Goal: Task Accomplishment & Management: Use online tool/utility

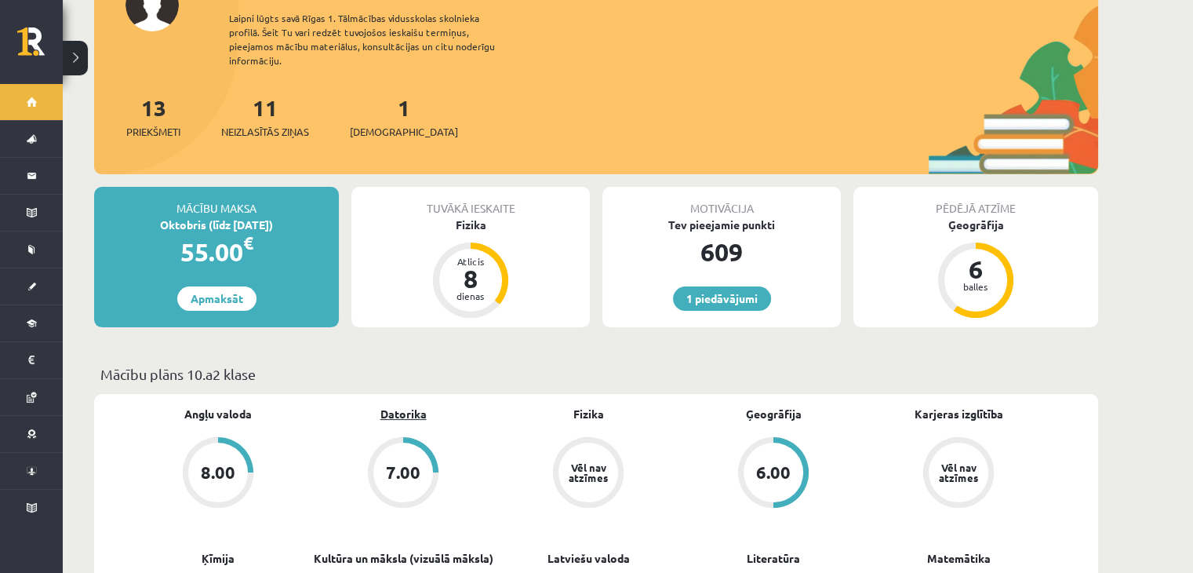
scroll to position [235, 0]
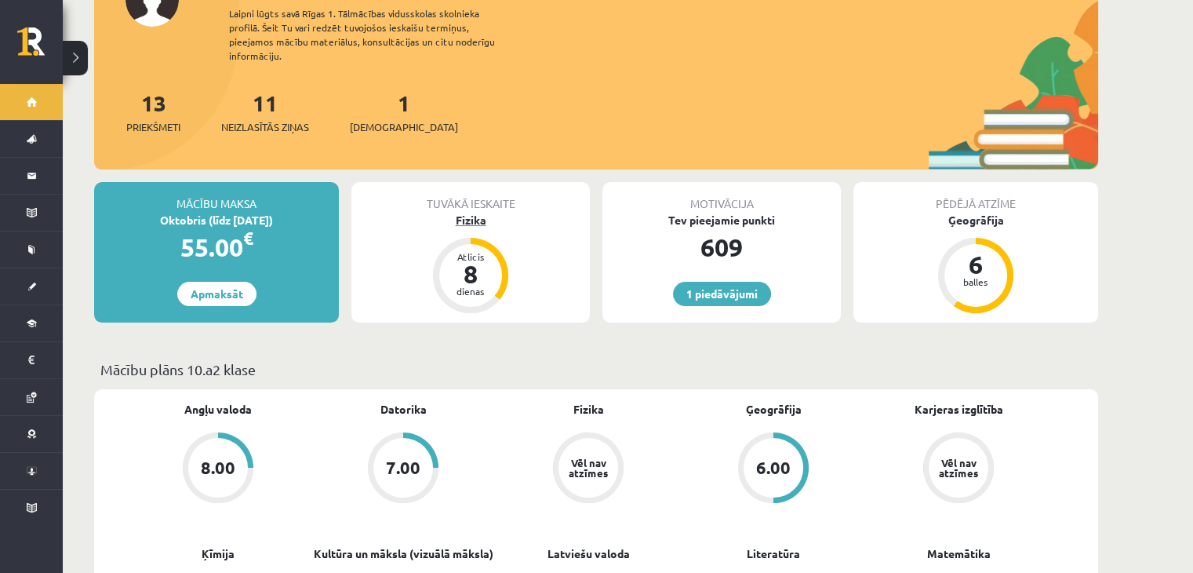
click at [458, 212] on div "Fizika" at bounding box center [470, 220] width 238 height 16
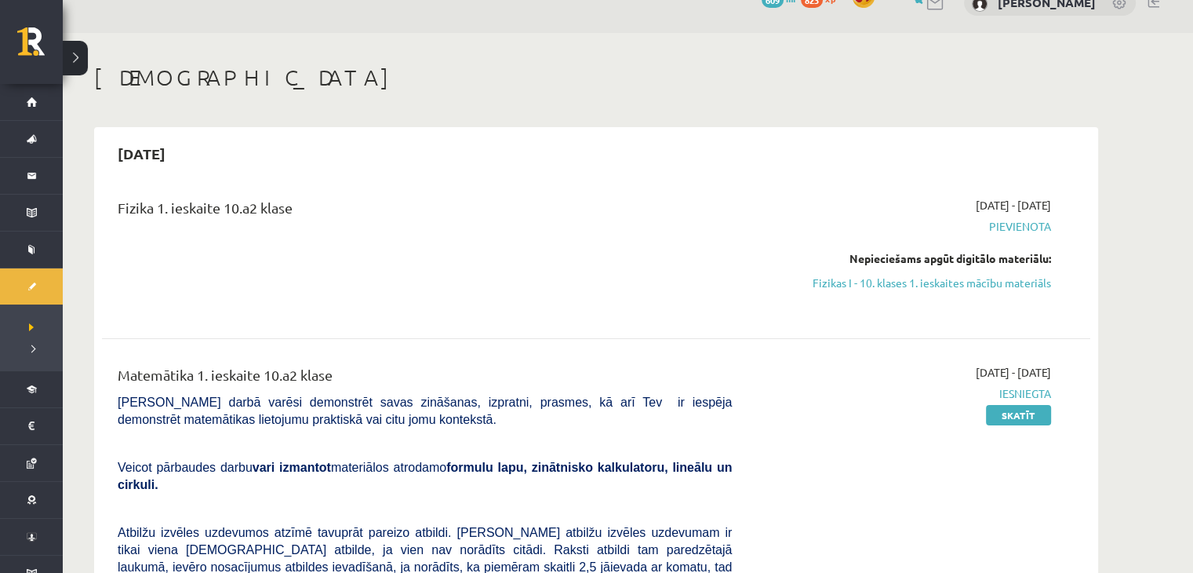
scroll to position [235, 0]
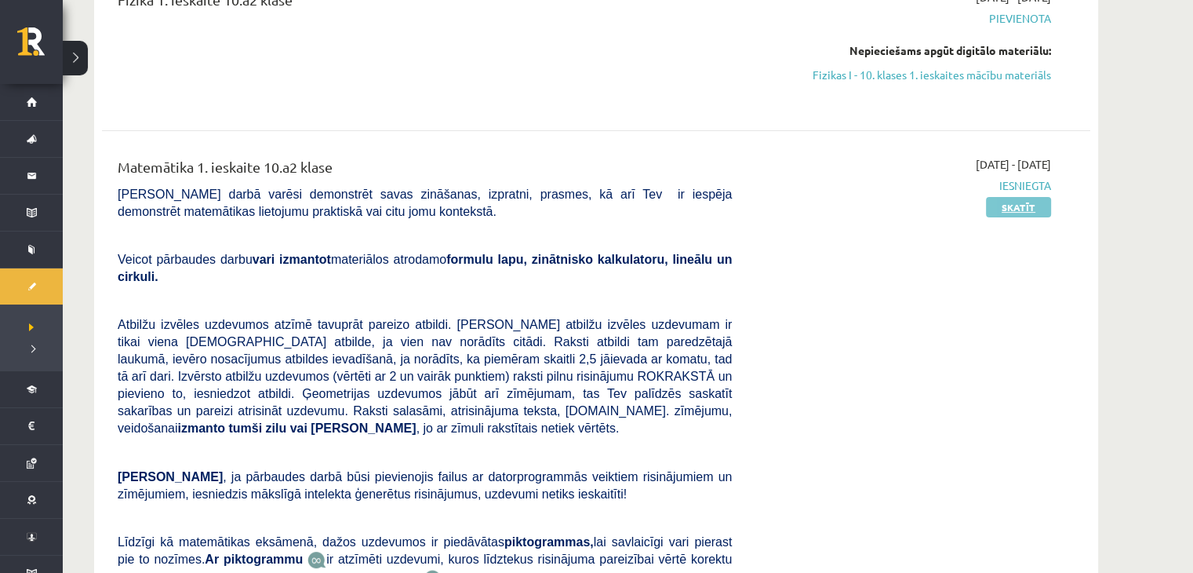
click at [1017, 211] on link "Skatīt" at bounding box center [1018, 207] width 65 height 20
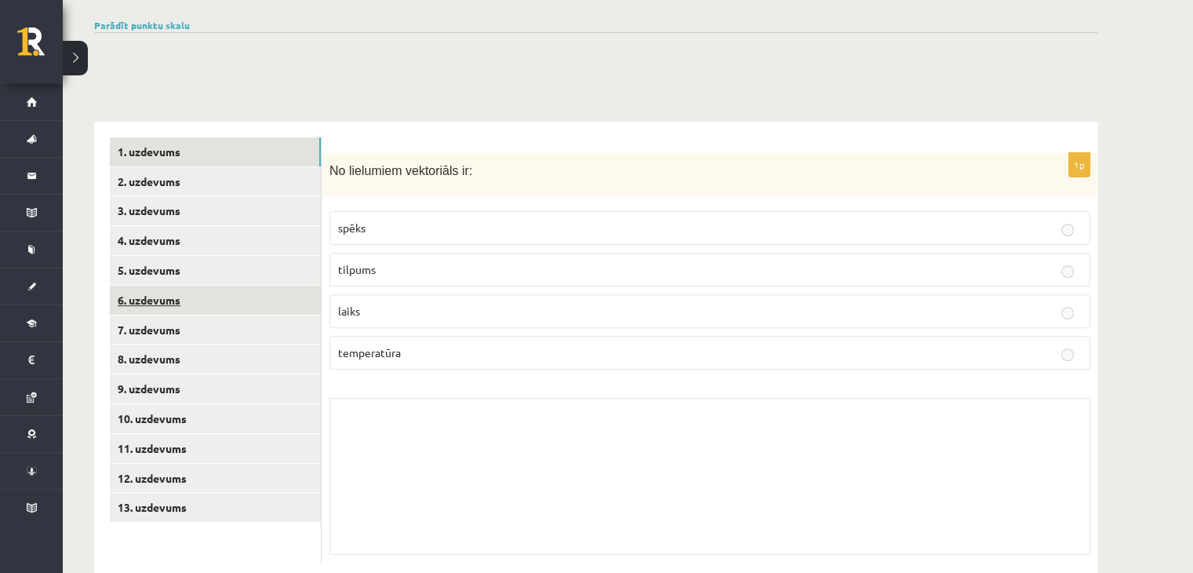
scroll to position [527, 0]
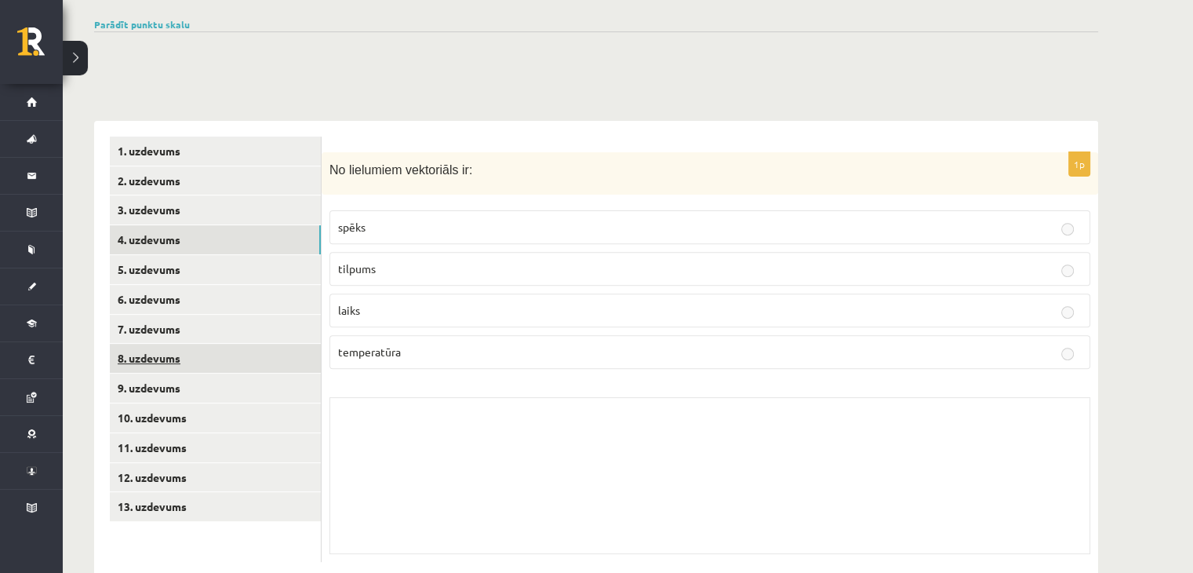
click at [165, 344] on link "8. uzdevums" at bounding box center [215, 358] width 211 height 29
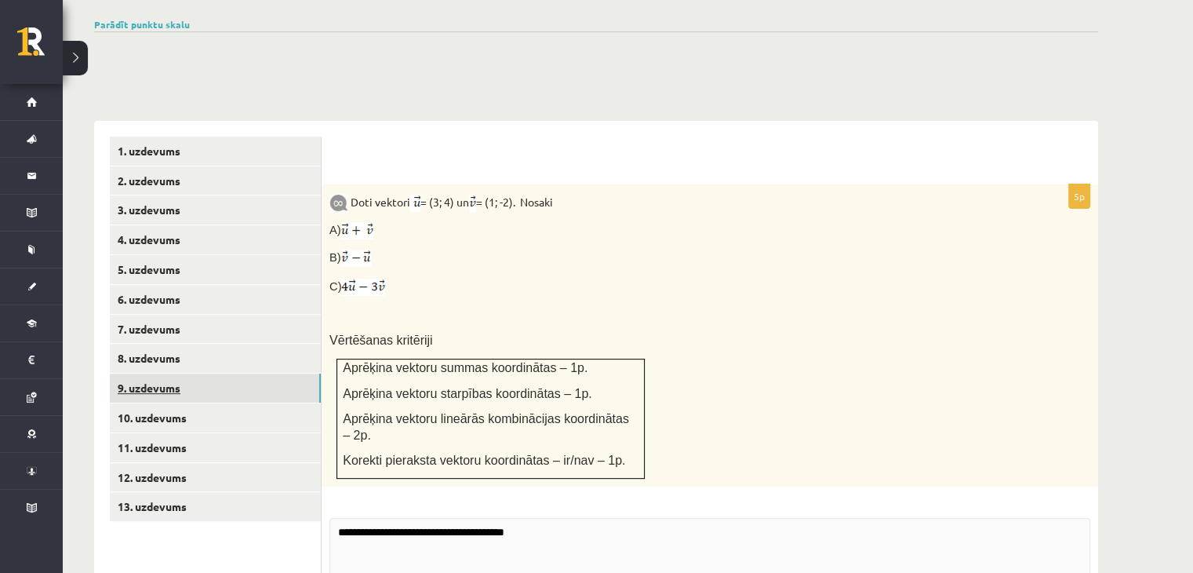
click at [165, 373] on link "9. uzdevums" at bounding box center [215, 387] width 211 height 29
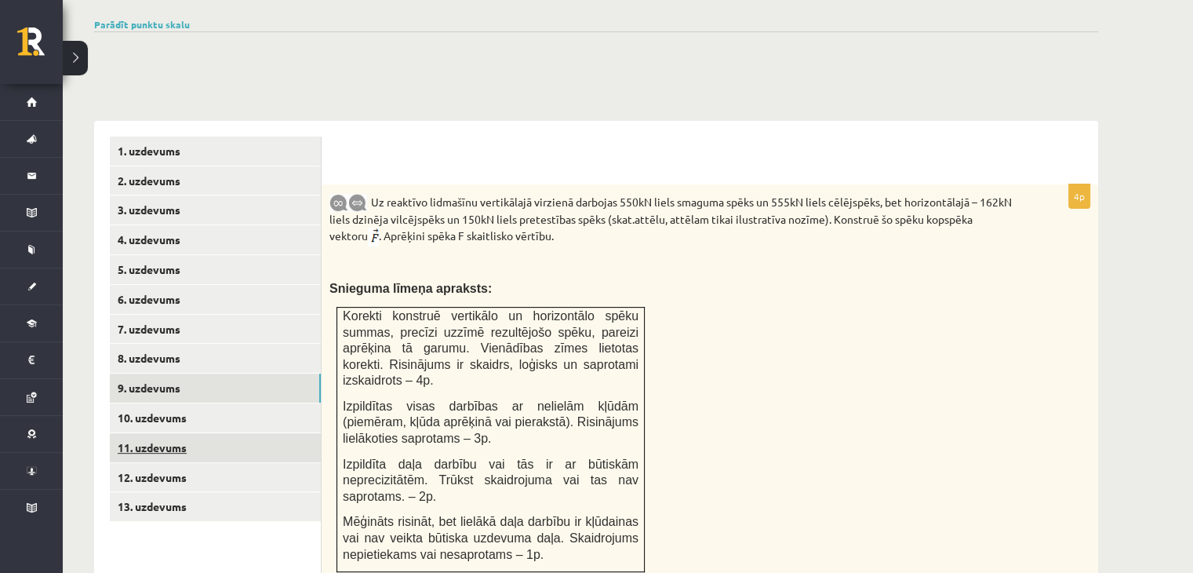
click at [176, 433] on link "11. uzdevums" at bounding box center [215, 447] width 211 height 29
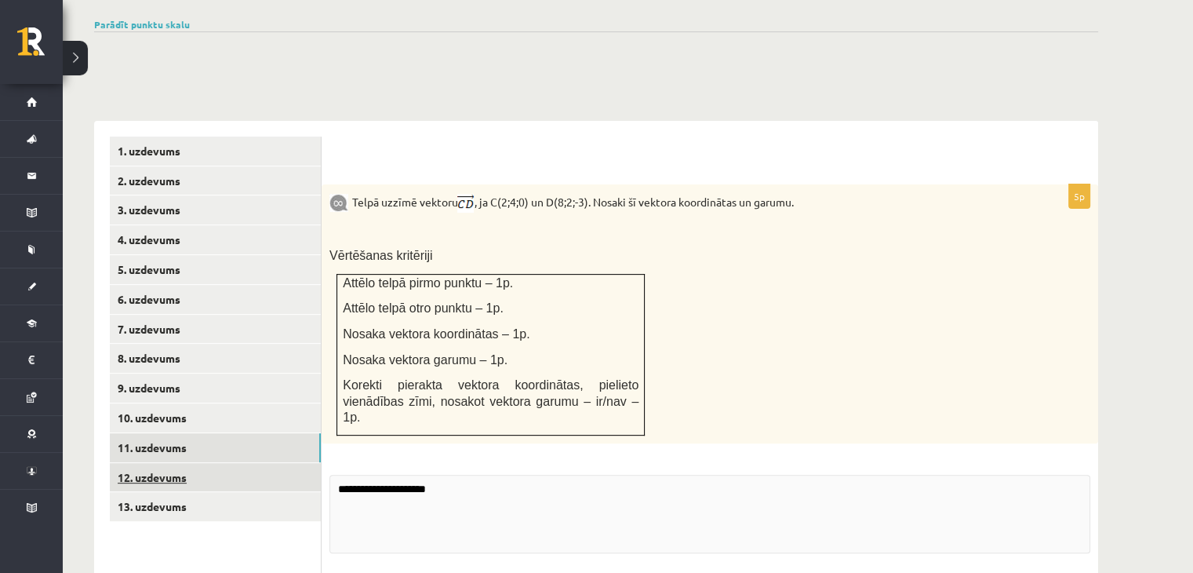
click at [205, 463] on link "12. uzdevums" at bounding box center [215, 477] width 211 height 29
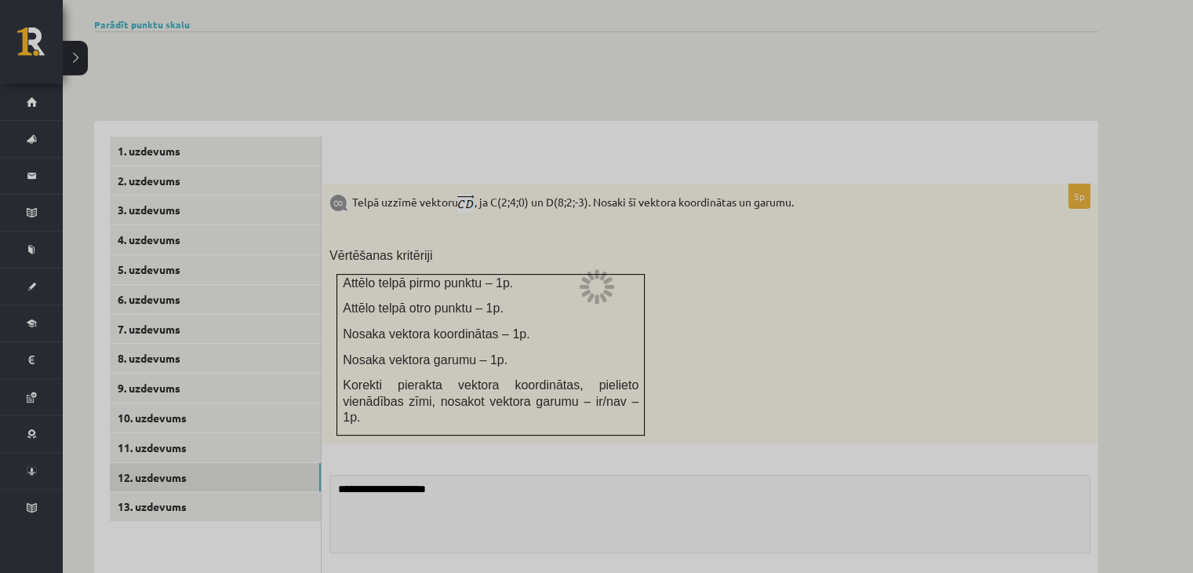
click at [205, 463] on link "12. uzdevums" at bounding box center [215, 477] width 211 height 29
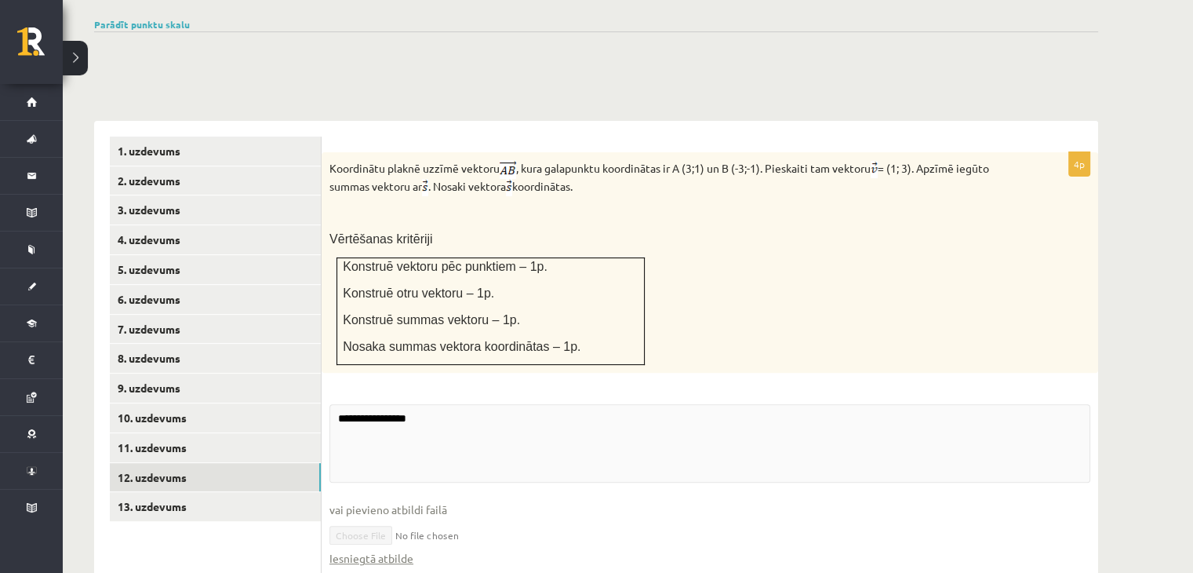
click at [170, 39] on div "Matemātika 1. ieskaite 10.a2 klase , Ričards Stepiņš (10.a2 klase) Pārbaudes da…" at bounding box center [596, 175] width 1067 height 1284
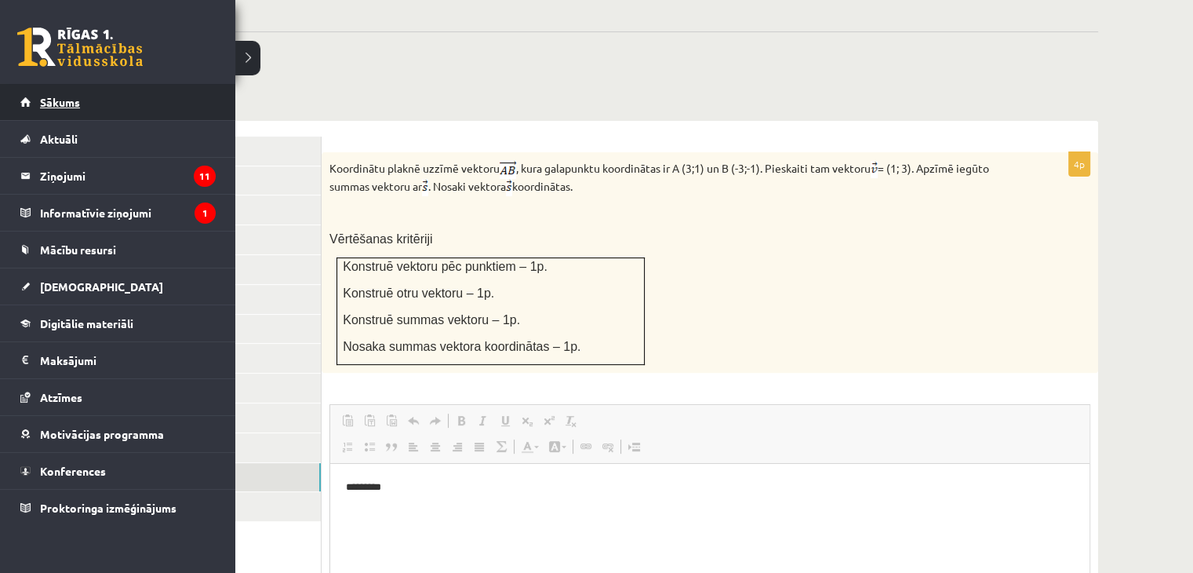
scroll to position [0, 0]
click at [44, 98] on span "Sākums" at bounding box center [60, 102] width 40 height 14
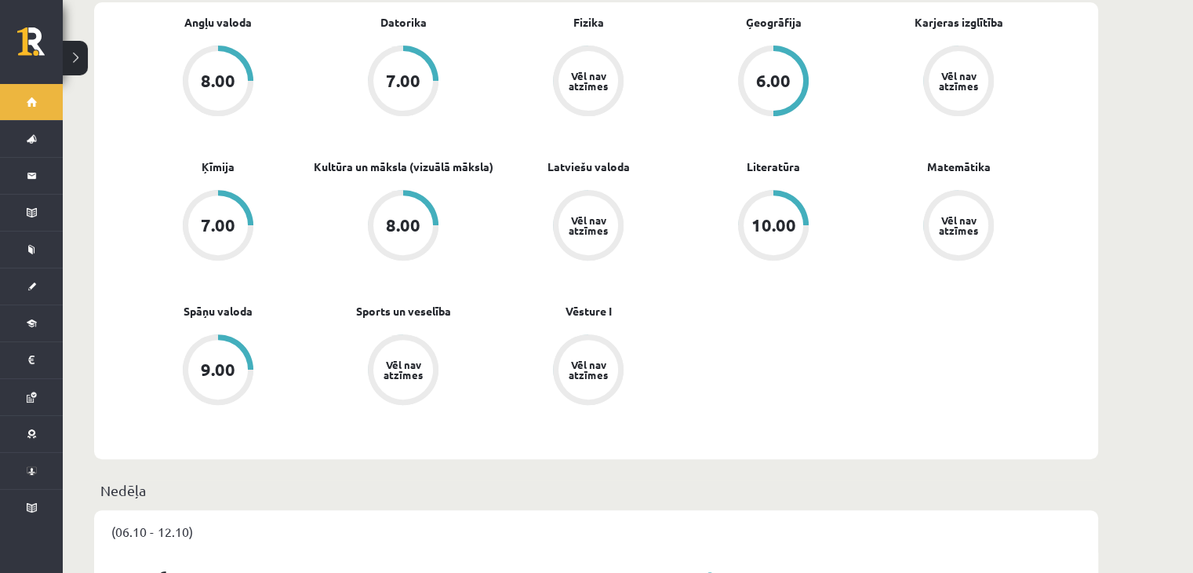
scroll to position [627, 0]
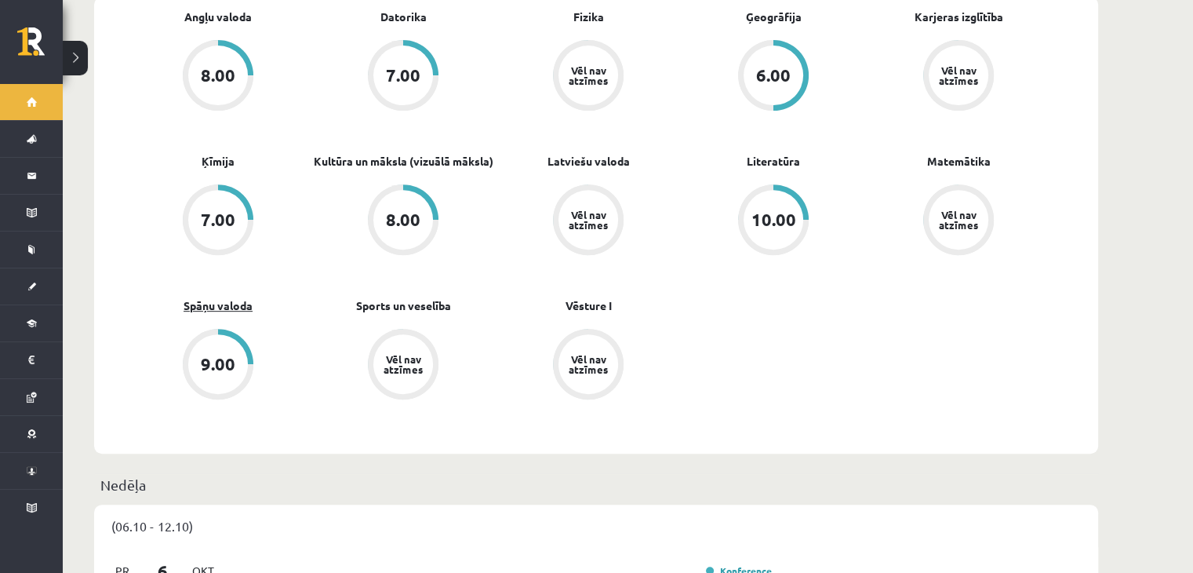
click at [239, 297] on link "Spāņu valoda" at bounding box center [218, 305] width 69 height 16
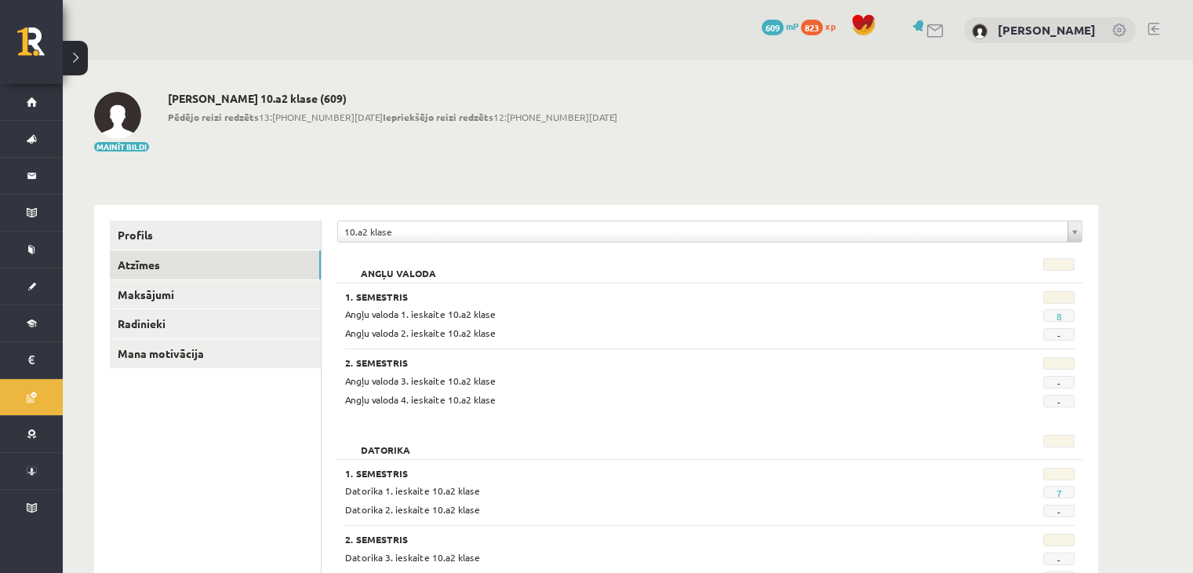
click at [1052, 311] on span "8" at bounding box center [1058, 315] width 31 height 13
click at [1054, 313] on span "8" at bounding box center [1058, 315] width 31 height 13
click at [1055, 313] on span "8" at bounding box center [1058, 315] width 31 height 13
click at [1055, 314] on span "8" at bounding box center [1058, 315] width 31 height 13
drag, startPoint x: 1055, startPoint y: 314, endPoint x: 707, endPoint y: 315, distance: 348.3
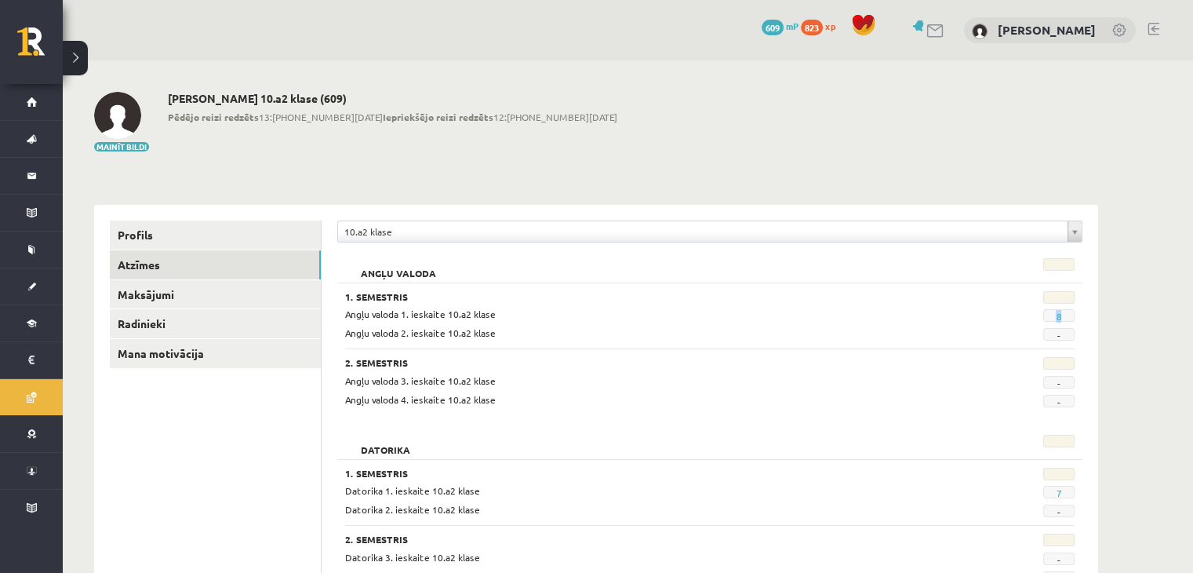
click at [1054, 315] on span "8" at bounding box center [1058, 315] width 31 height 13
click at [519, 315] on div "Angļu valoda 1. ieskaite 10.a2 klase" at bounding box center [646, 314] width 627 height 15
drag, startPoint x: 519, startPoint y: 315, endPoint x: 473, endPoint y: 315, distance: 46.3
click at [473, 315] on div "Angļu valoda 1. ieskaite 10.a2 klase" at bounding box center [646, 314] width 627 height 15
drag, startPoint x: 641, startPoint y: 323, endPoint x: 747, endPoint y: 307, distance: 107.0
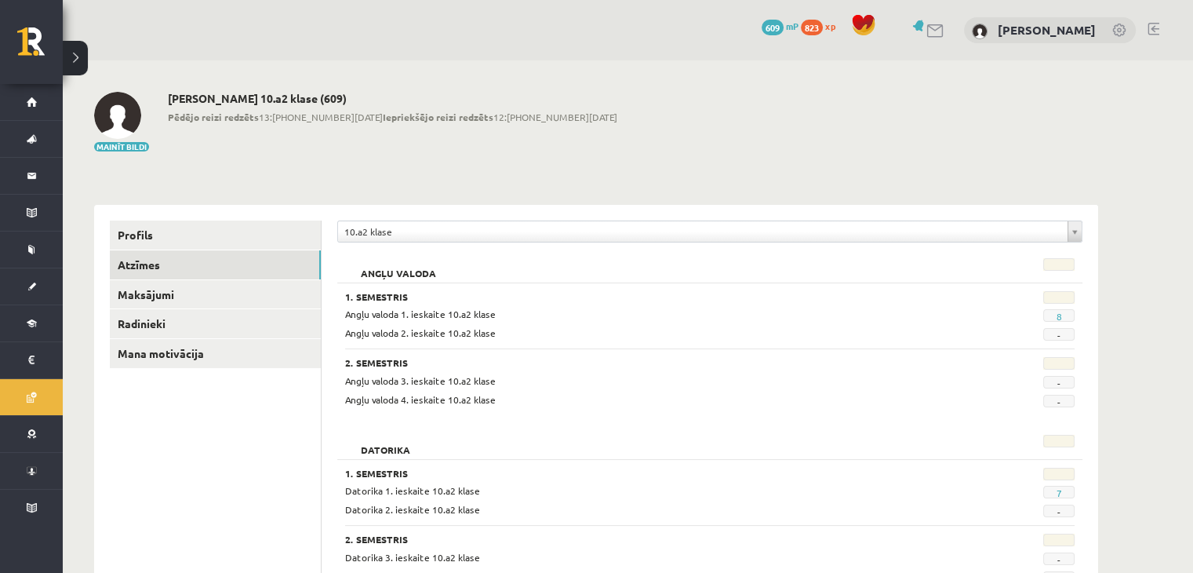
click at [649, 322] on div "Angļu valoda 1. ieskaite 10.a2 klase 8 Angļu valoda 2. ieskaite 10.a2 klase -" at bounding box center [709, 324] width 729 height 34
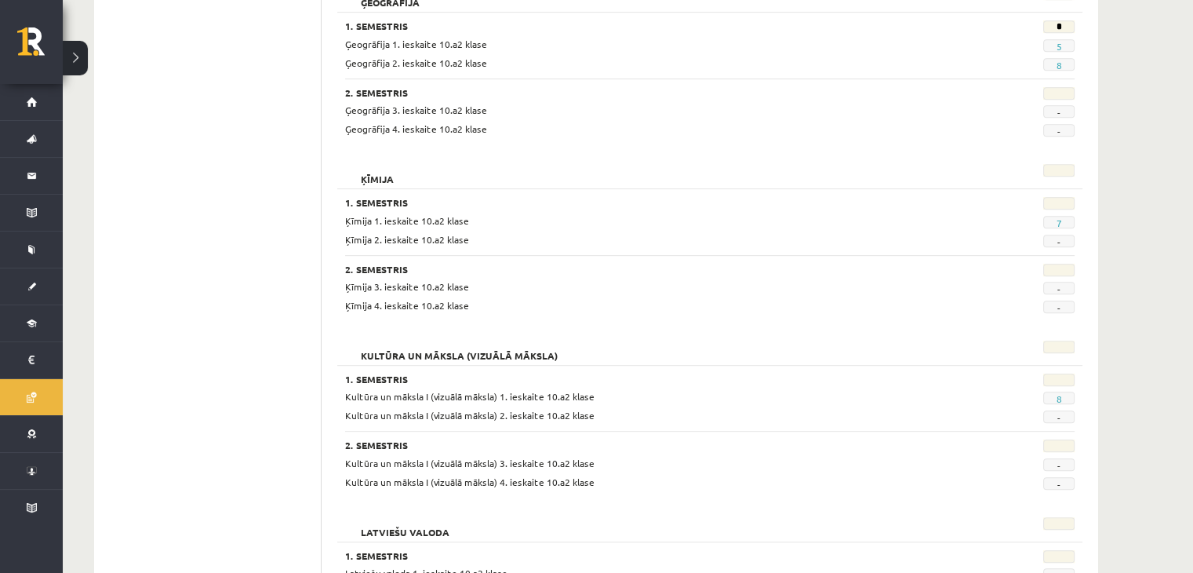
scroll to position [941, 0]
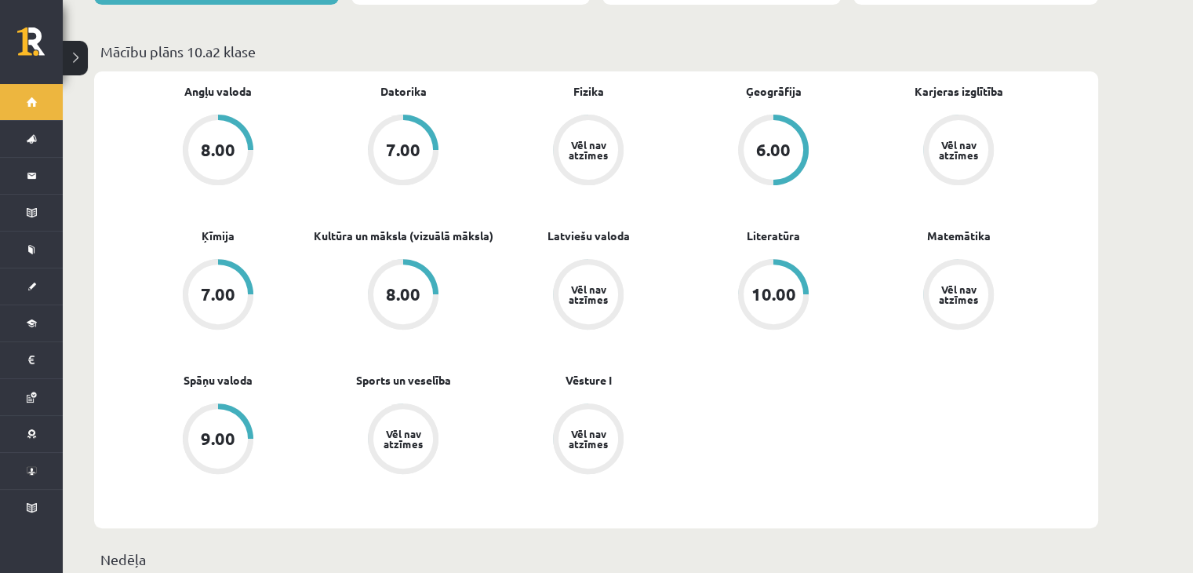
scroll to position [704, 0]
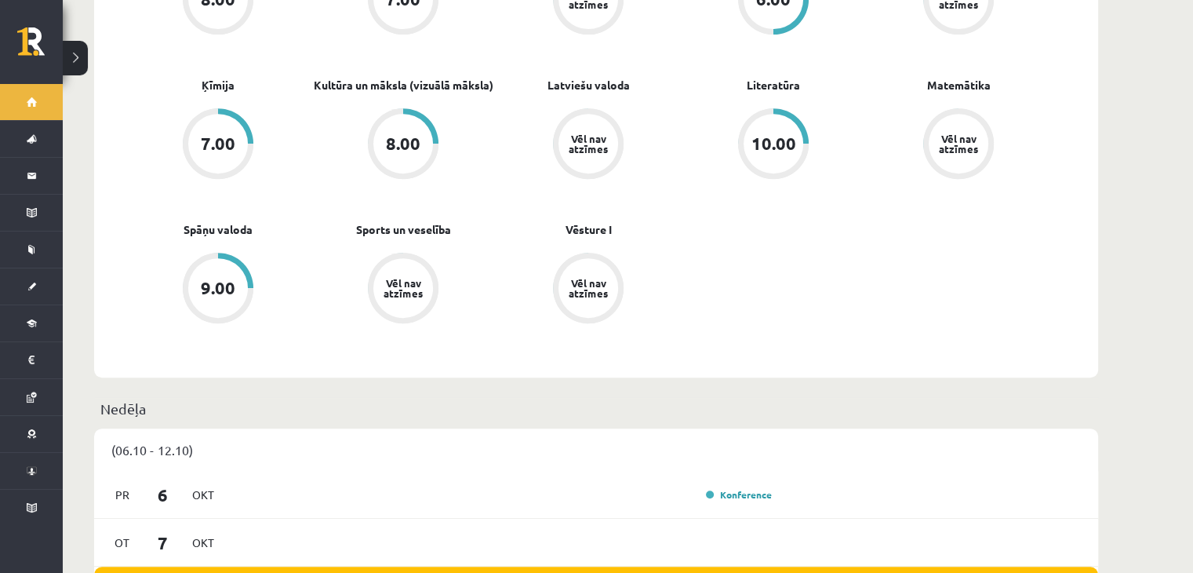
click at [240, 233] on span "Spāņu valoda" at bounding box center [218, 236] width 69 height 31
drag, startPoint x: 241, startPoint y: 230, endPoint x: 241, endPoint y: 220, distance: 10.2
click at [241, 227] on span "Spāņu valoda" at bounding box center [218, 236] width 69 height 31
click at [240, 221] on link "Spāņu valoda" at bounding box center [218, 229] width 69 height 16
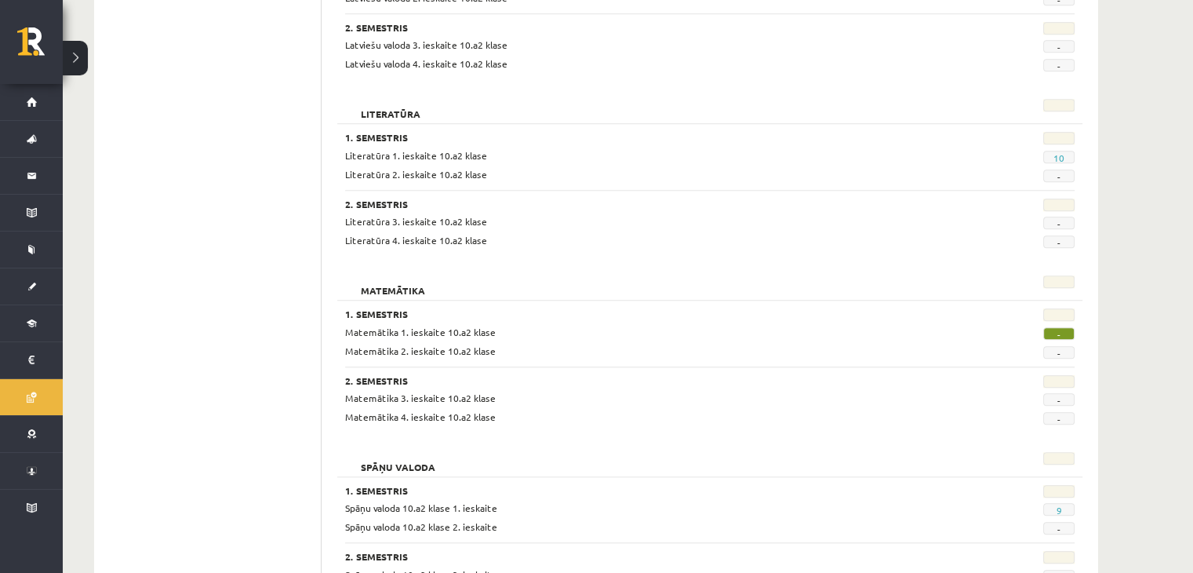
scroll to position [1490, 0]
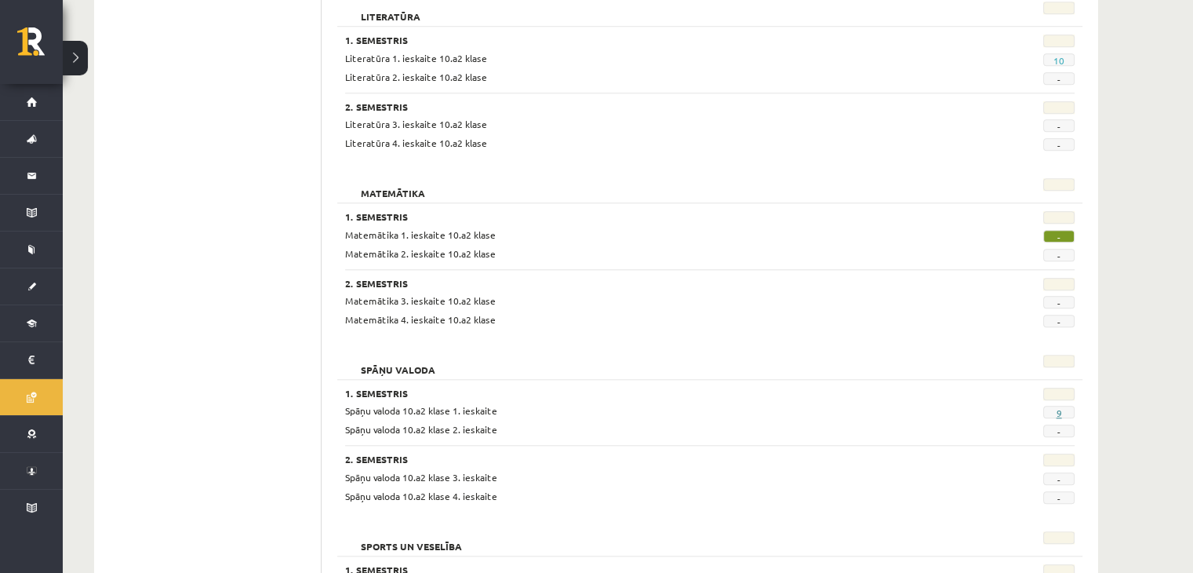
click at [1057, 409] on link "9" at bounding box center [1058, 412] width 5 height 13
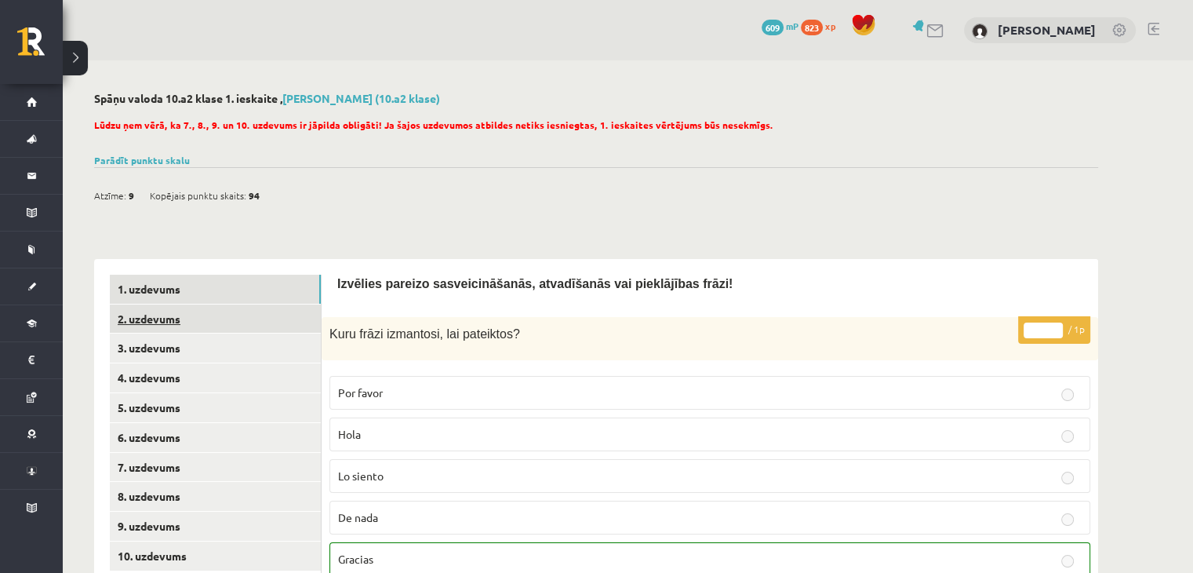
click at [202, 319] on link "2. uzdevums" at bounding box center [215, 318] width 211 height 29
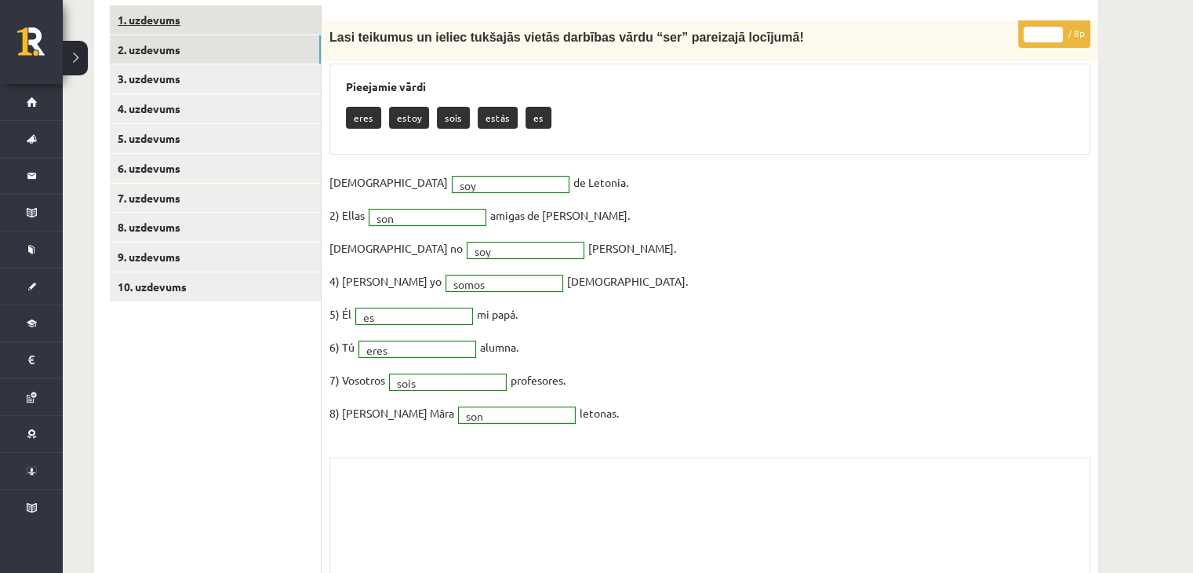
scroll to position [78, 0]
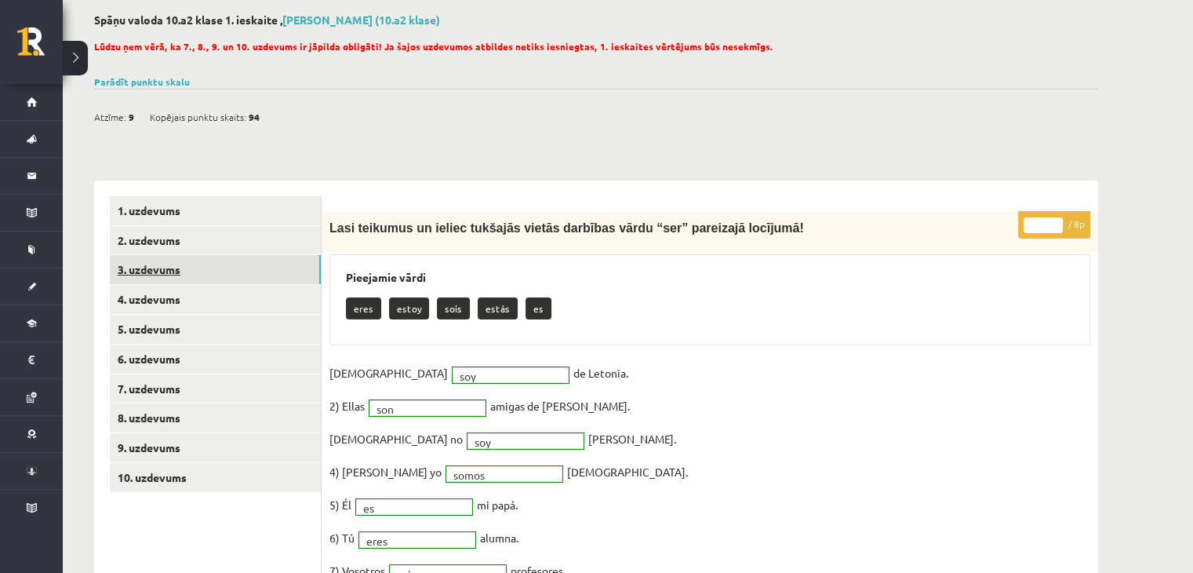
click at [155, 266] on link "3. uzdevums" at bounding box center [215, 269] width 211 height 29
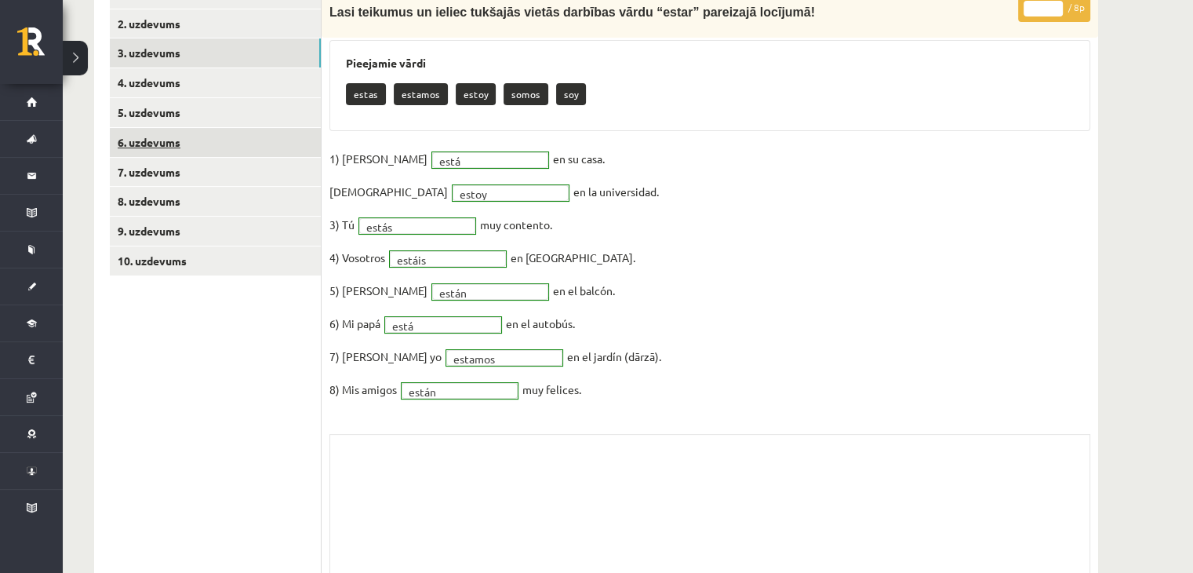
scroll to position [132, 0]
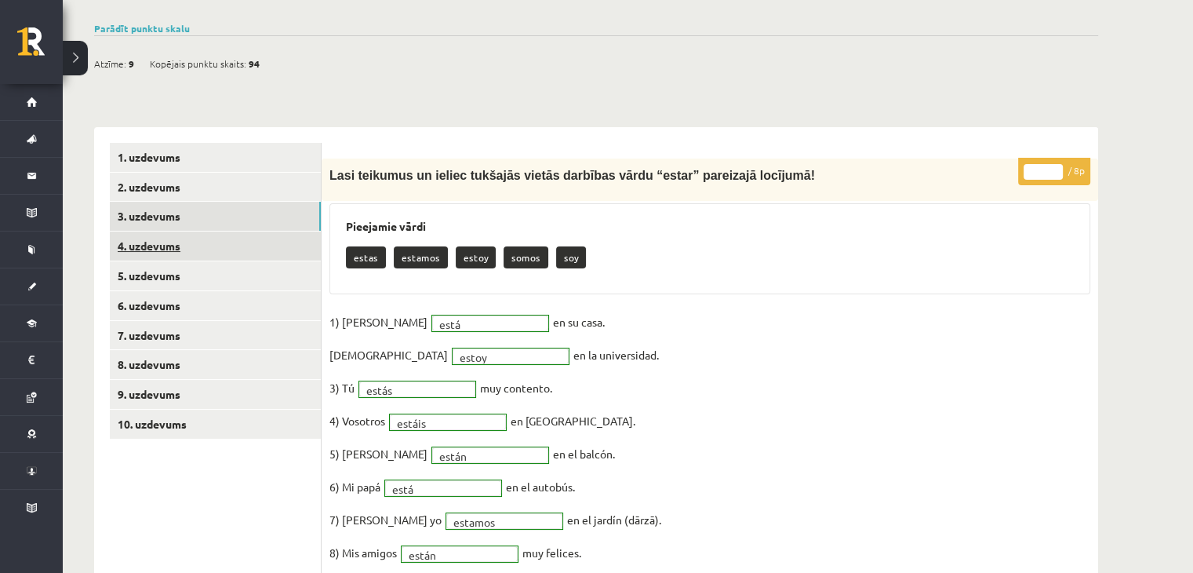
click at [163, 233] on link "4. uzdevums" at bounding box center [215, 245] width 211 height 29
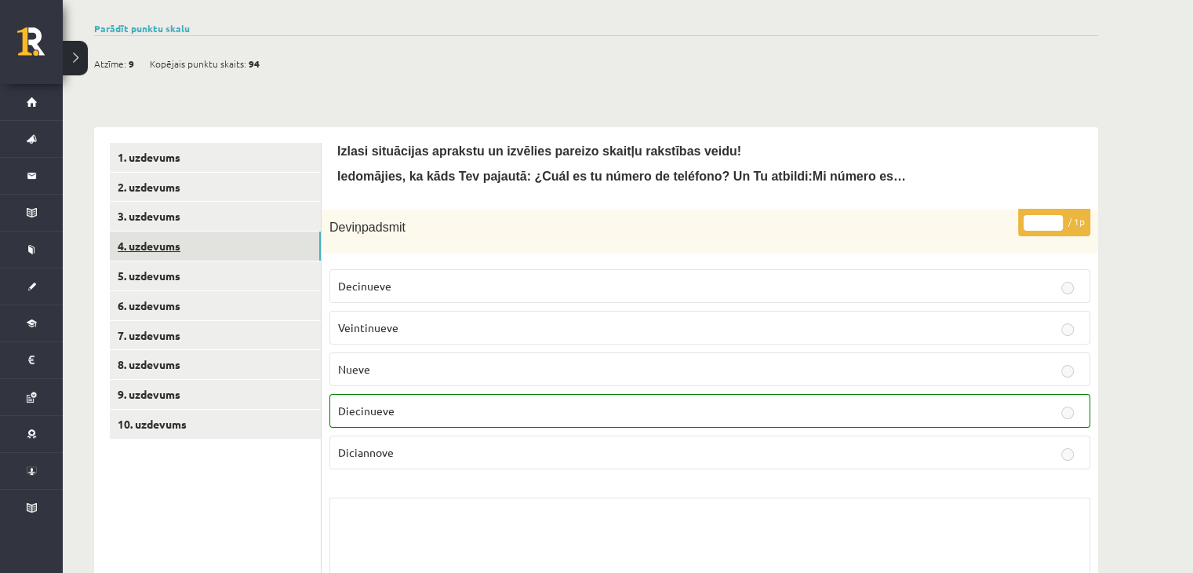
scroll to position [210, 0]
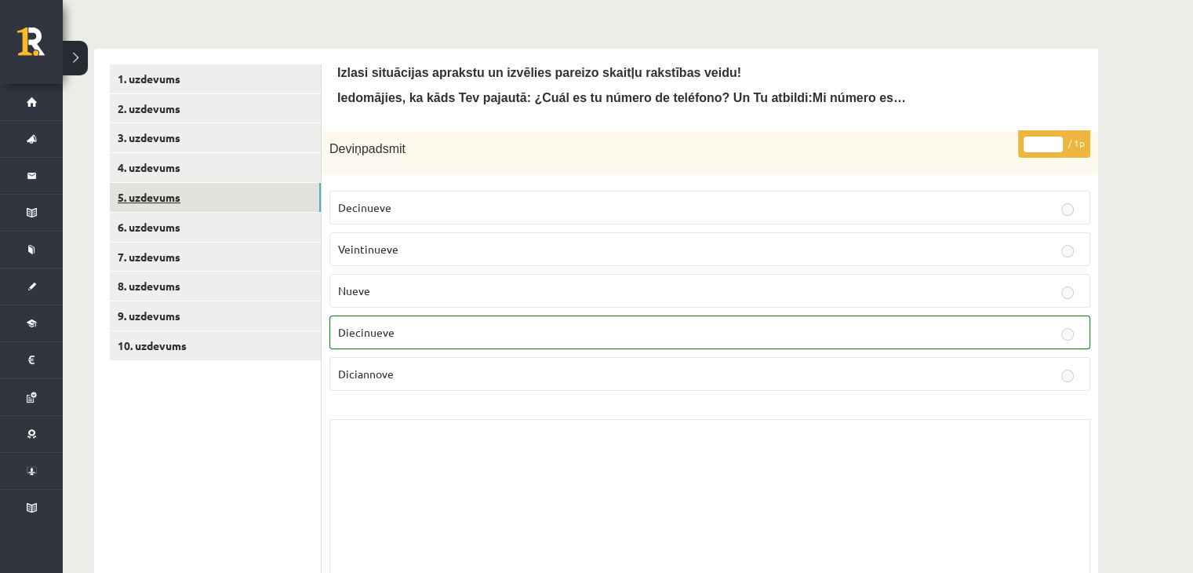
click at [153, 198] on link "5. uzdevums" at bounding box center [215, 197] width 211 height 29
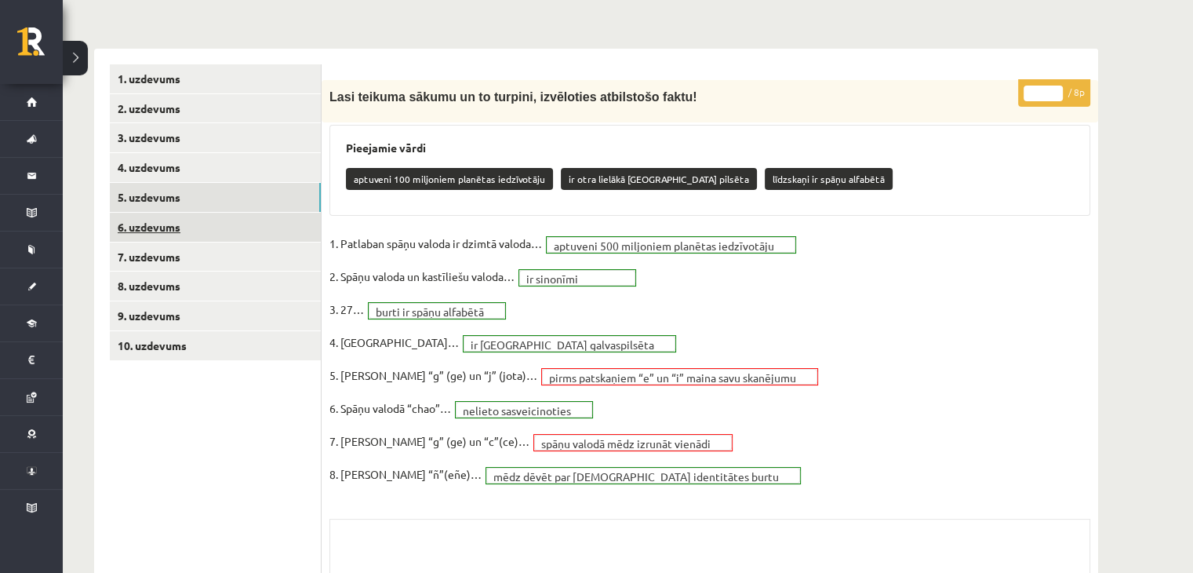
click at [168, 217] on link "6. uzdevums" at bounding box center [215, 227] width 211 height 29
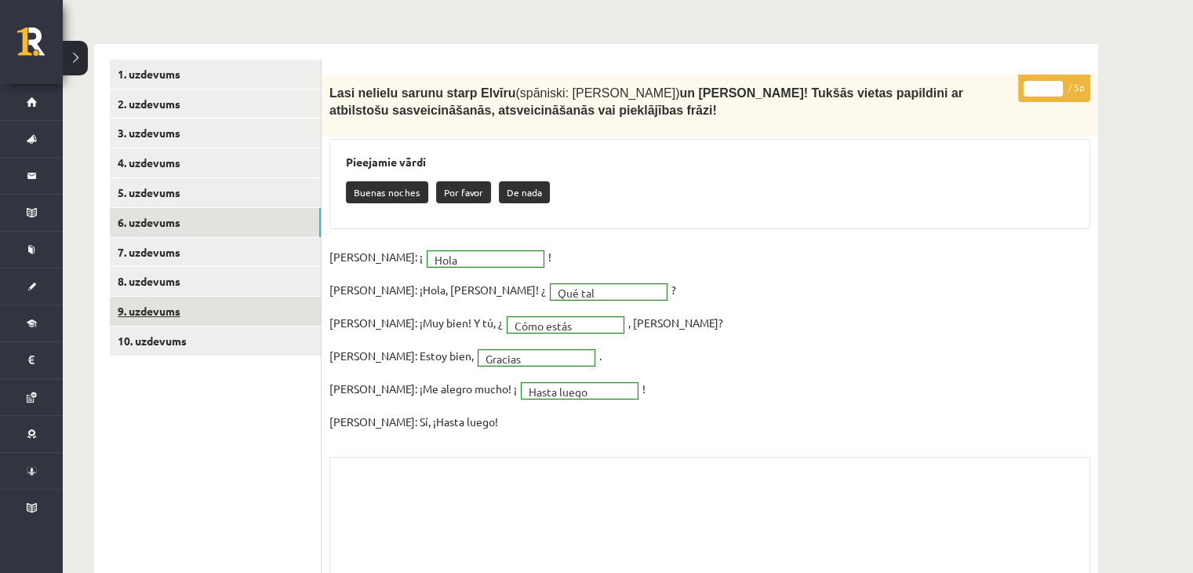
scroll to position [310, 0]
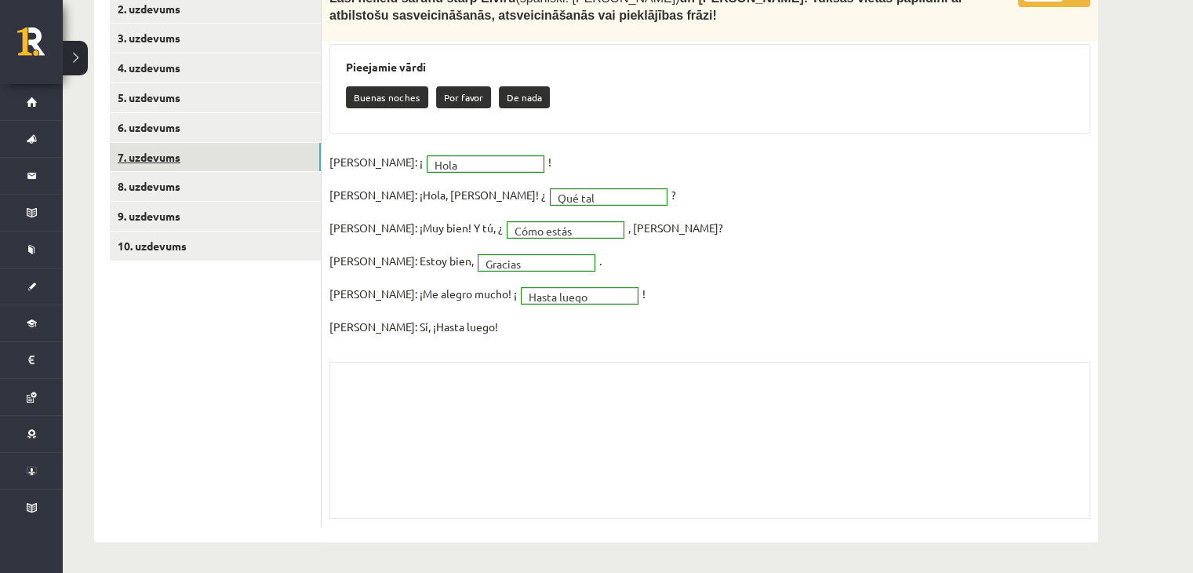
click at [195, 165] on link "7. uzdevums" at bounding box center [215, 157] width 211 height 29
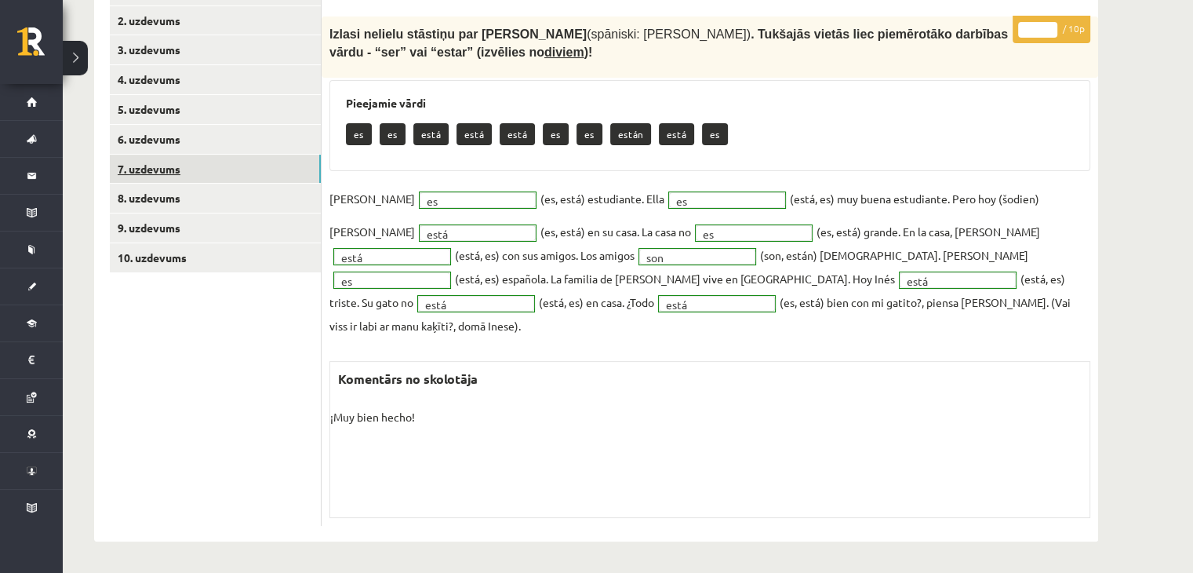
scroll to position [273, 0]
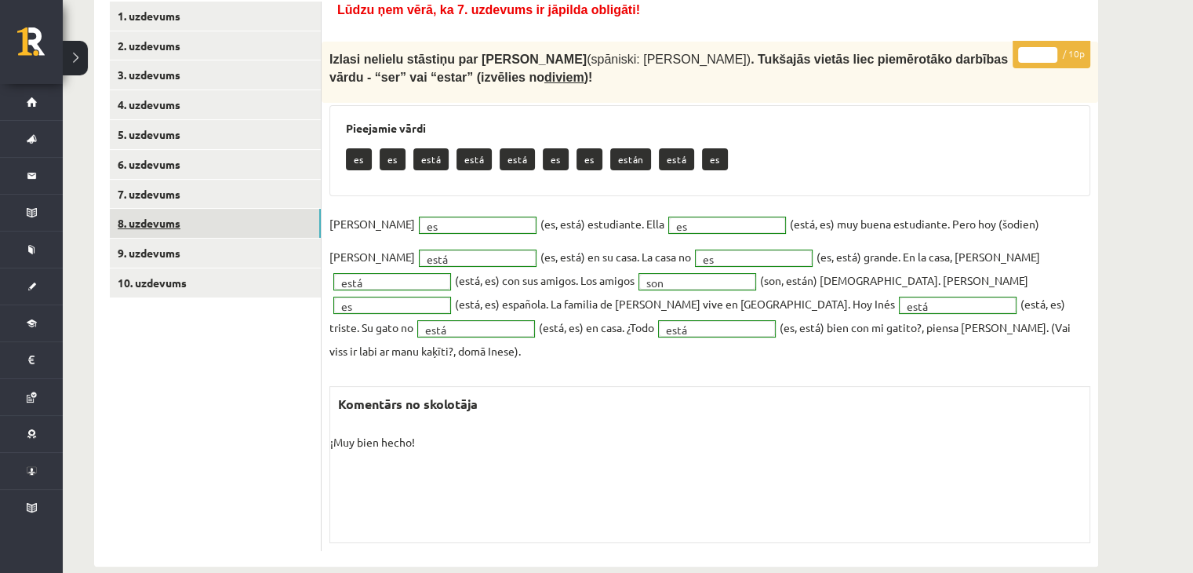
click at [212, 220] on link "8. uzdevums" at bounding box center [215, 223] width 211 height 29
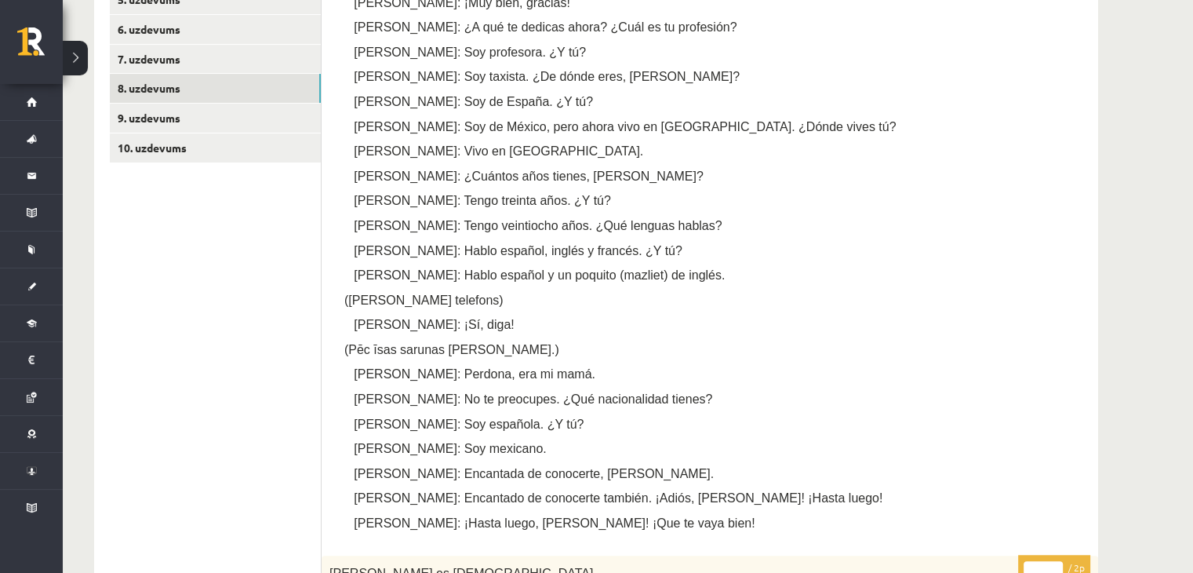
scroll to position [351, 0]
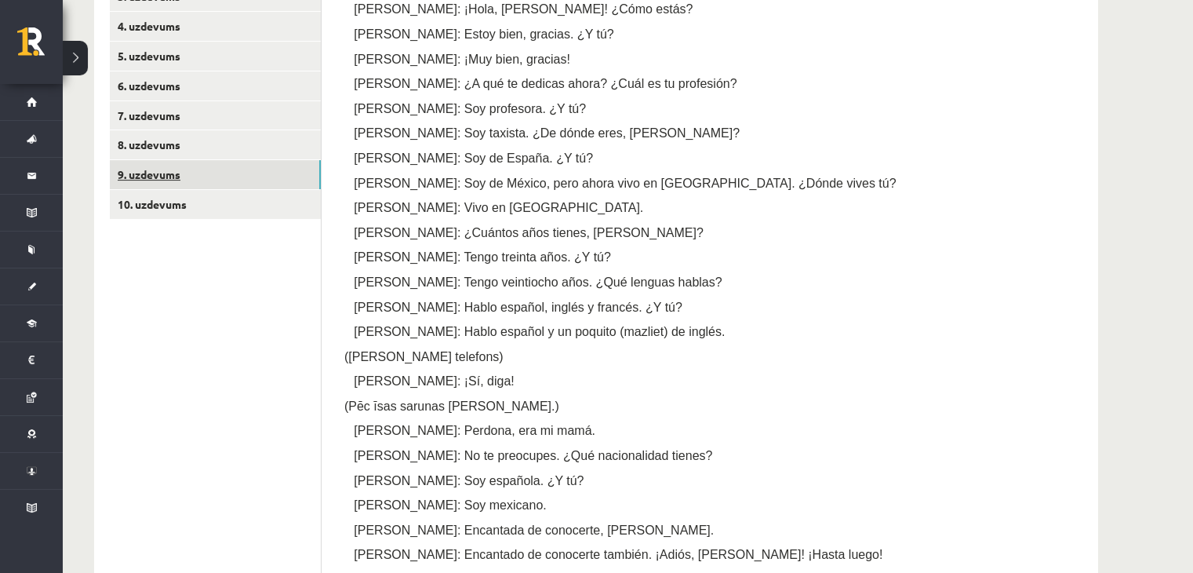
click at [162, 175] on link "9. uzdevums" at bounding box center [215, 174] width 211 height 29
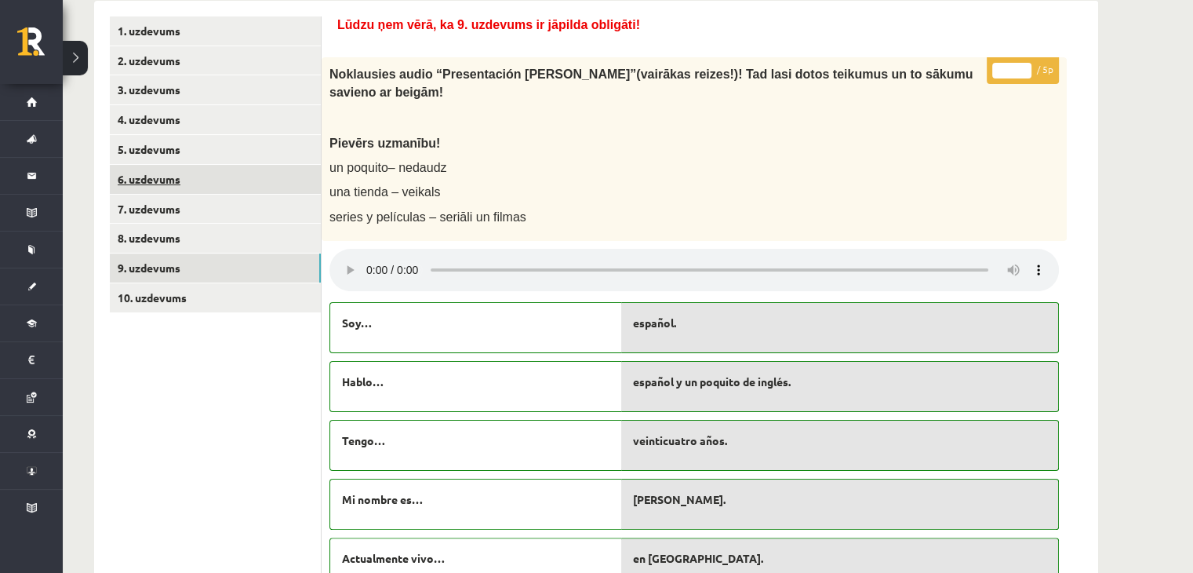
scroll to position [255, 0]
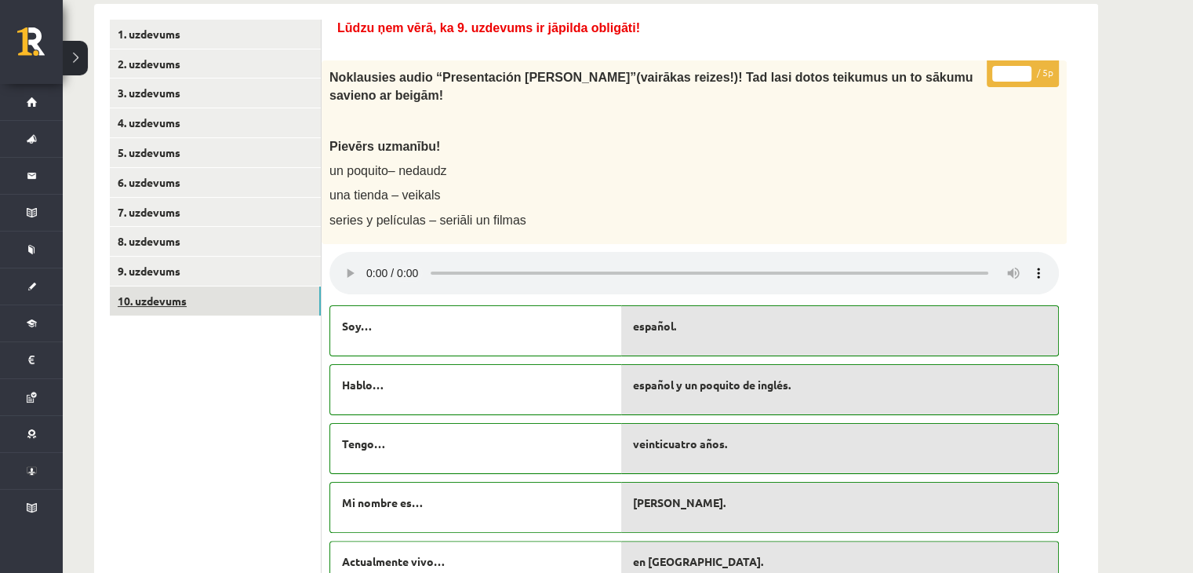
click at [213, 300] on link "10. uzdevums" at bounding box center [215, 300] width 211 height 29
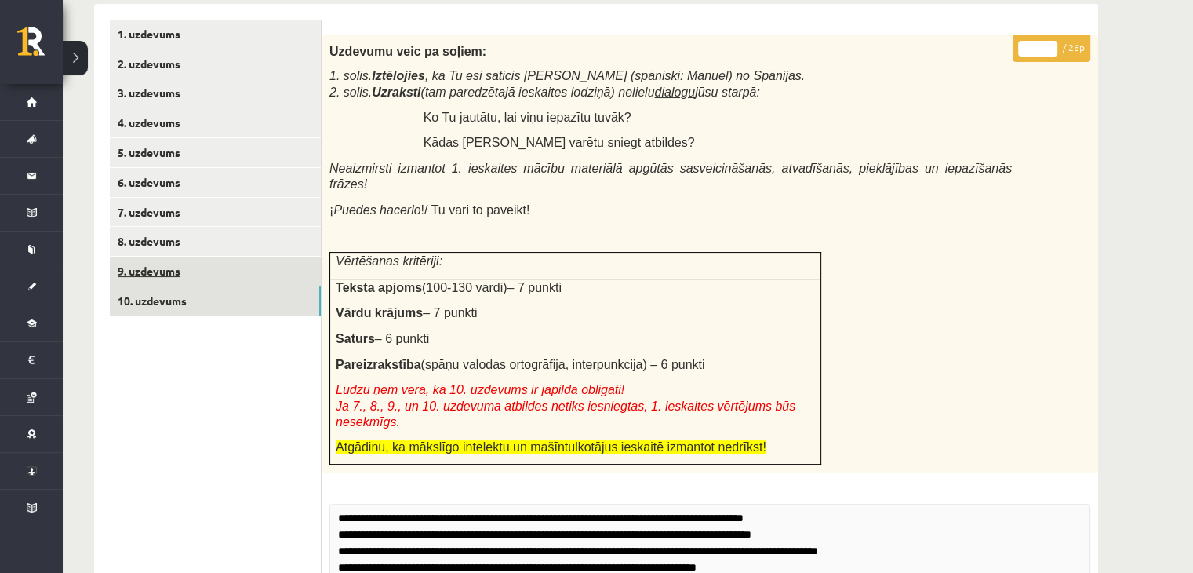
click at [207, 274] on link "9. uzdevums" at bounding box center [215, 270] width 211 height 29
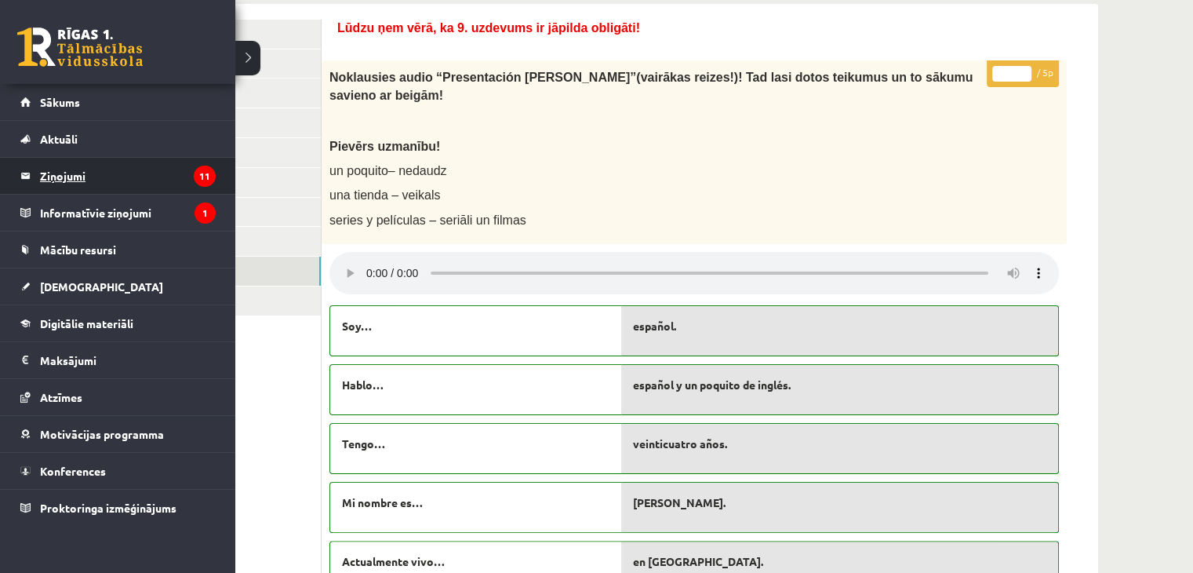
click at [101, 173] on legend "Ziņojumi 11" at bounding box center [128, 176] width 176 height 36
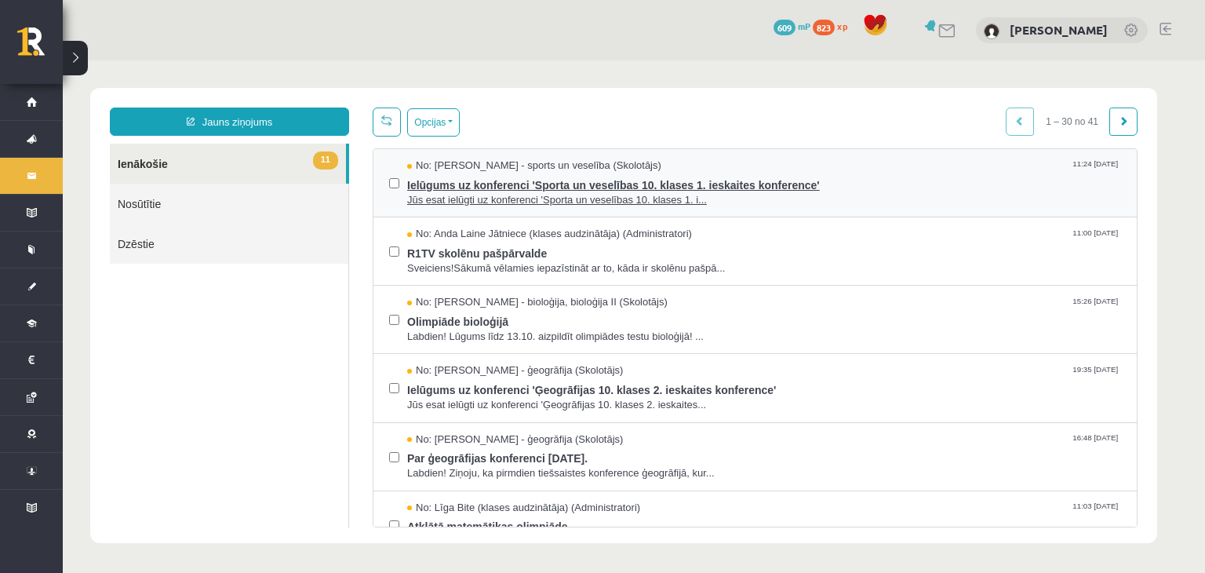
click at [572, 180] on span "Ielūgums uz konferenci 'Sporta un veselības 10. klases 1. ieskaites konference'" at bounding box center [764, 183] width 714 height 20
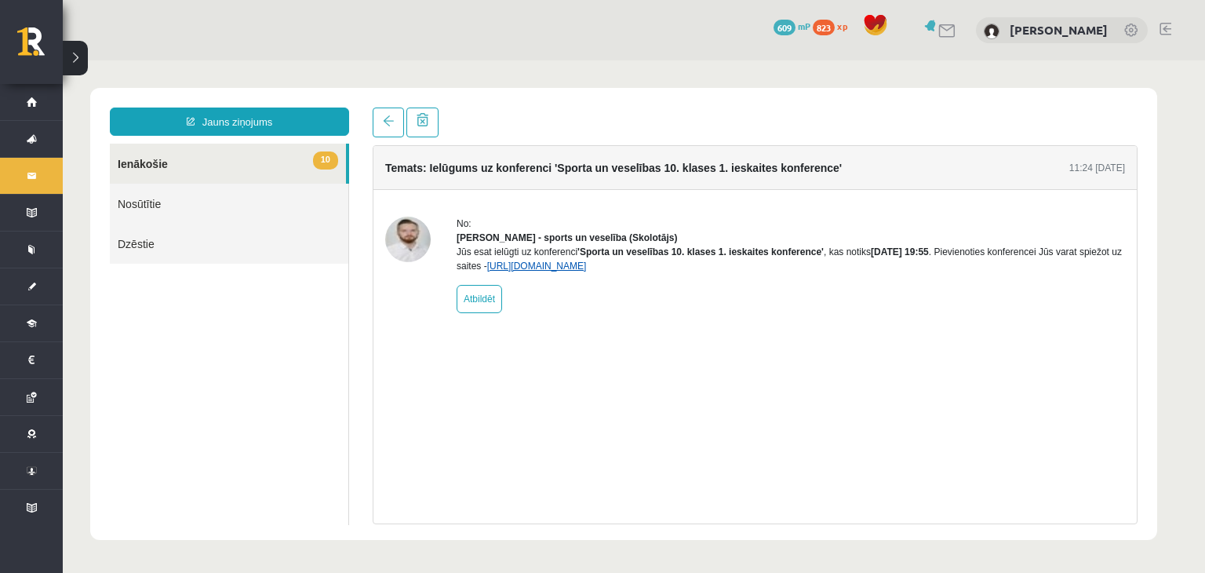
click at [586, 271] on link "https://eskola.r1tv.lv/conferences/4585/join" at bounding box center [537, 265] width 100 height 11
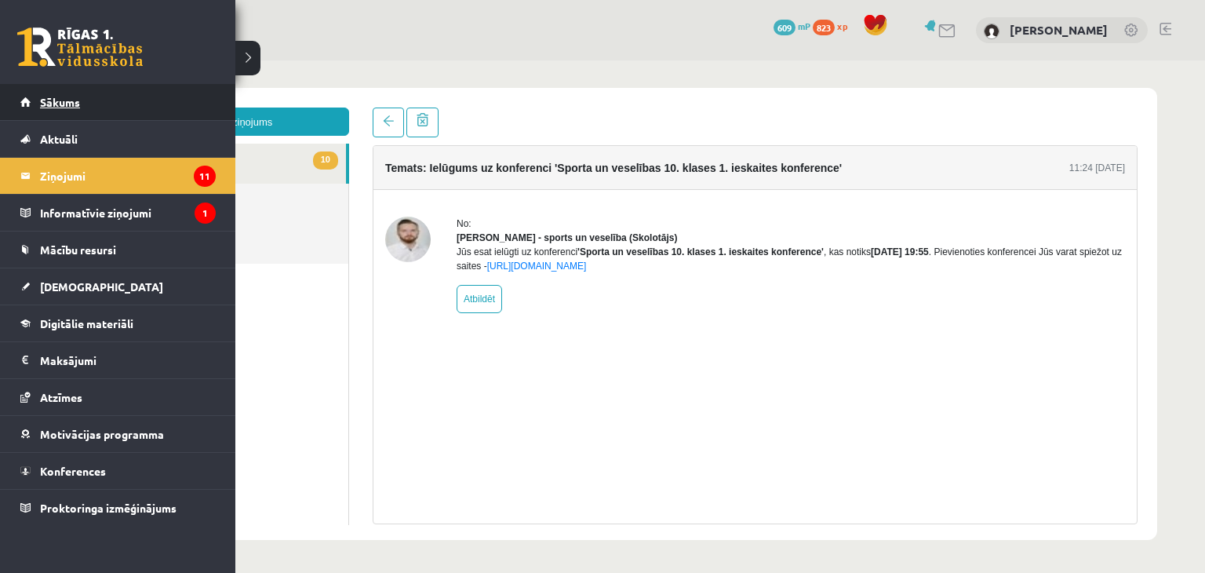
click at [54, 97] on span "Sākums" at bounding box center [60, 102] width 40 height 14
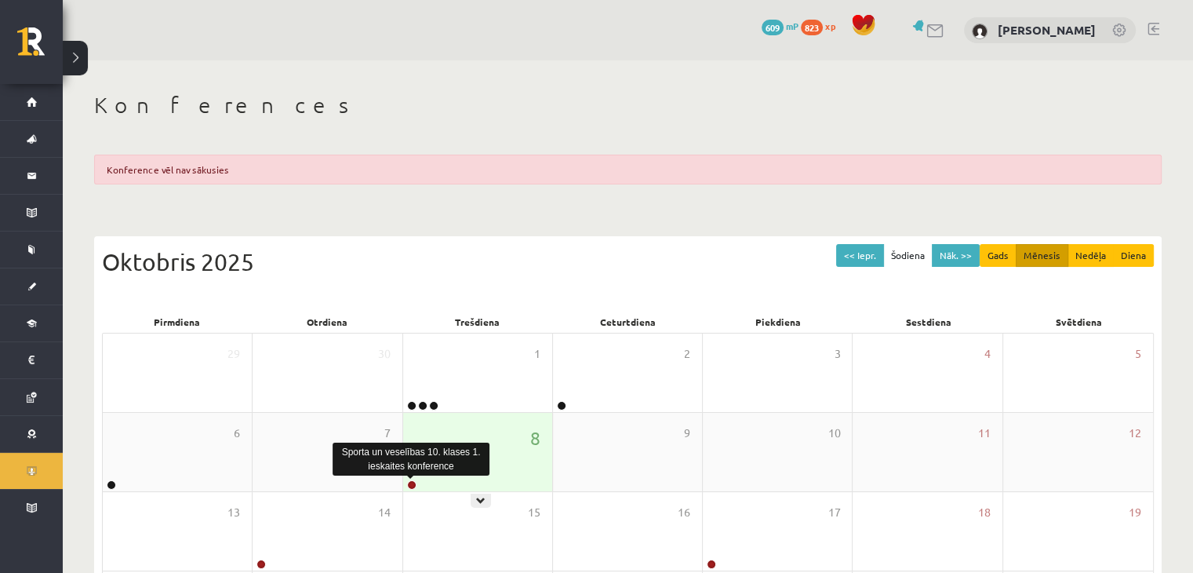
click at [413, 486] on link at bounding box center [411, 484] width 9 height 9
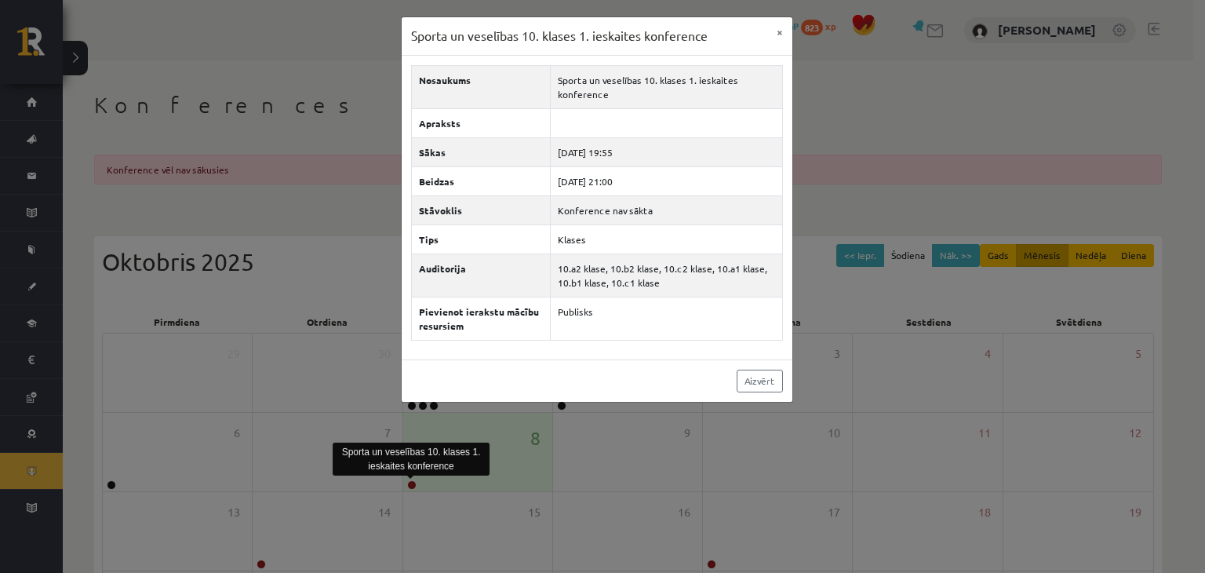
click at [839, 75] on div "Sporta un veselības 10. klases 1. ieskaites konference × Nosaukums Sporta un ve…" at bounding box center [602, 286] width 1205 height 573
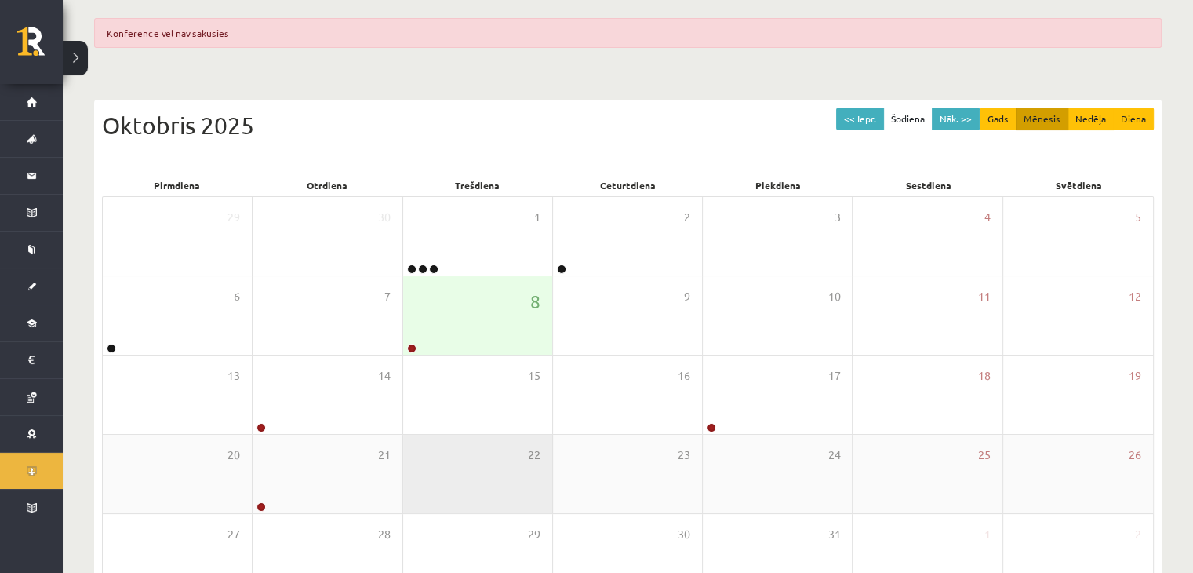
scroll to position [235, 0]
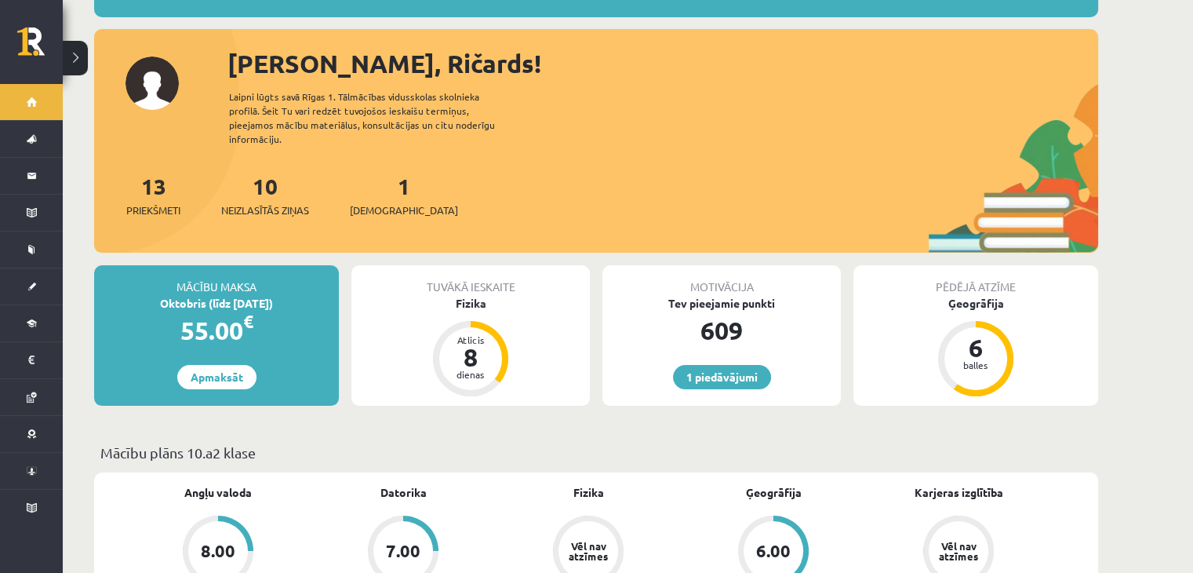
scroll to position [235, 0]
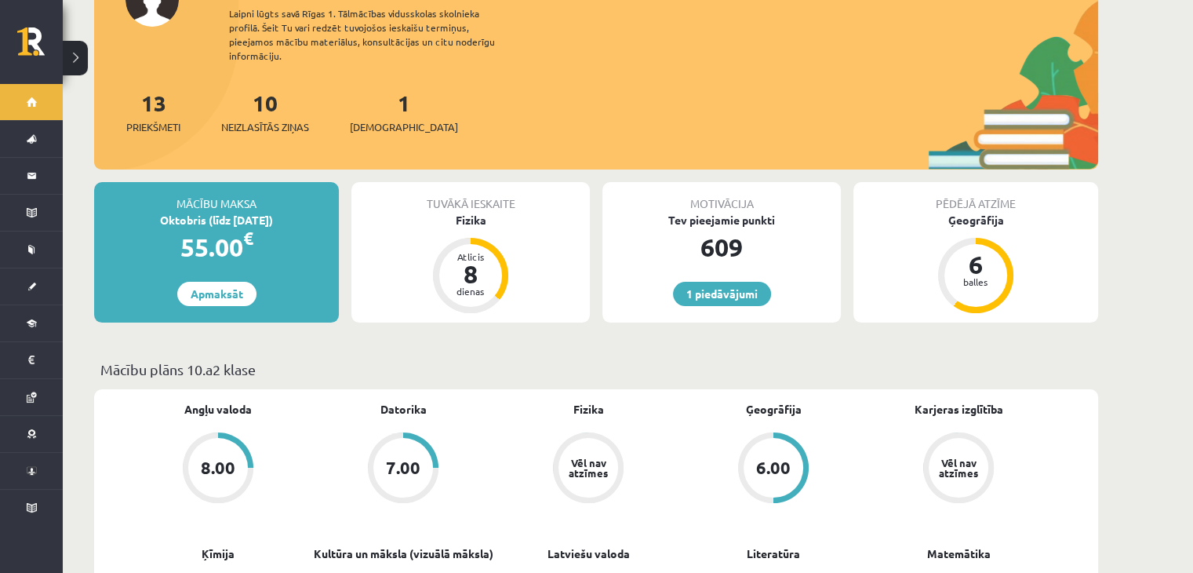
click at [703, 228] on div "609" at bounding box center [721, 247] width 238 height 38
click at [739, 282] on link "1 piedāvājumi" at bounding box center [722, 294] width 98 height 24
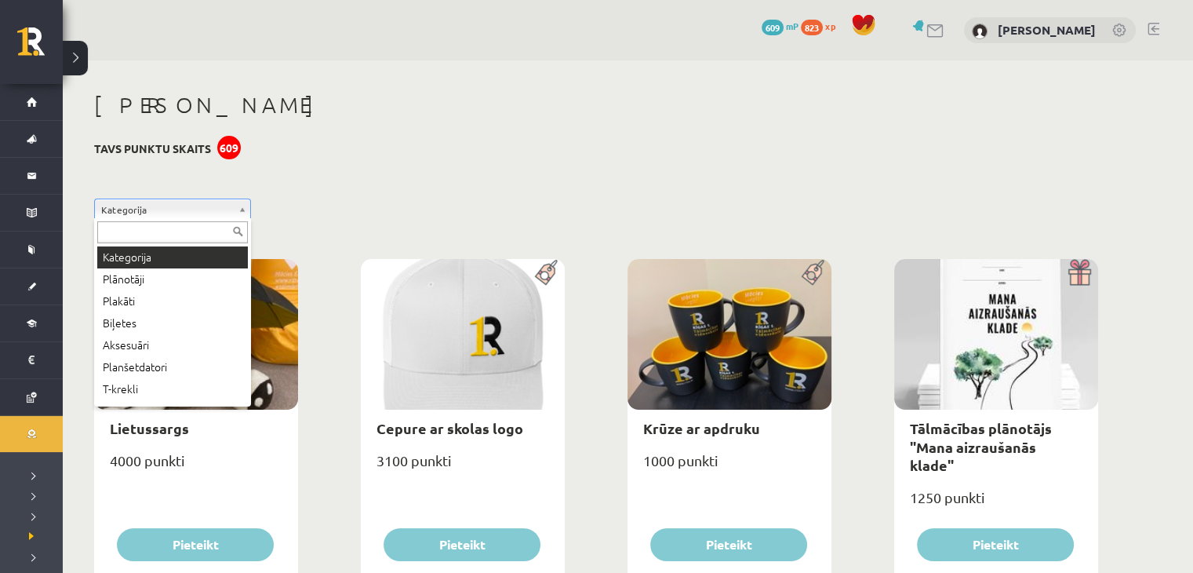
drag, startPoint x: 493, startPoint y: 173, endPoint x: 446, endPoint y: 186, distance: 49.7
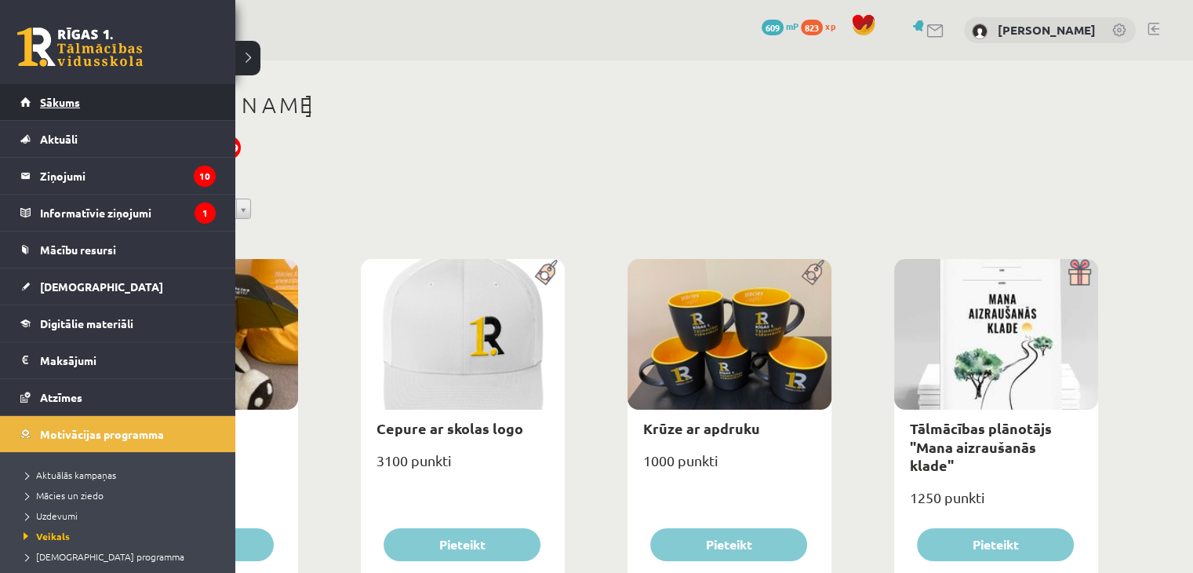
click at [82, 102] on link "Sākums" at bounding box center [117, 102] width 195 height 36
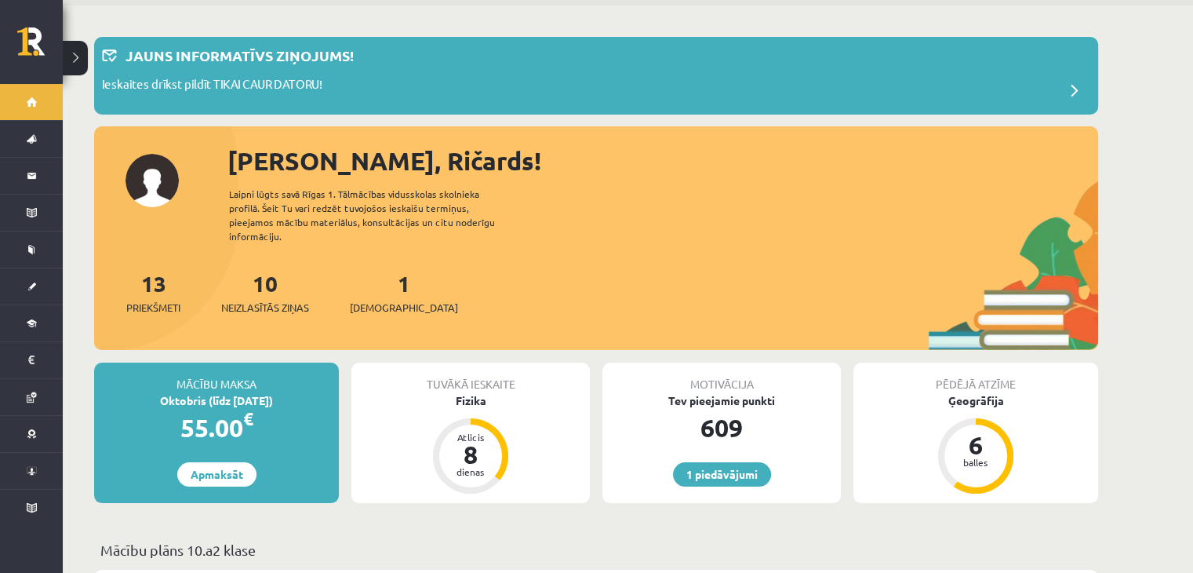
scroll to position [78, 0]
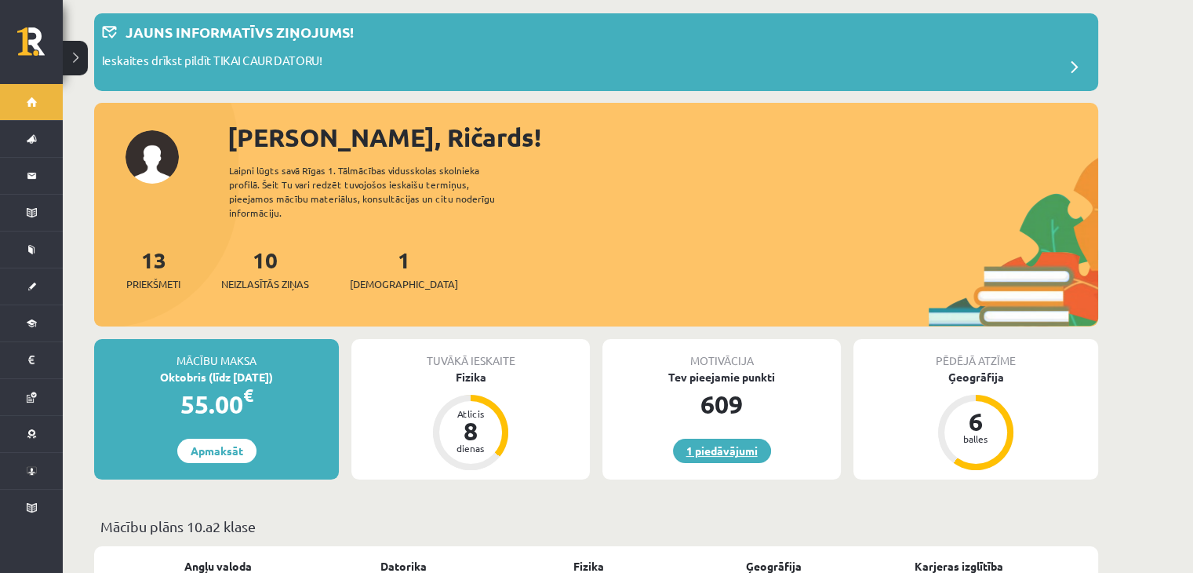
click at [747, 438] on link "1 piedāvājumi" at bounding box center [722, 450] width 98 height 24
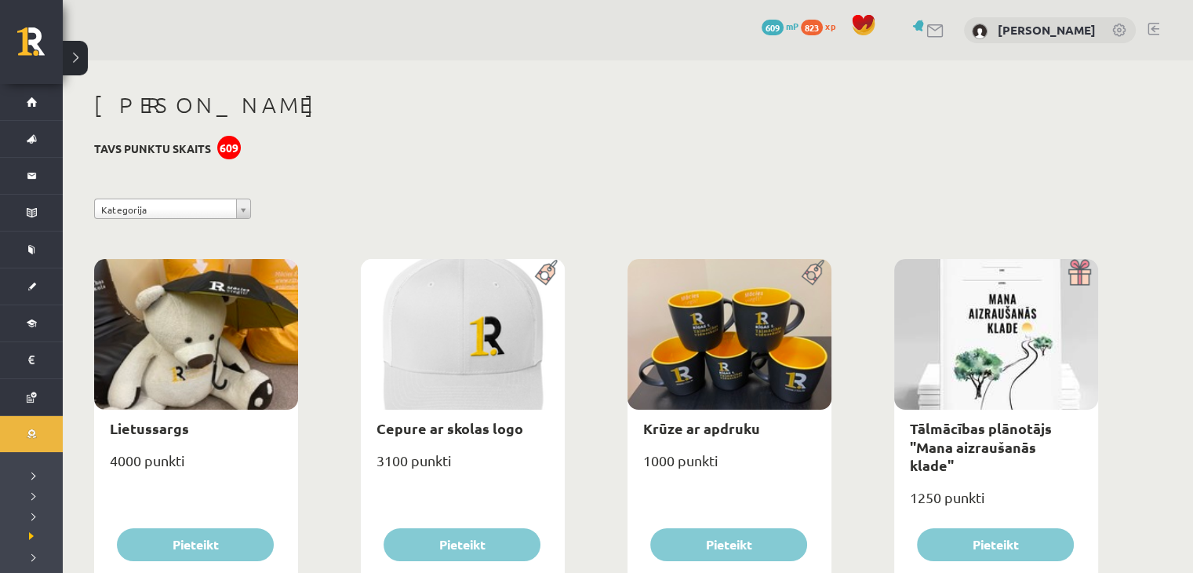
drag, startPoint x: 208, startPoint y: 141, endPoint x: 173, endPoint y: 122, distance: 40.0
click at [203, 142] on h3 "Tavs punktu skaits 609" at bounding box center [152, 148] width 117 height 13
click at [156, 115] on h1 "[PERSON_NAME]" at bounding box center [596, 105] width 1004 height 27
drag, startPoint x: 170, startPoint y: 112, endPoint x: 279, endPoint y: 147, distance: 114.4
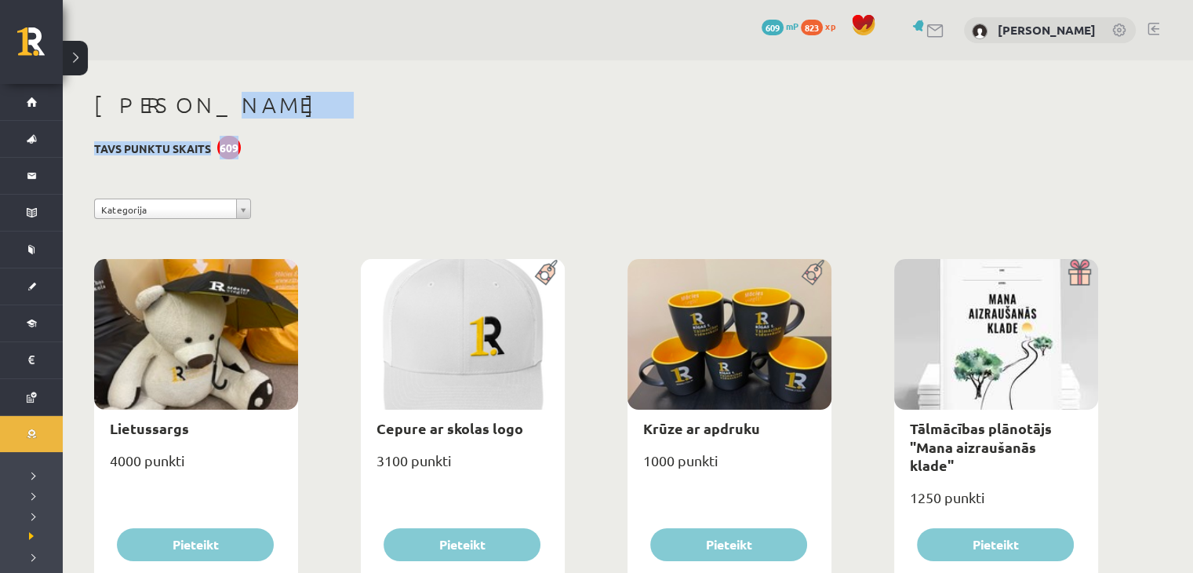
drag, startPoint x: 173, startPoint y: 140, endPoint x: 212, endPoint y: 151, distance: 40.0
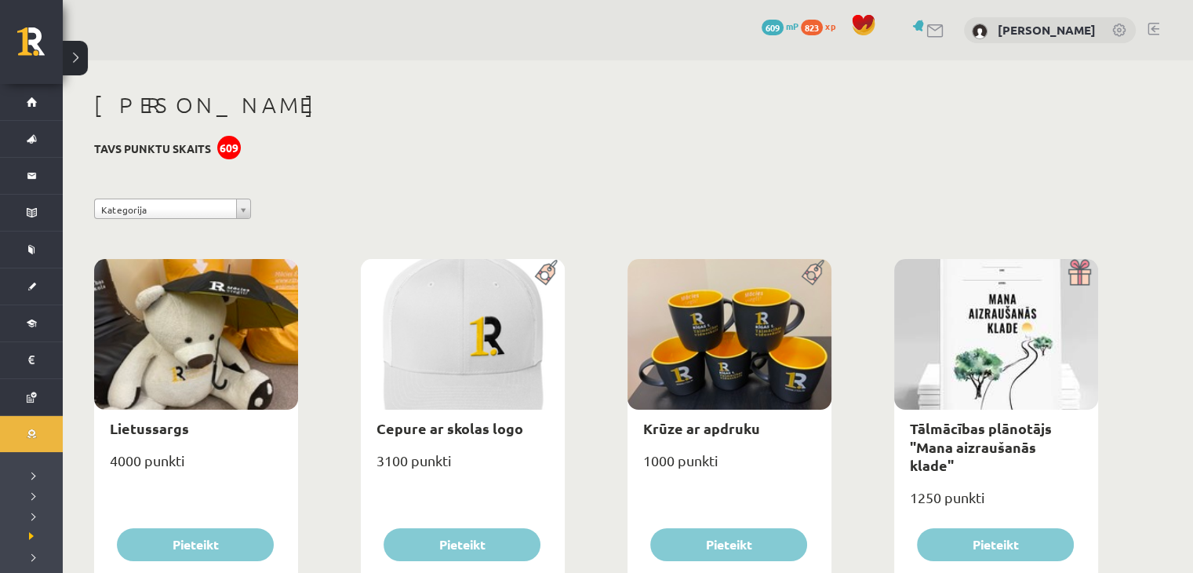
click at [224, 152] on div "609" at bounding box center [229, 148] width 24 height 24
click at [781, 25] on span "609" at bounding box center [773, 28] width 22 height 16
click at [823, 24] on span "823" at bounding box center [812, 28] width 22 height 16
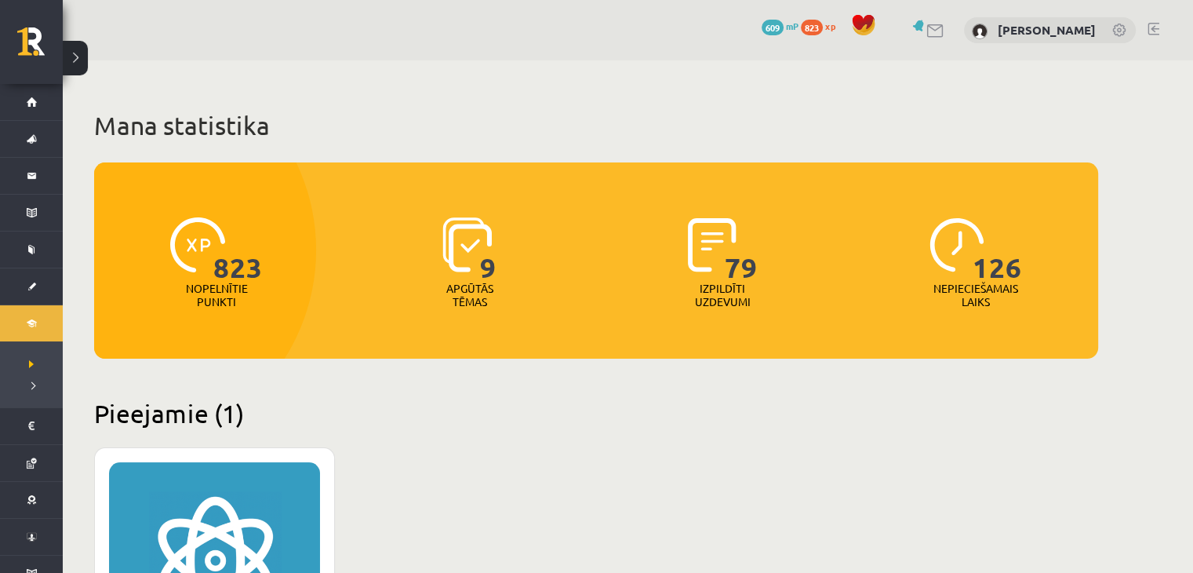
click at [788, 18] on div "609 mP" at bounding box center [780, 26] width 37 height 17
click at [784, 28] on span "609" at bounding box center [773, 28] width 22 height 16
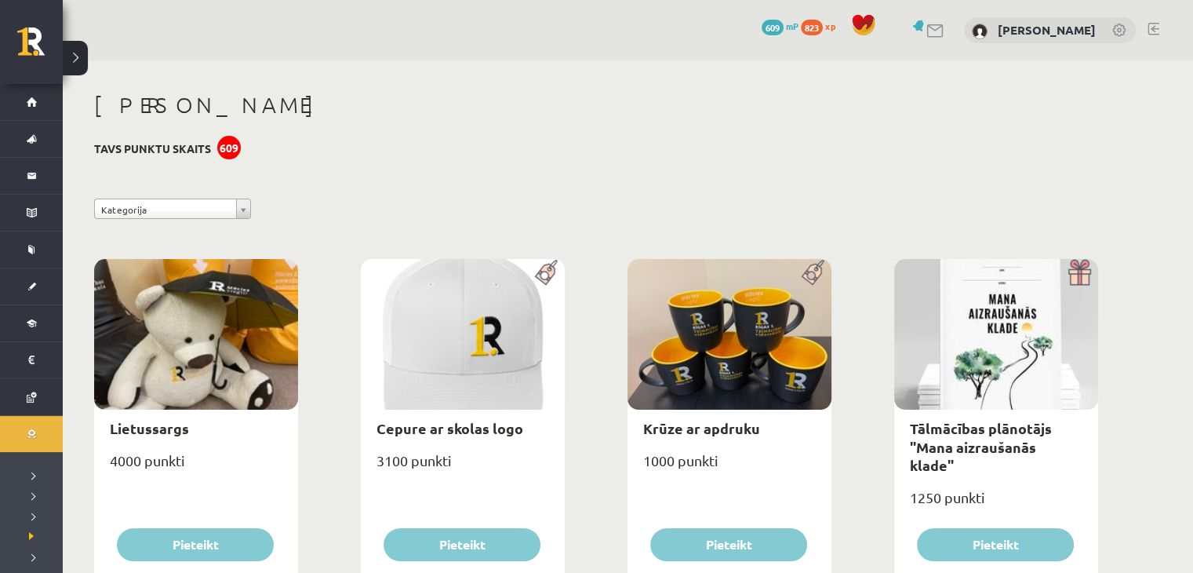
click at [875, 27] on span at bounding box center [864, 25] width 24 height 24
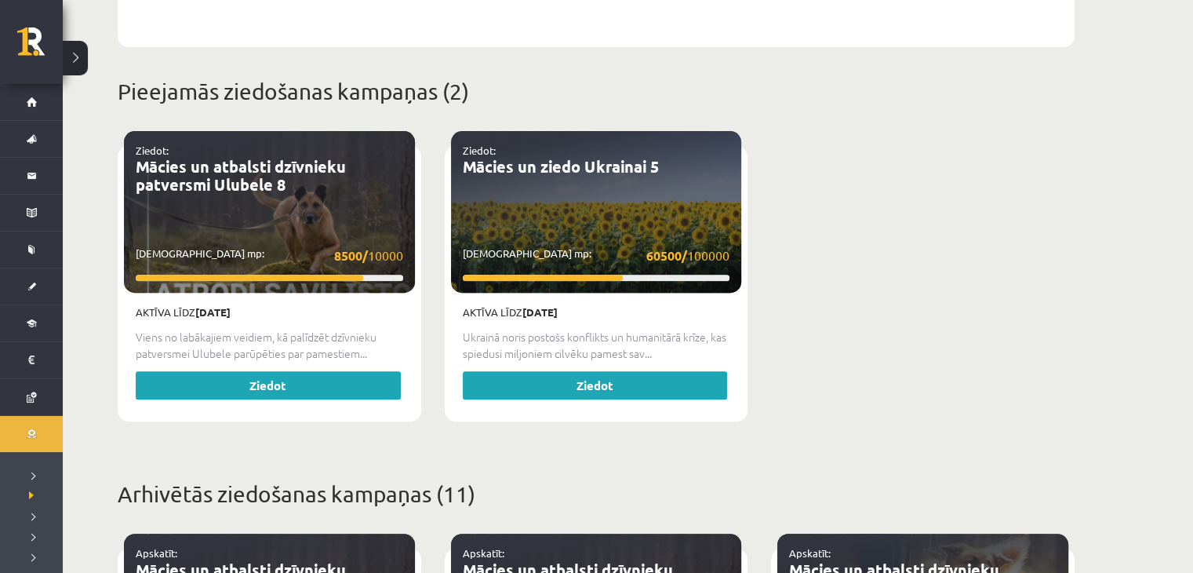
scroll to position [392, 0]
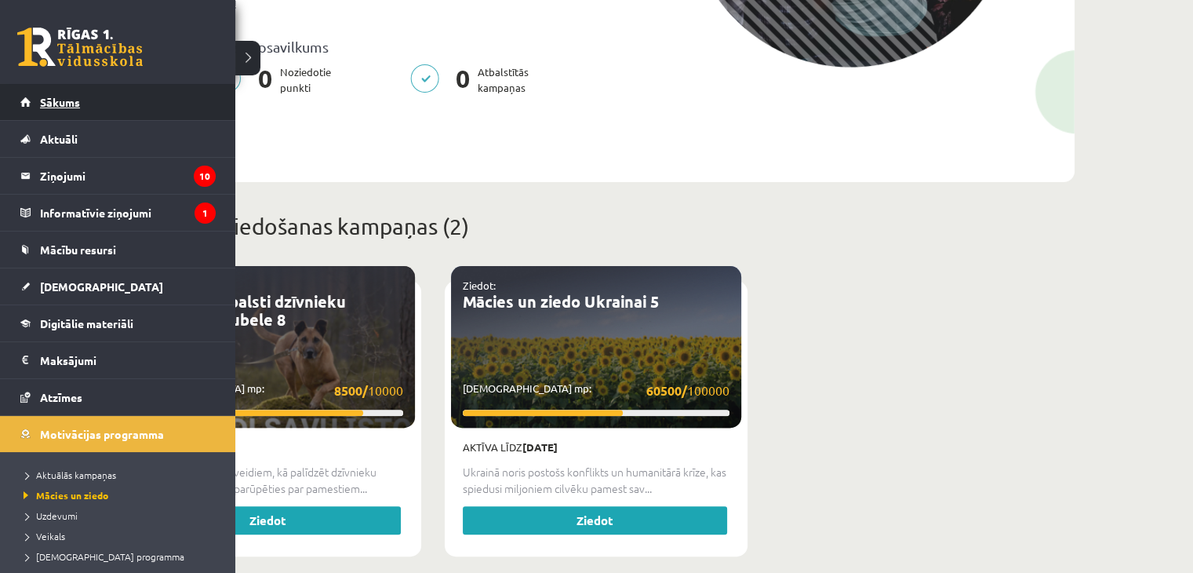
click at [47, 93] on link "Sākums" at bounding box center [117, 102] width 195 height 36
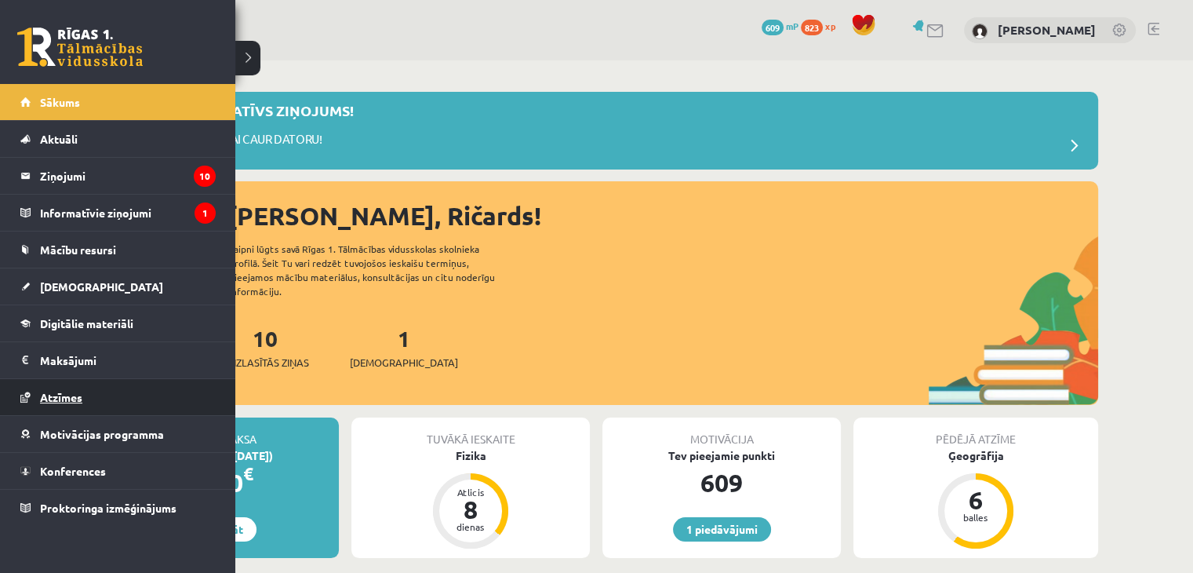
click at [94, 402] on link "Atzīmes" at bounding box center [117, 397] width 195 height 36
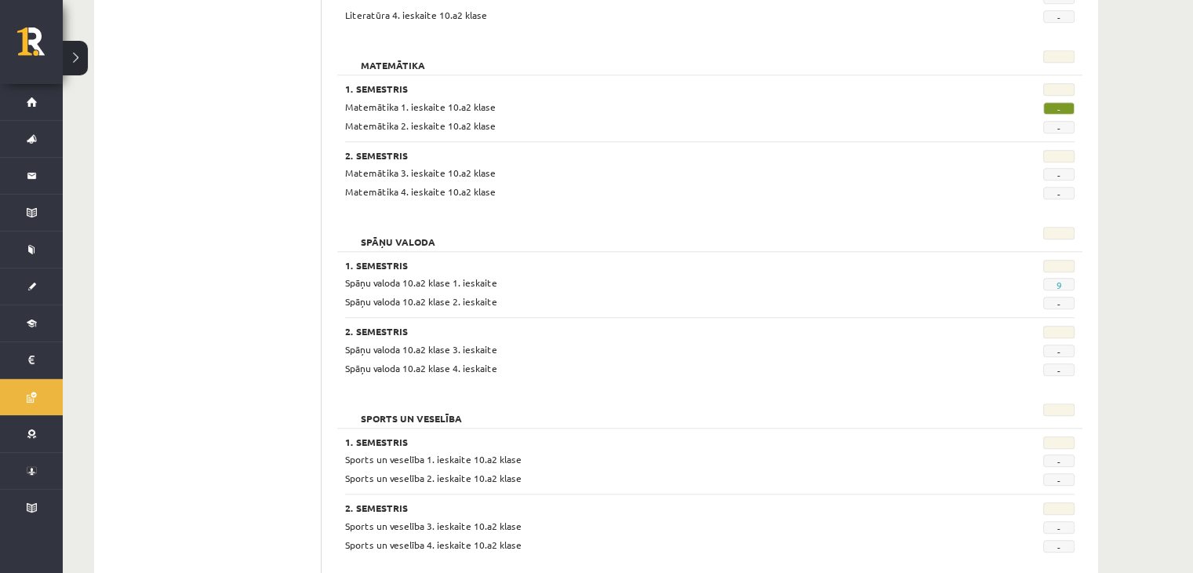
scroll to position [1836, 0]
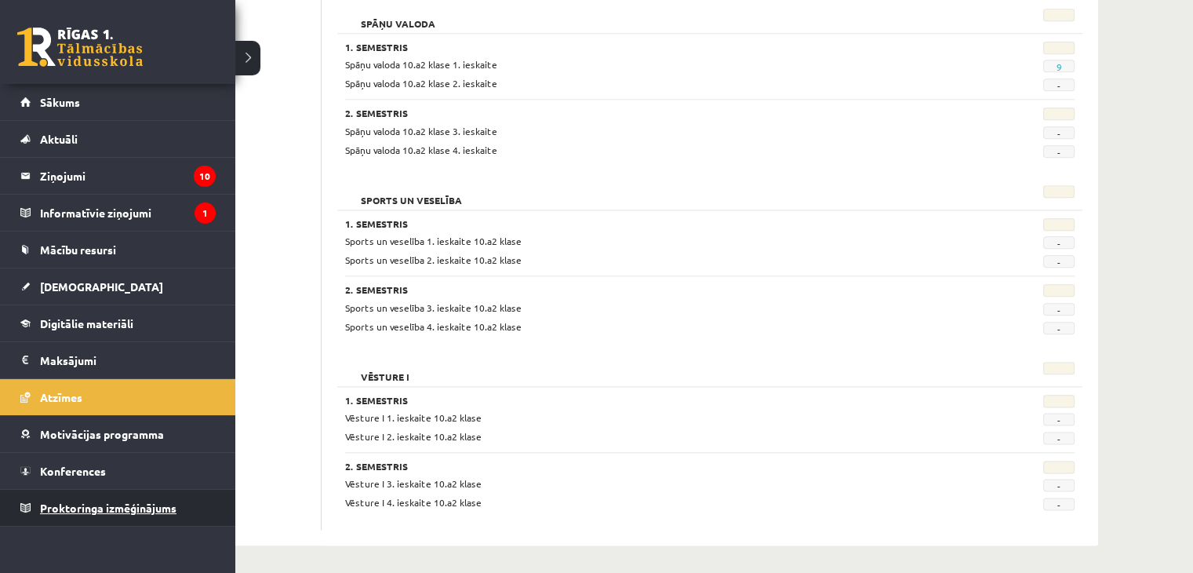
click at [116, 510] on span "Proktoringa izmēģinājums" at bounding box center [108, 507] width 136 height 14
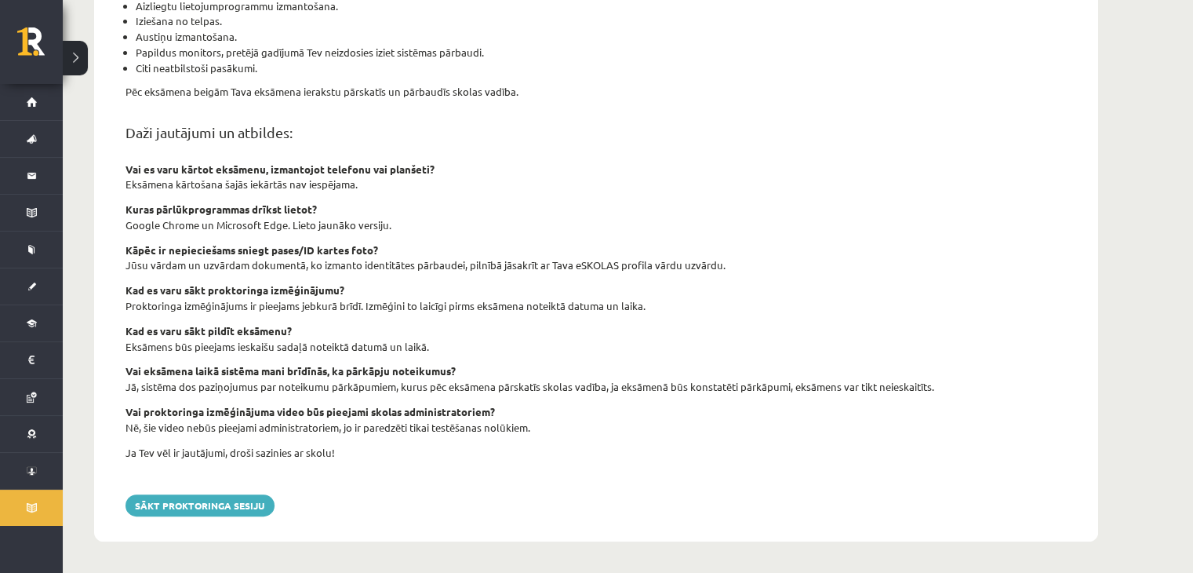
scroll to position [511, 0]
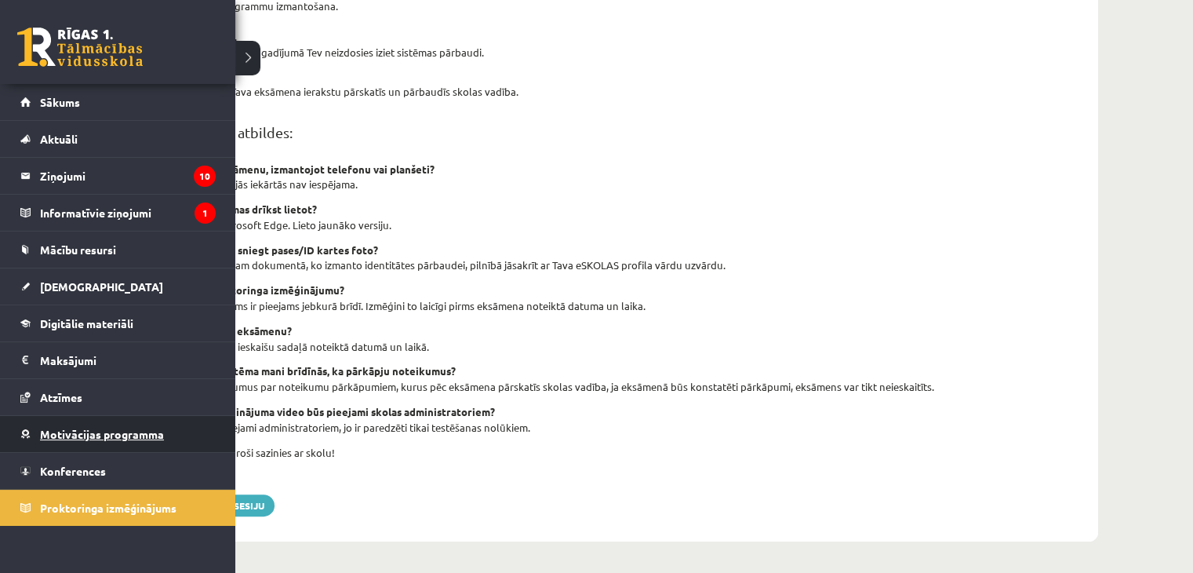
click at [94, 433] on span "Motivācijas programma" at bounding box center [102, 434] width 124 height 14
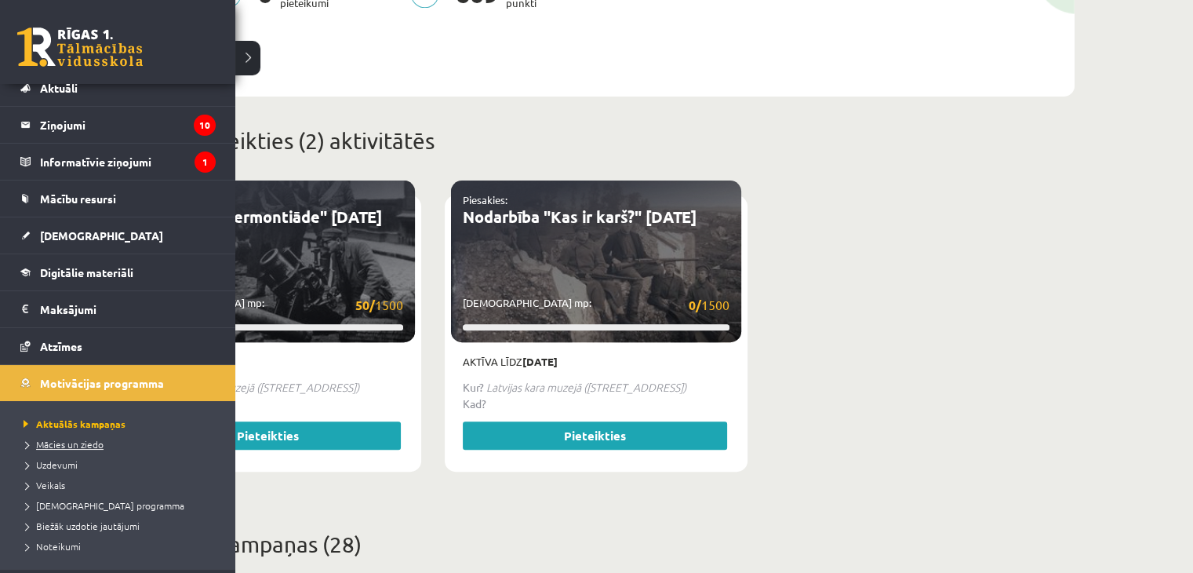
scroll to position [78, 0]
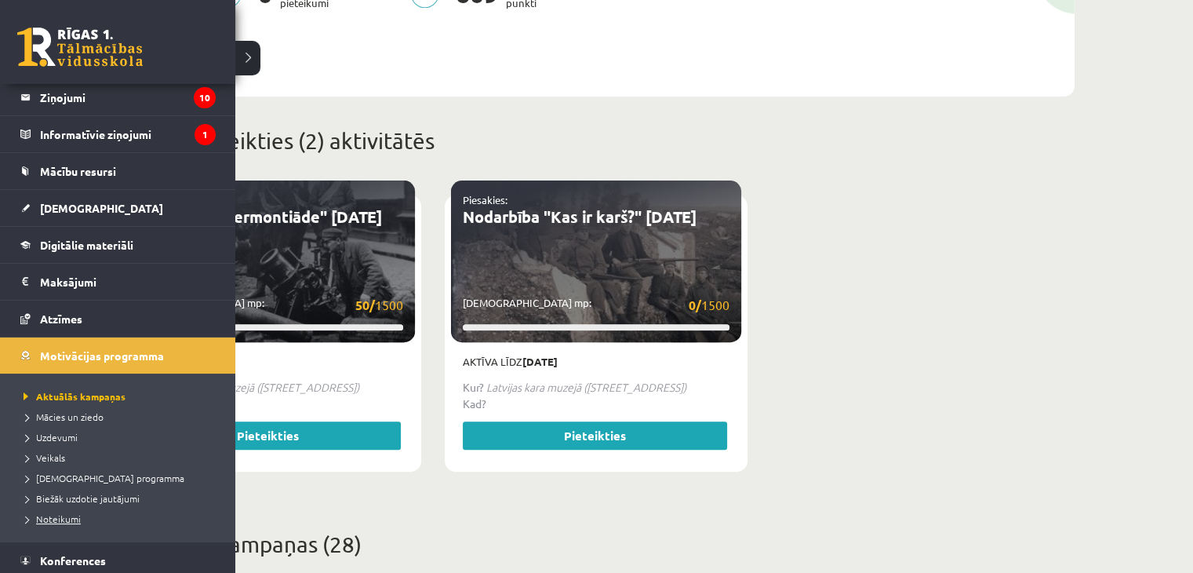
click at [85, 514] on link "Noteikumi" at bounding box center [120, 518] width 200 height 14
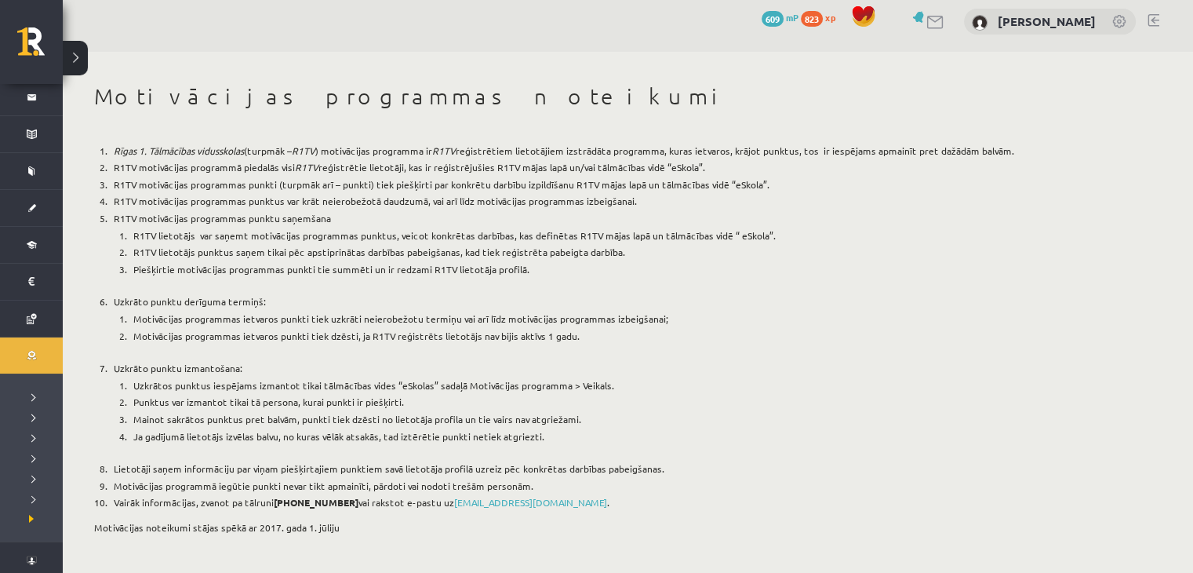
scroll to position [11, 0]
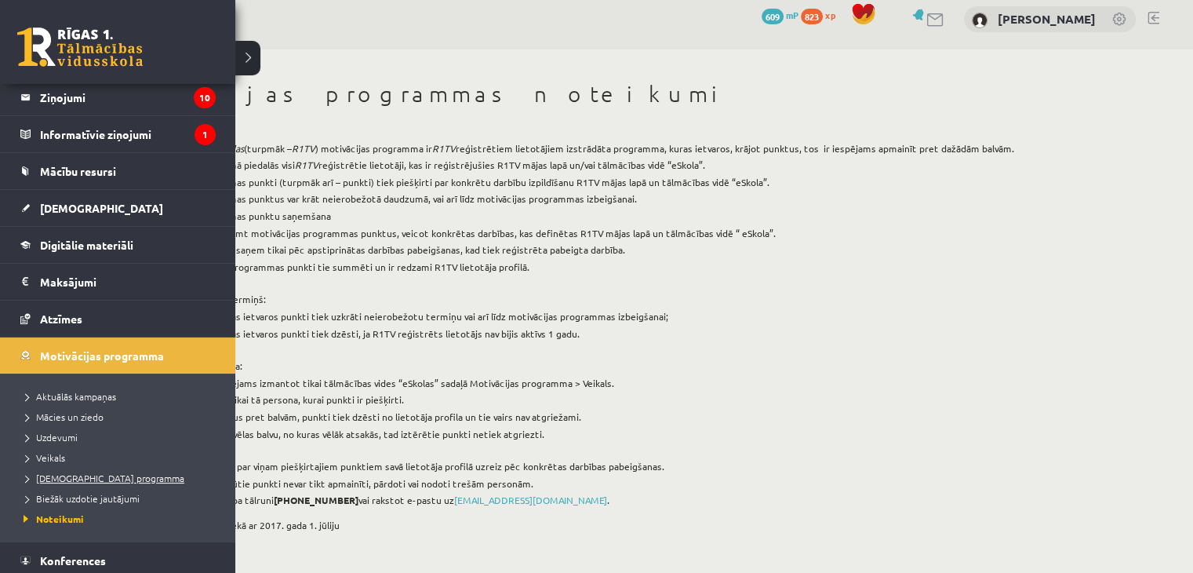
click at [97, 482] on link "[DEMOGRAPHIC_DATA] programma" at bounding box center [120, 478] width 200 height 14
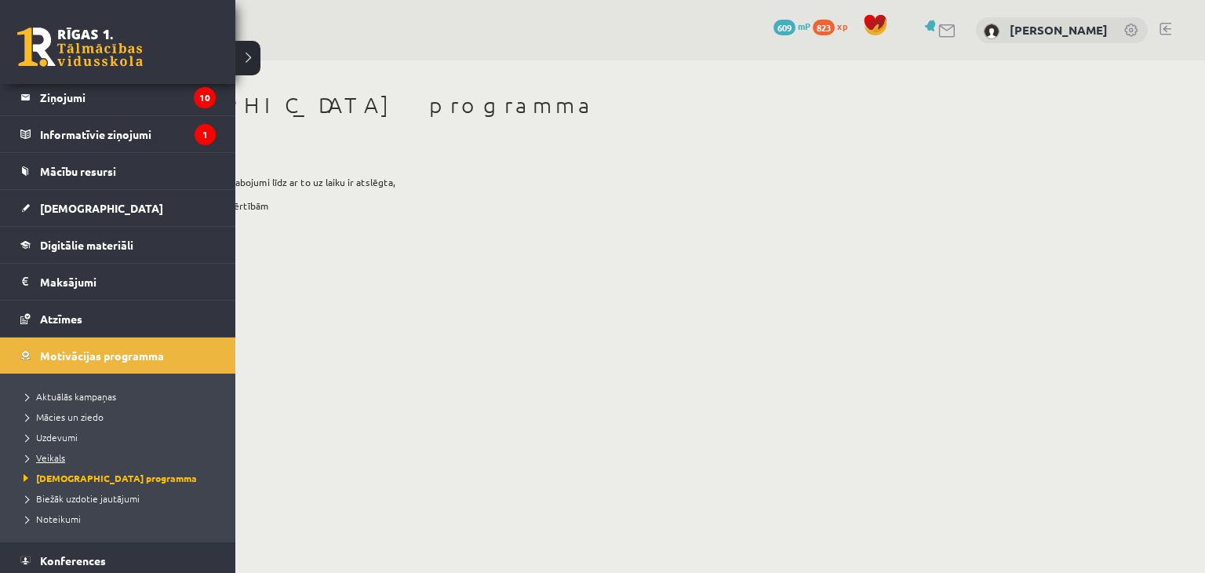
click at [43, 453] on span "Veikals" at bounding box center [42, 457] width 45 height 13
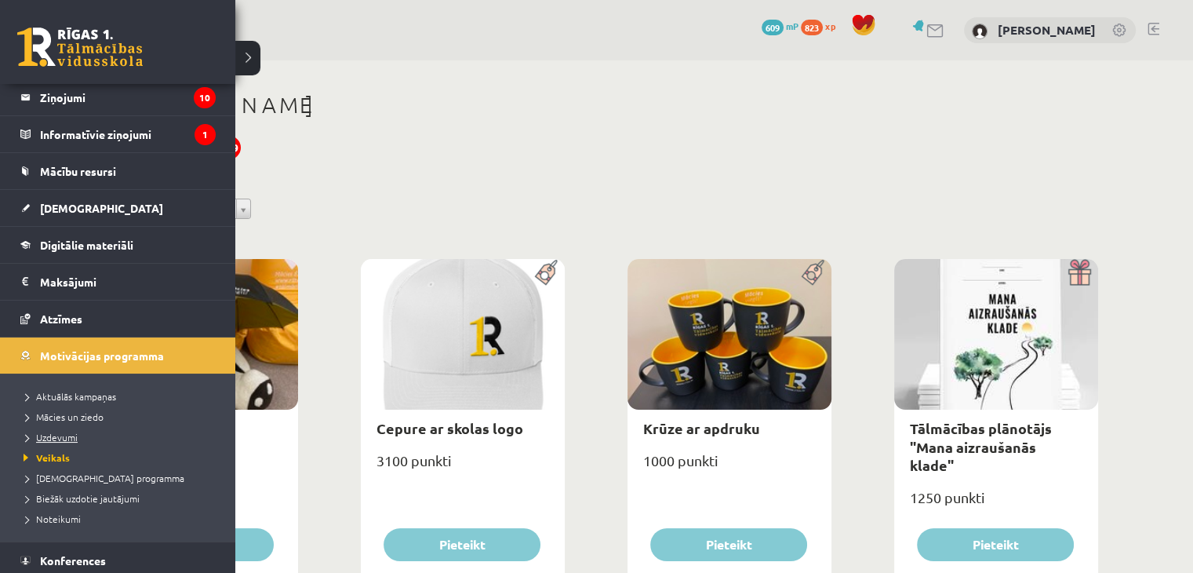
click at [67, 430] on link "Uzdevumi" at bounding box center [120, 437] width 200 height 14
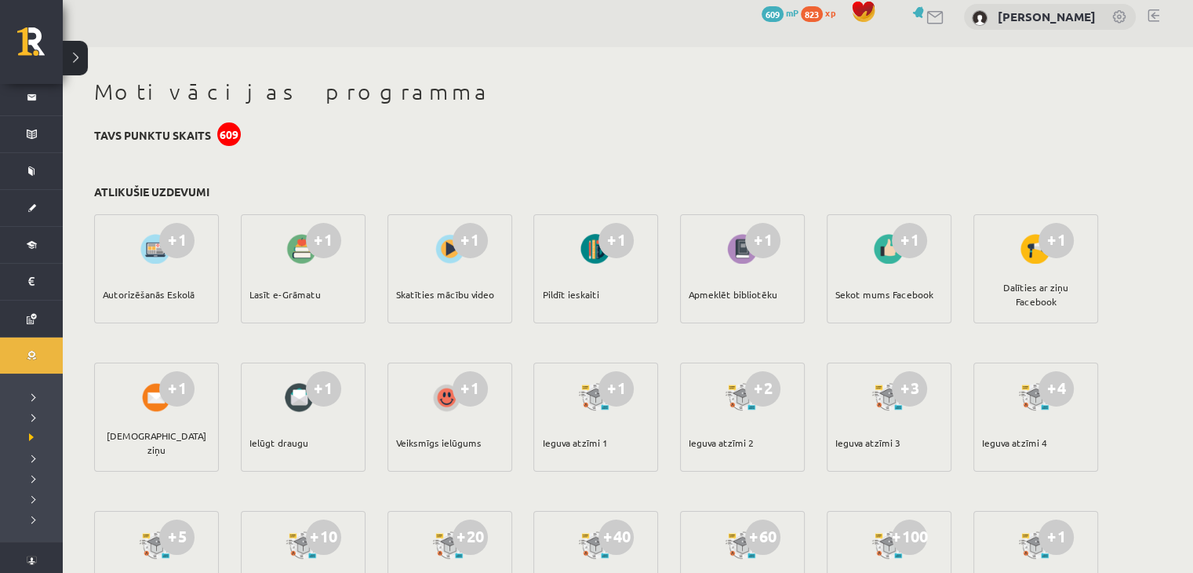
scroll to position [13, 0]
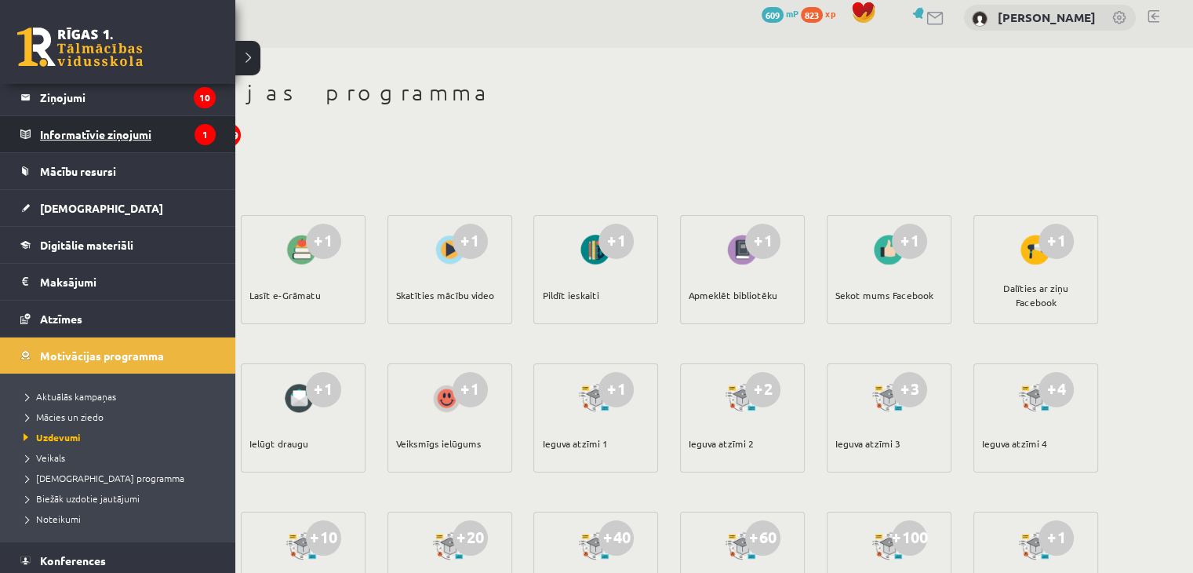
click at [26, 116] on link "Informatīvie ziņojumi 1" at bounding box center [117, 134] width 195 height 36
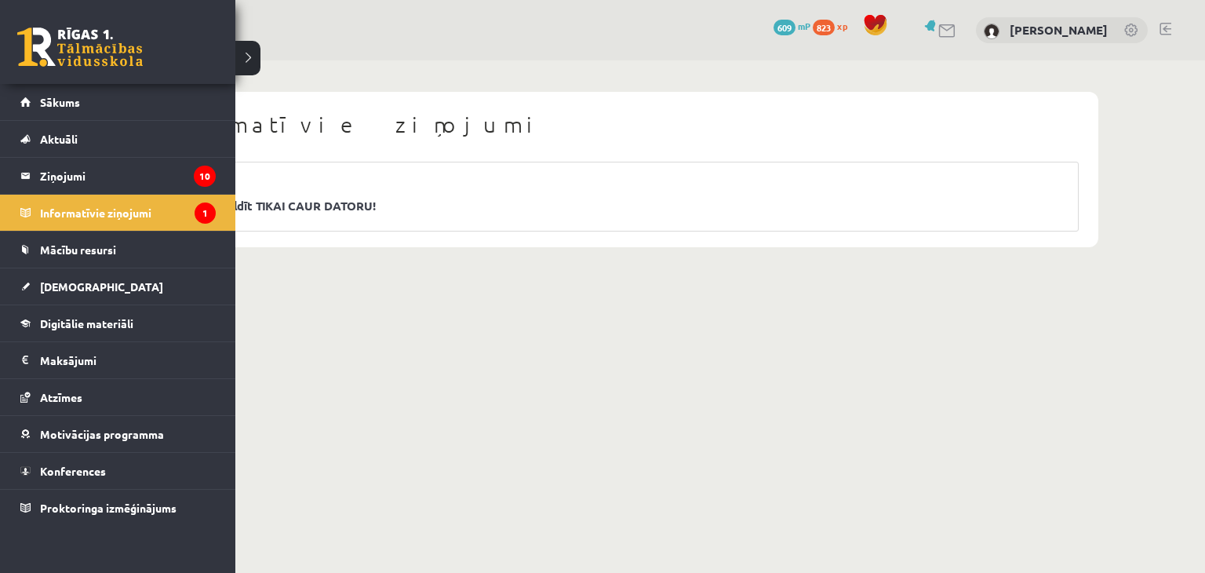
click at [50, 102] on span "Sākums" at bounding box center [60, 102] width 40 height 14
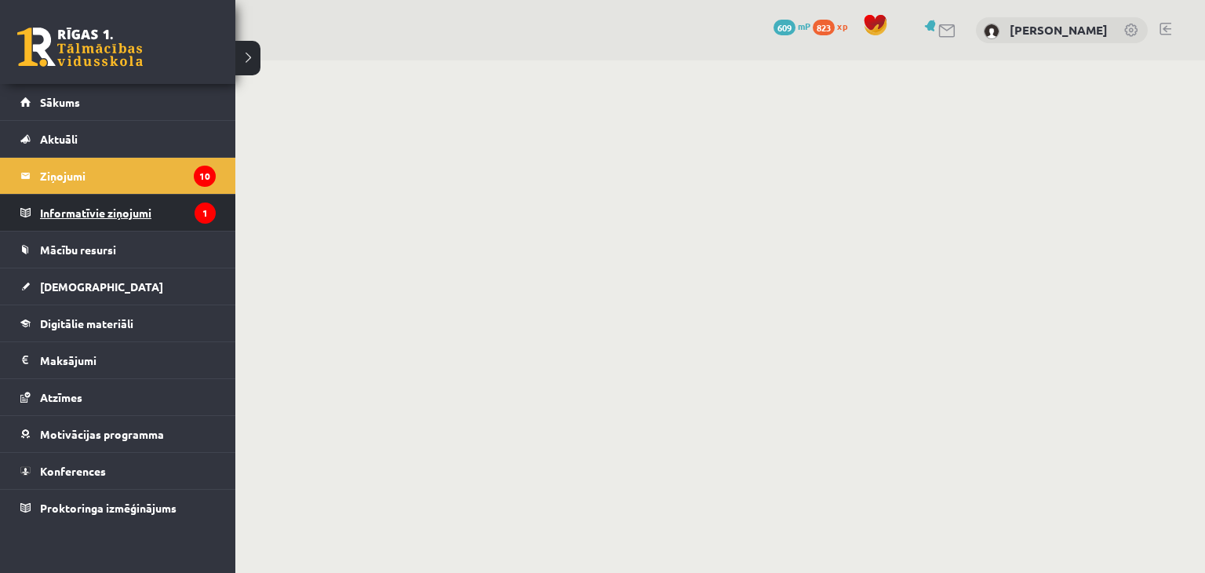
click at [45, 217] on legend "Informatīvie ziņojumi 1" at bounding box center [128, 213] width 176 height 36
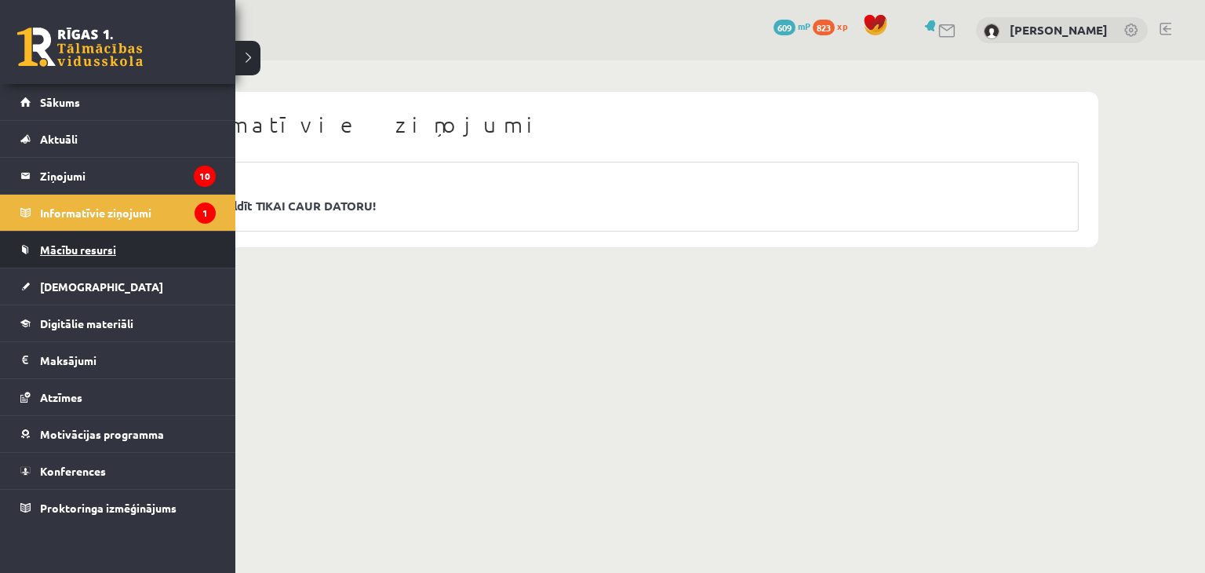
click at [50, 242] on span "Mācību resursi" at bounding box center [78, 249] width 76 height 14
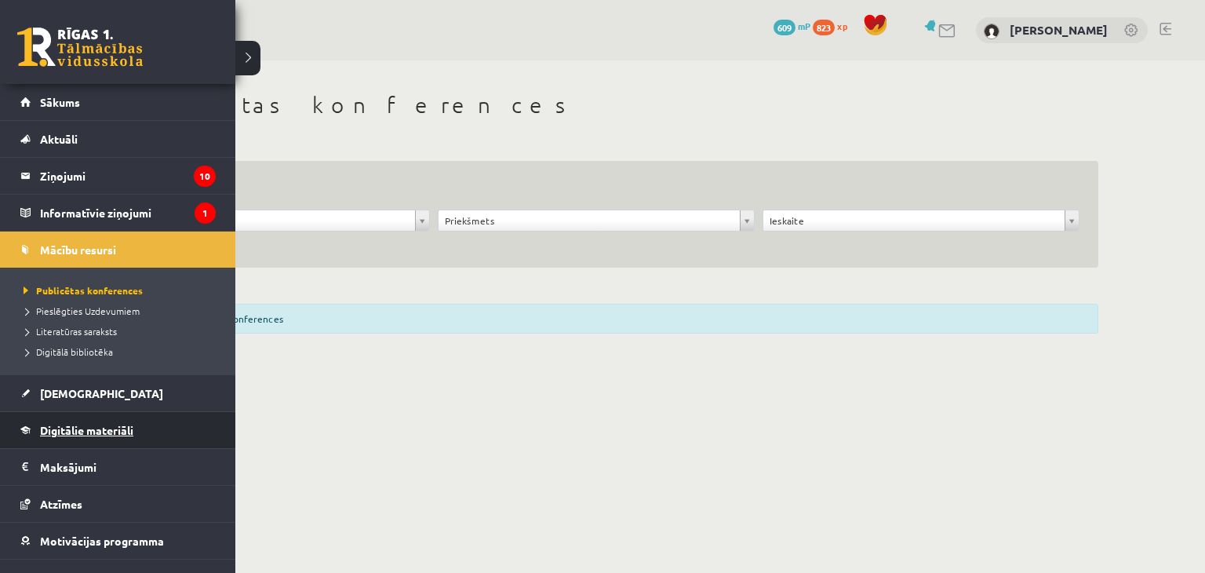
click at [87, 419] on link "Digitālie materiāli" at bounding box center [117, 430] width 195 height 36
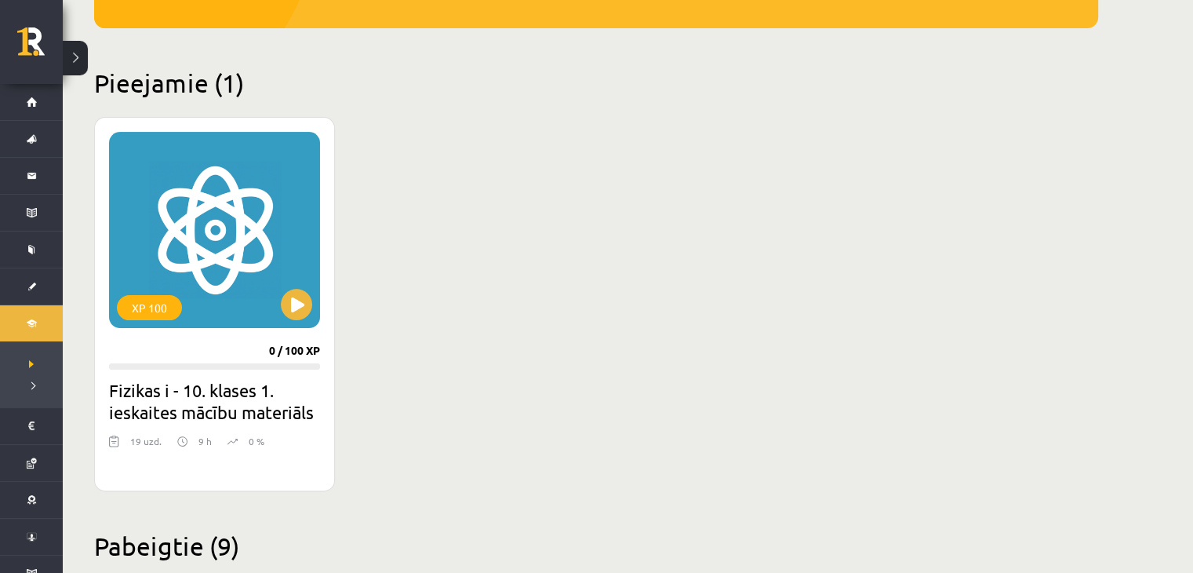
scroll to position [392, 0]
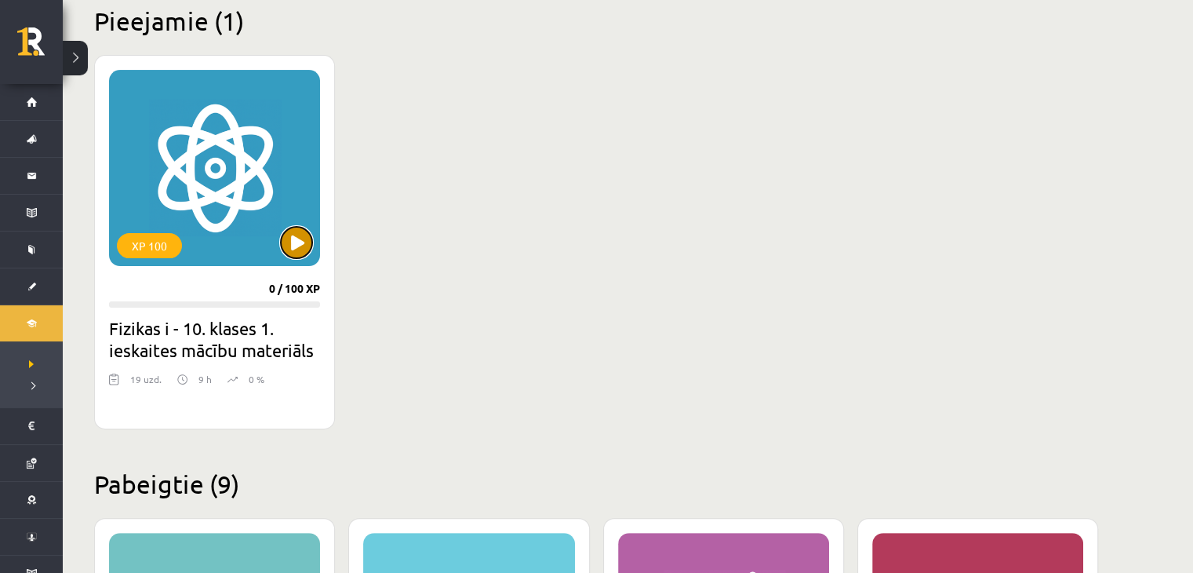
click at [282, 239] on button at bounding box center [296, 242] width 31 height 31
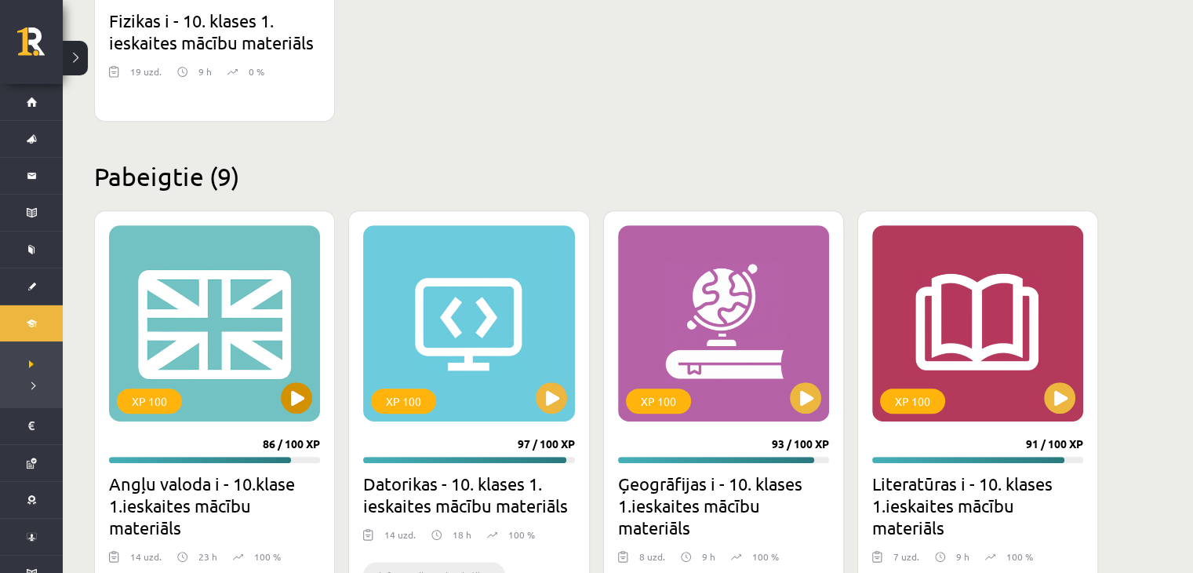
scroll to position [784, 0]
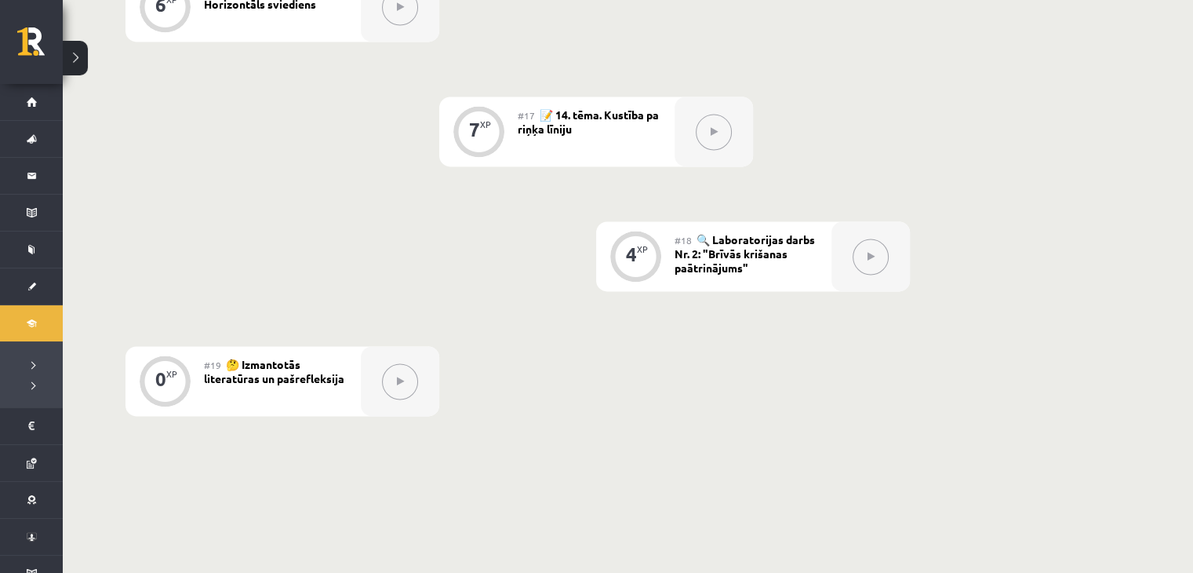
scroll to position [2464, 0]
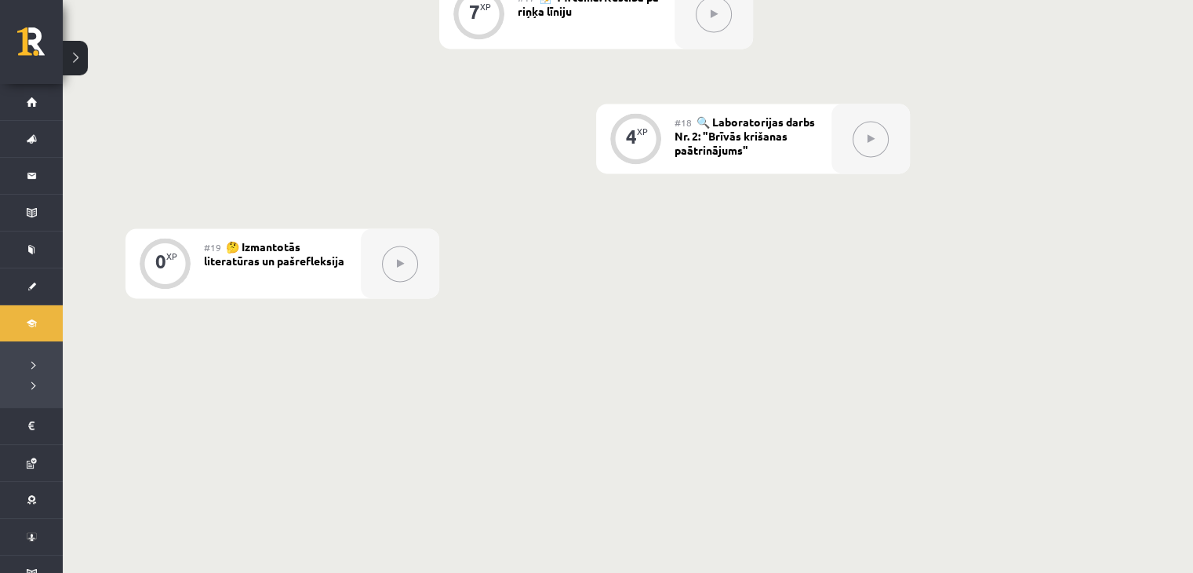
drag, startPoint x: 1187, startPoint y: 481, endPoint x: 1186, endPoint y: 463, distance: 18.1
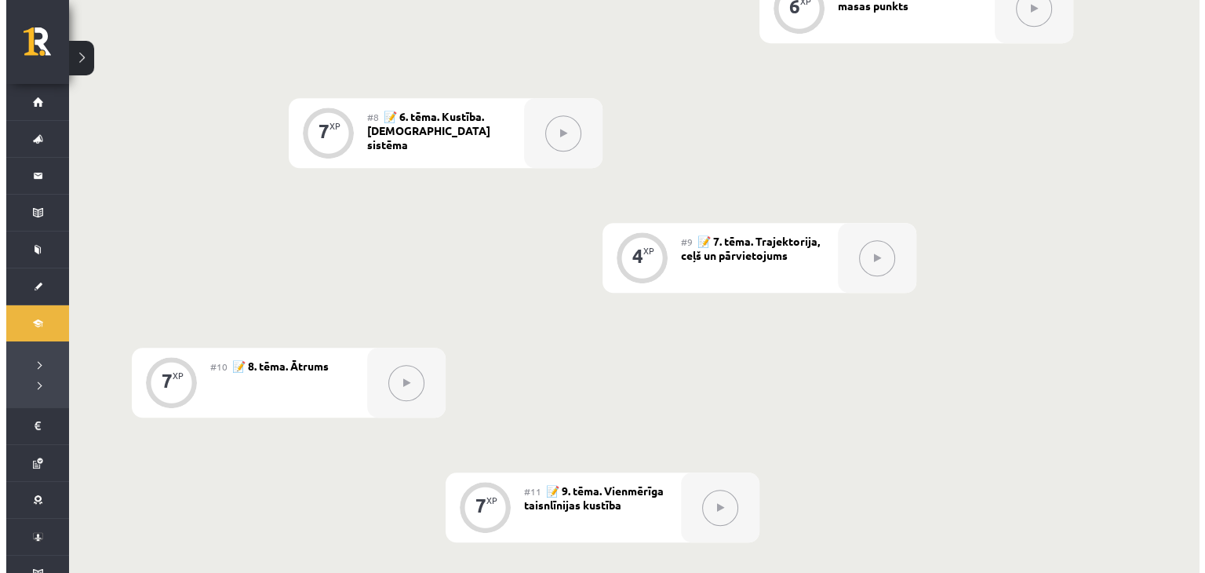
scroll to position [0, 0]
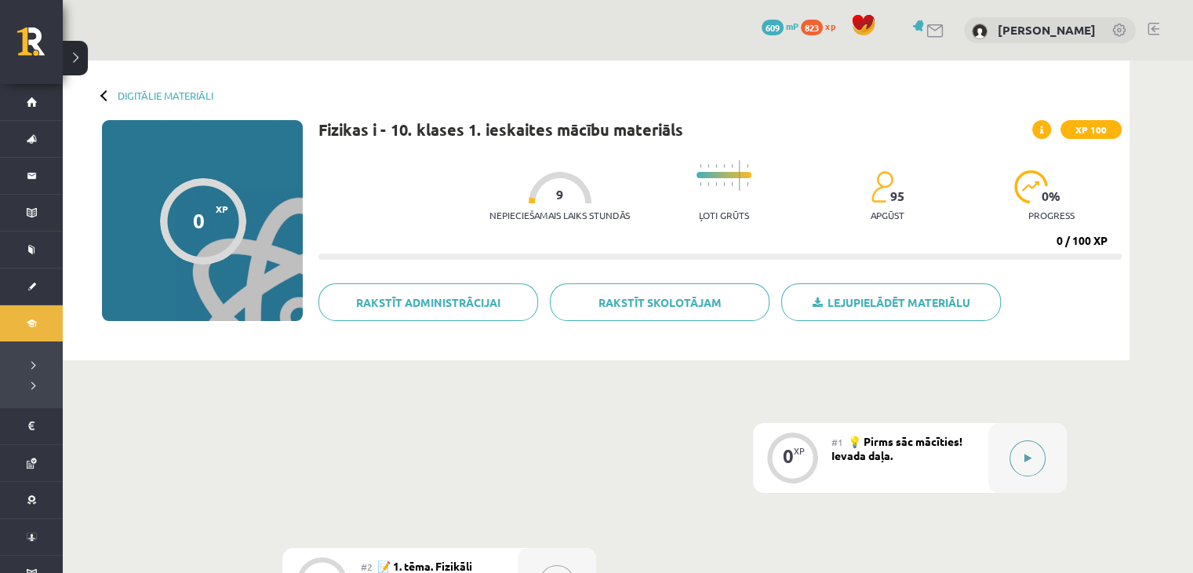
click at [991, 472] on div at bounding box center [1027, 458] width 78 height 70
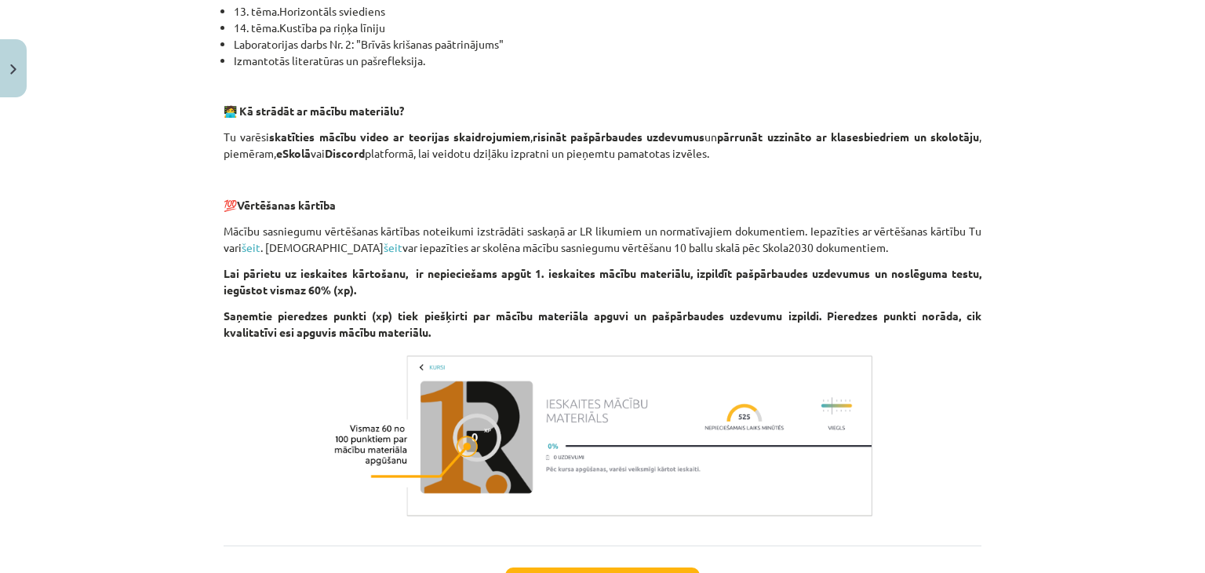
scroll to position [1118, 0]
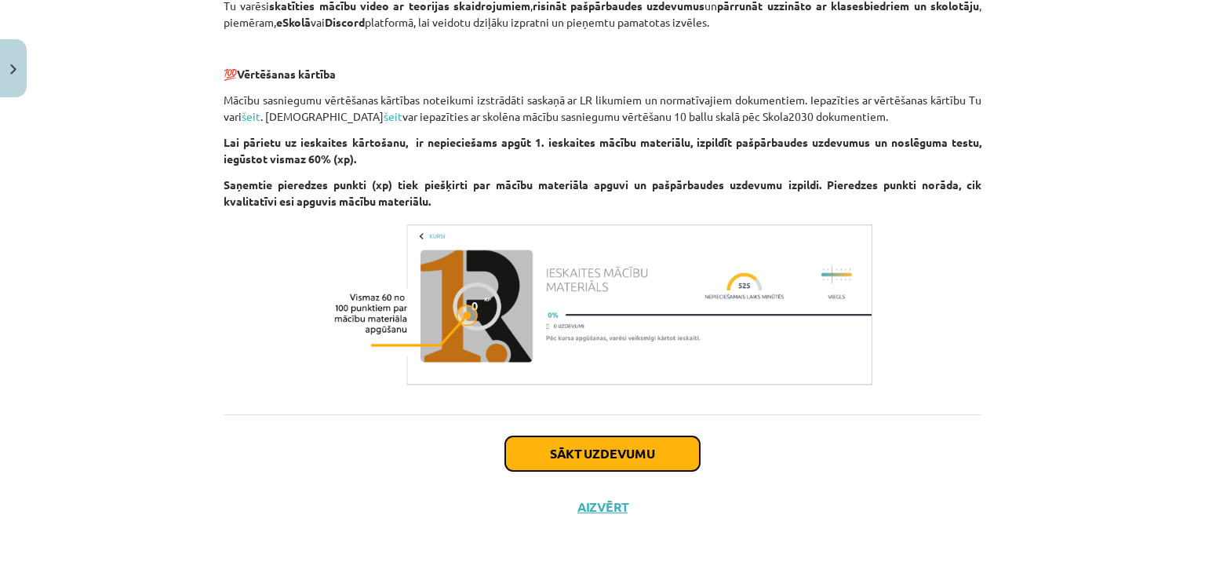
click at [556, 452] on button "Sākt uzdevumu" at bounding box center [602, 453] width 195 height 35
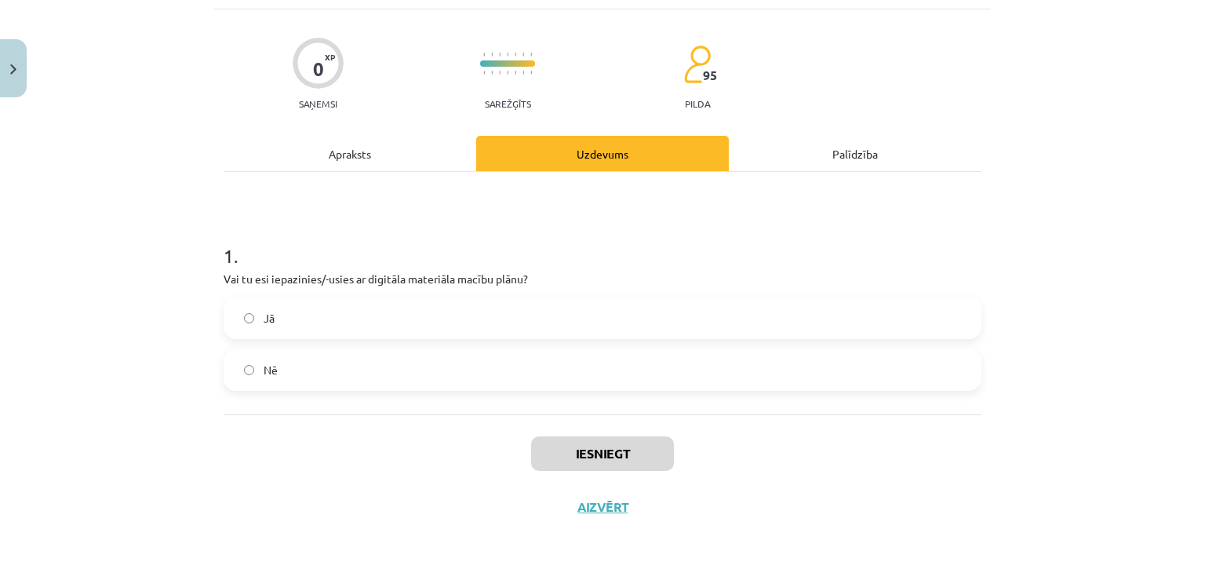
scroll to position [39, 0]
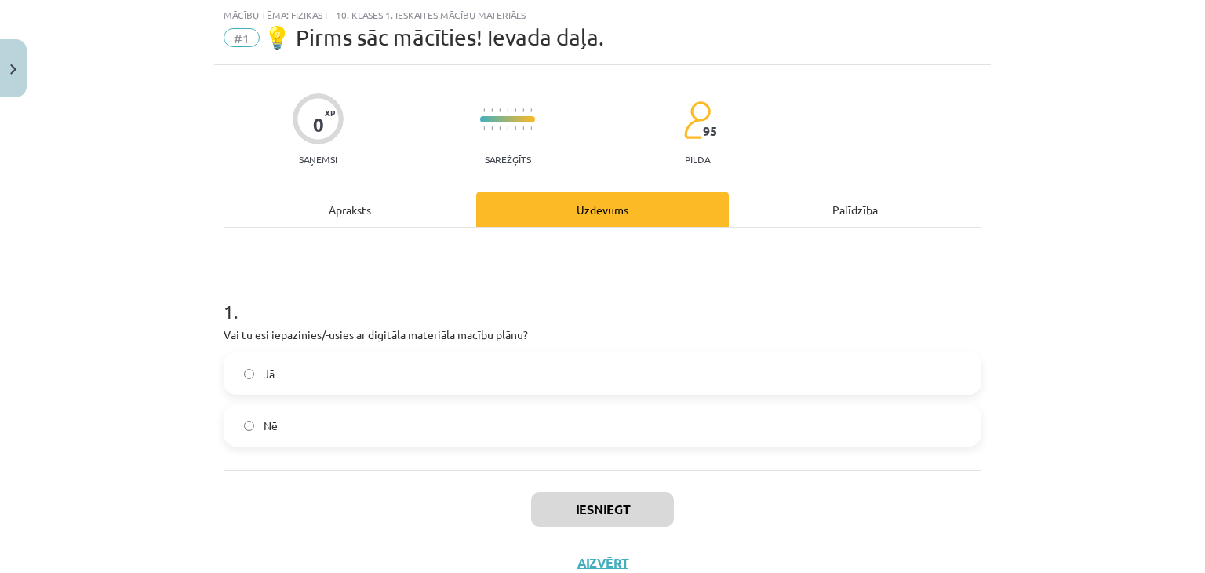
click at [301, 371] on label "Jā" at bounding box center [602, 373] width 755 height 39
click at [596, 522] on button "Iesniegt" at bounding box center [602, 509] width 143 height 35
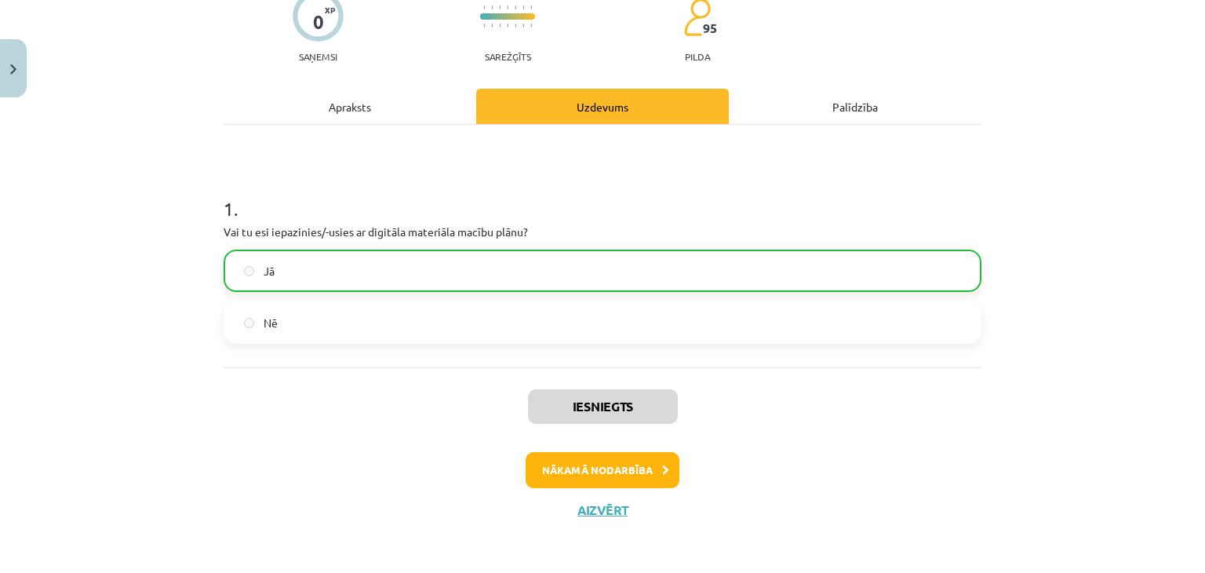
scroll to position [144, 0]
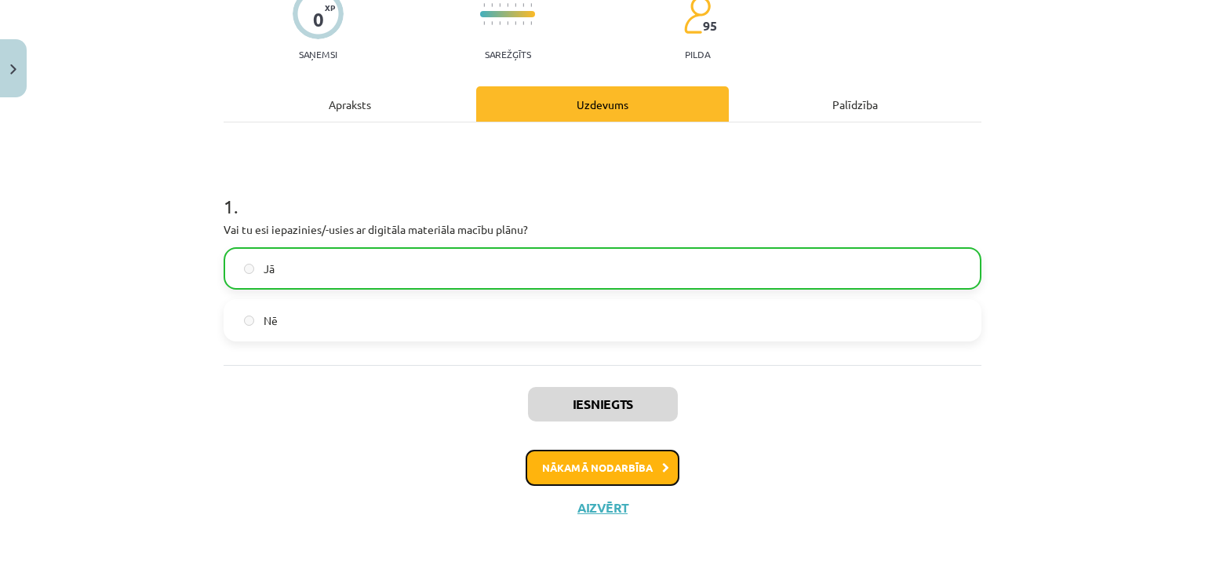
click at [642, 475] on button "Nākamā nodarbība" at bounding box center [603, 467] width 154 height 36
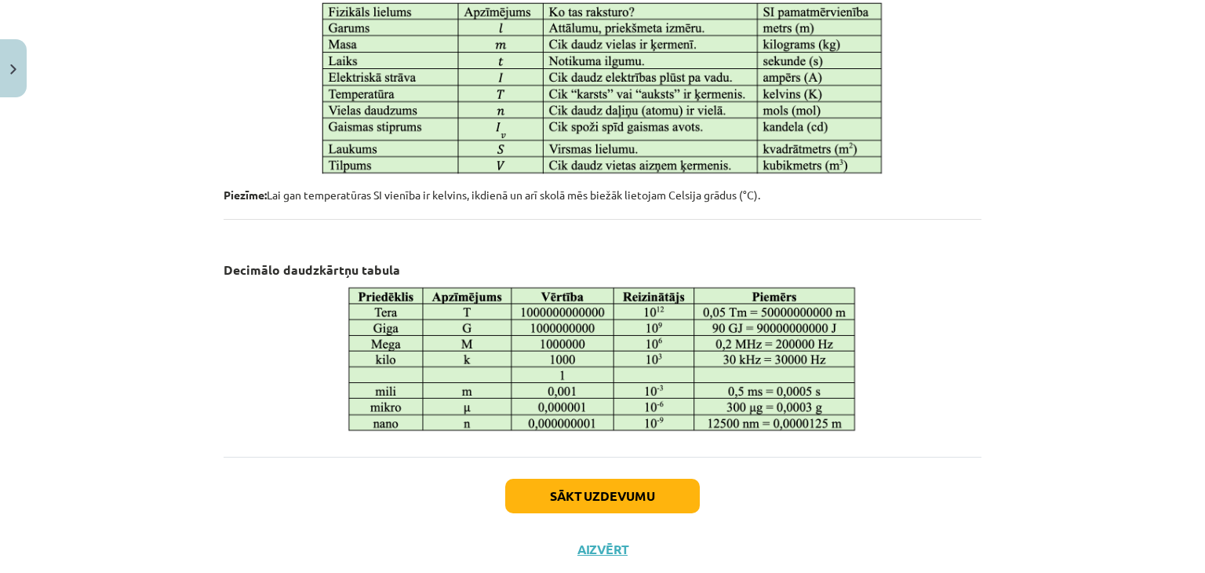
scroll to position [866, 0]
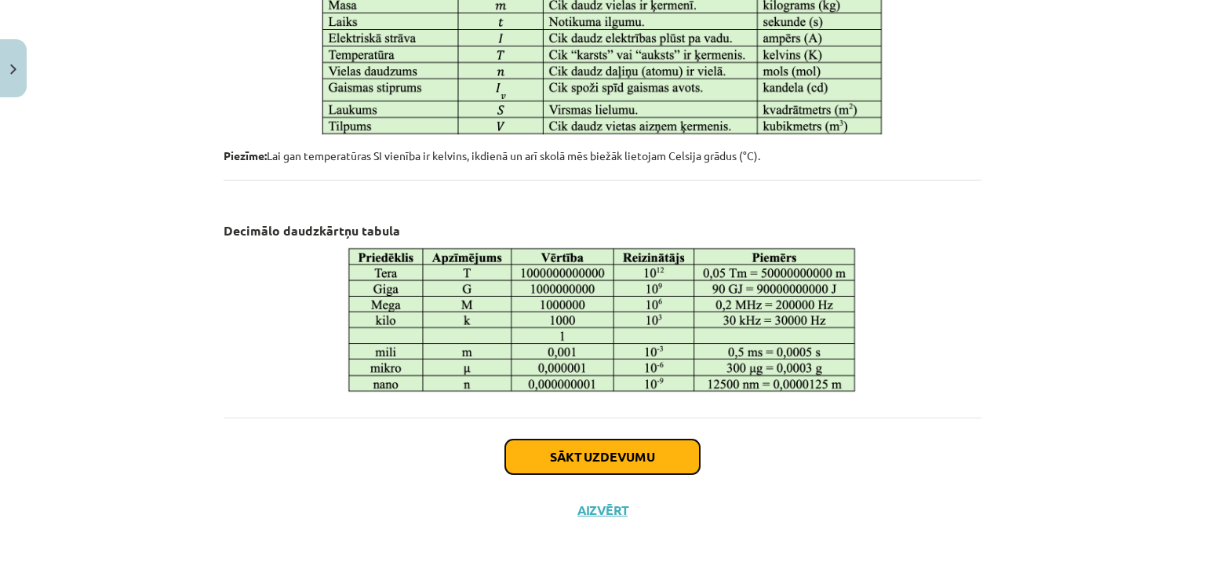
click at [612, 446] on button "Sākt uzdevumu" at bounding box center [602, 456] width 195 height 35
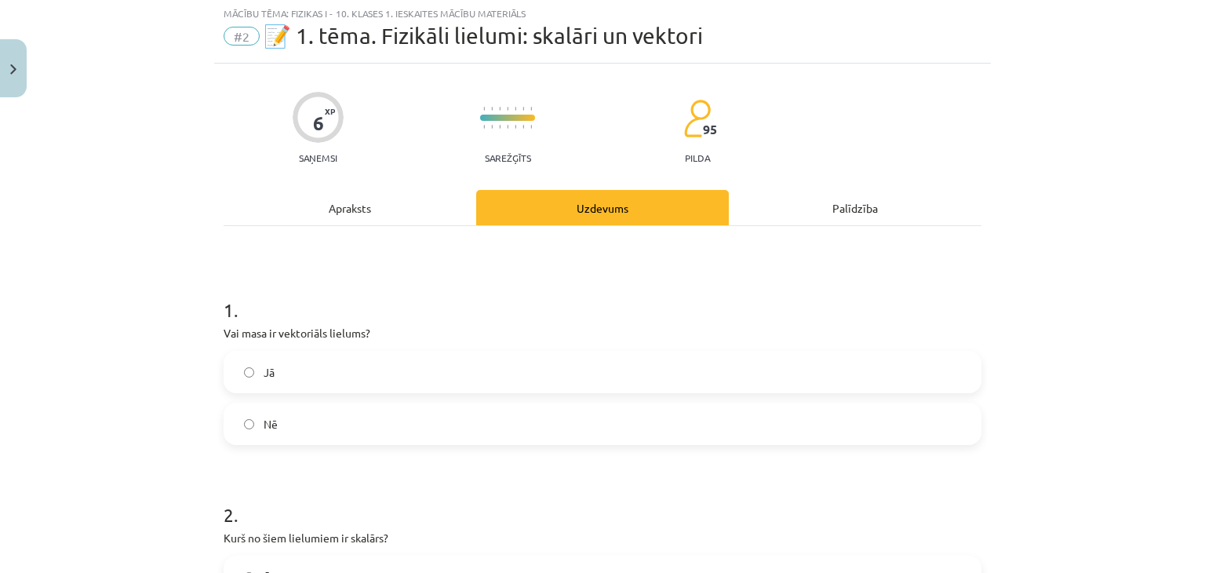
scroll to position [39, 0]
click at [445, 413] on label "Nē" at bounding box center [602, 425] width 755 height 39
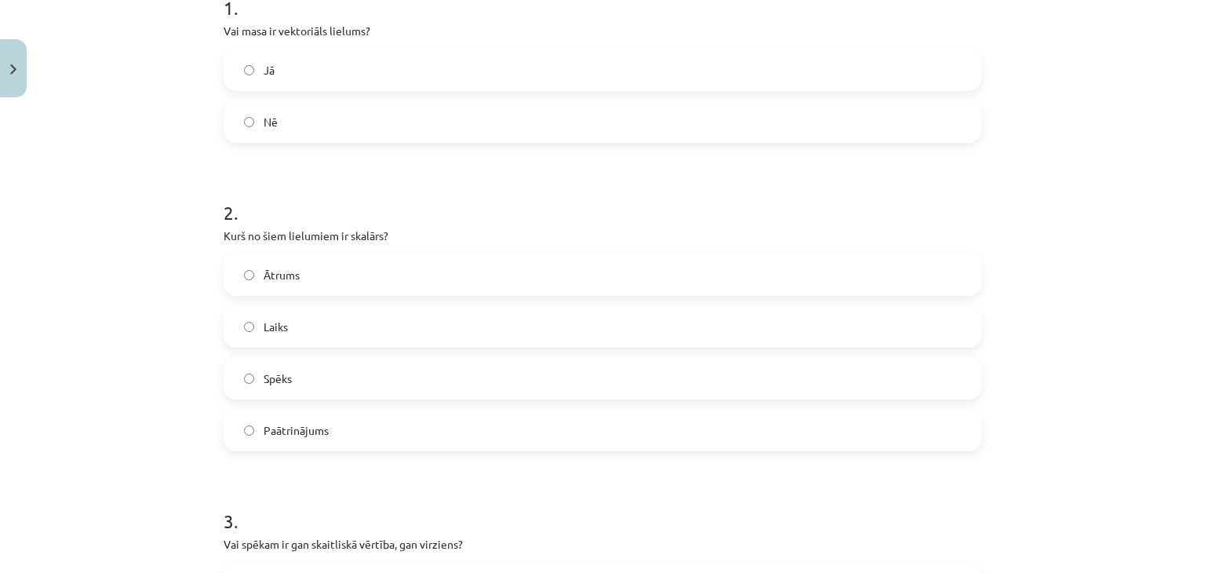
scroll to position [353, 0]
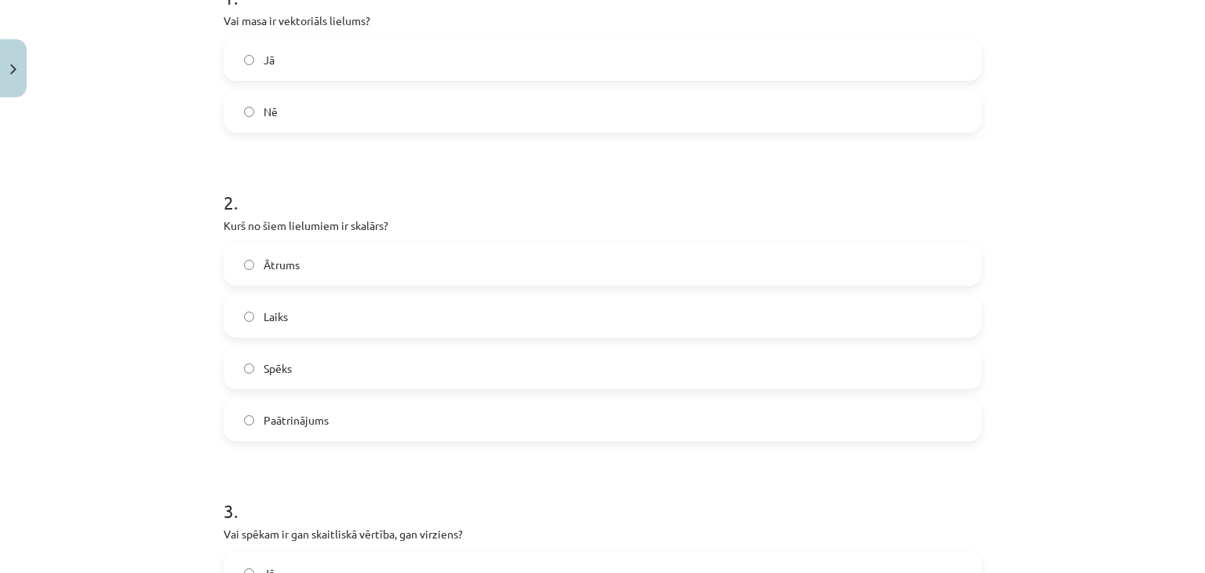
click at [376, 318] on label "Laiks" at bounding box center [602, 315] width 755 height 39
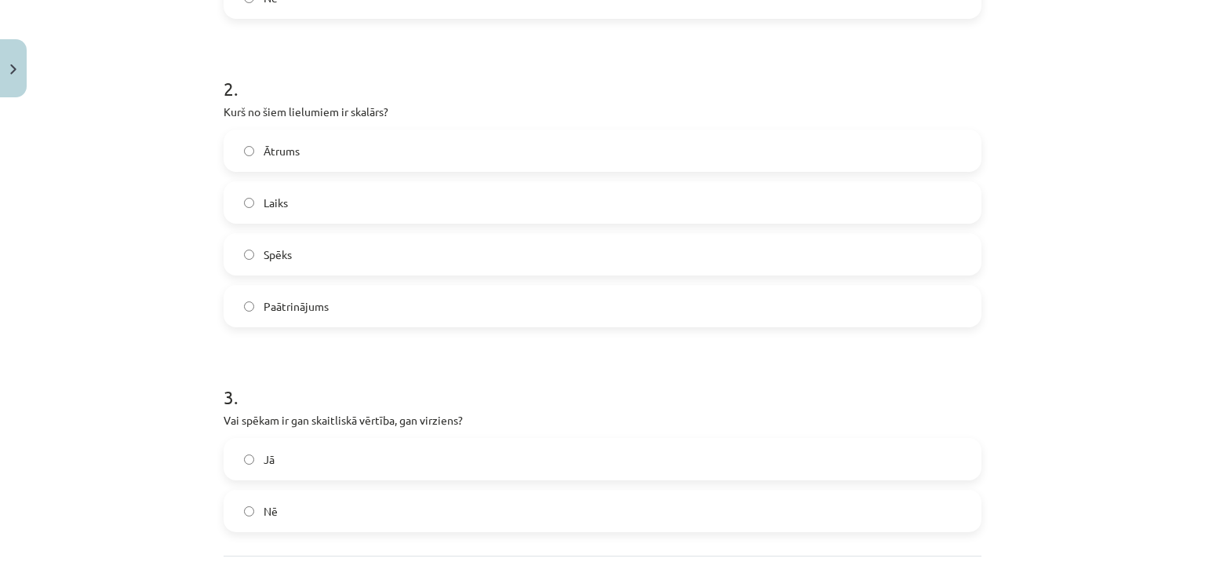
scroll to position [608, 0]
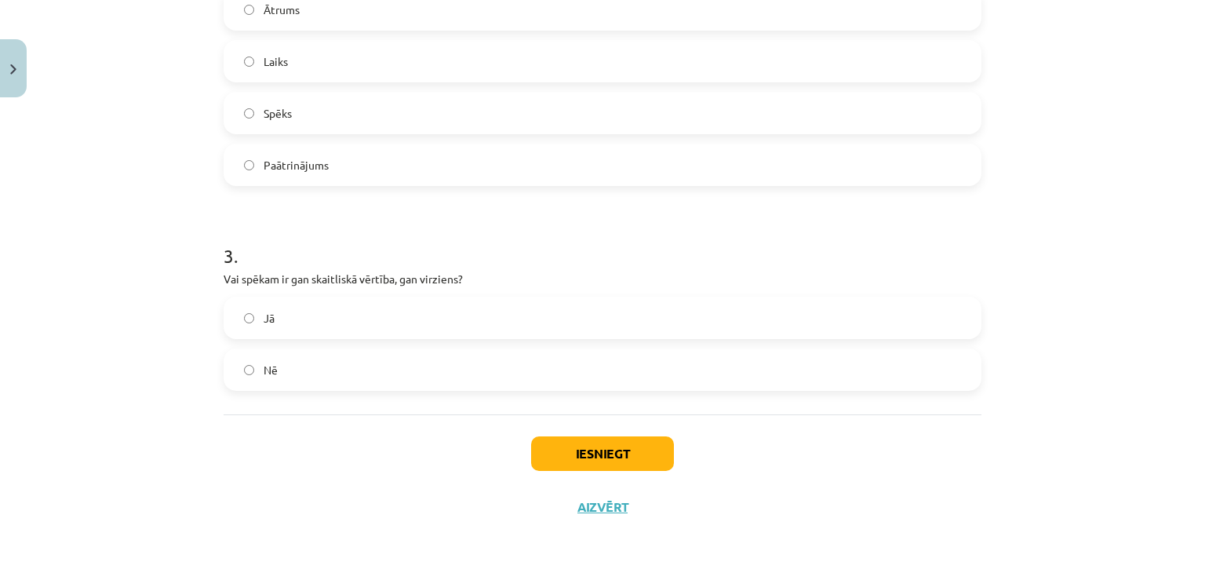
click at [376, 331] on label "Jā" at bounding box center [602, 317] width 755 height 39
drag, startPoint x: 411, startPoint y: 367, endPoint x: 481, endPoint y: 401, distance: 77.5
click at [413, 368] on label "Nē" at bounding box center [602, 369] width 755 height 39
click at [606, 442] on button "Iesniegt" at bounding box center [602, 453] width 143 height 35
click at [391, 475] on div "Iesniegt Aizvērt" at bounding box center [603, 469] width 758 height 110
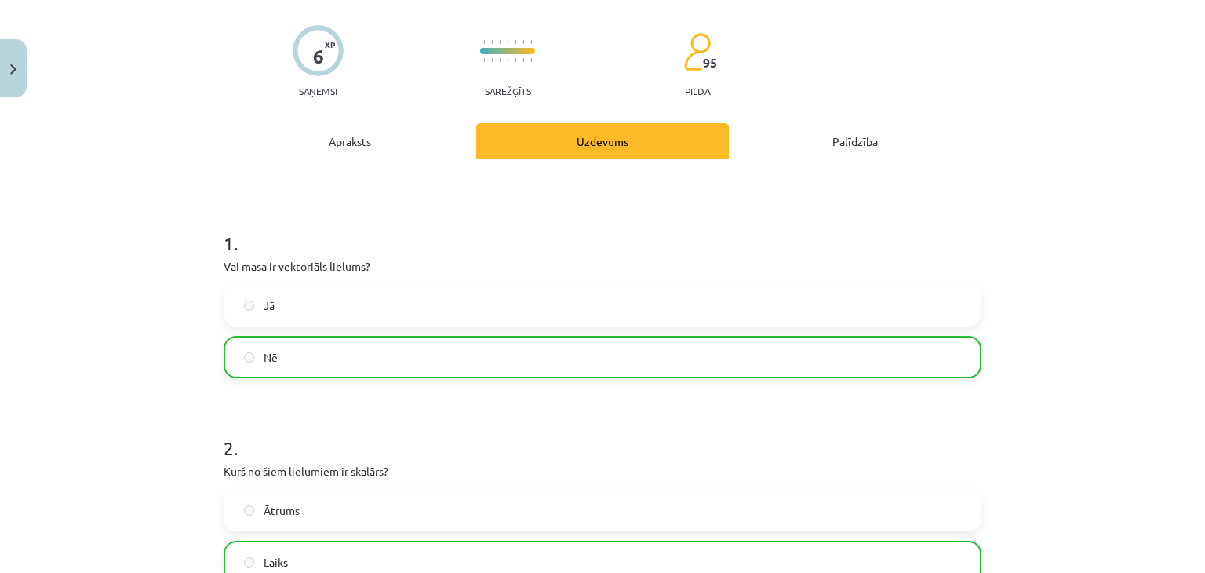
scroll to position [578, 0]
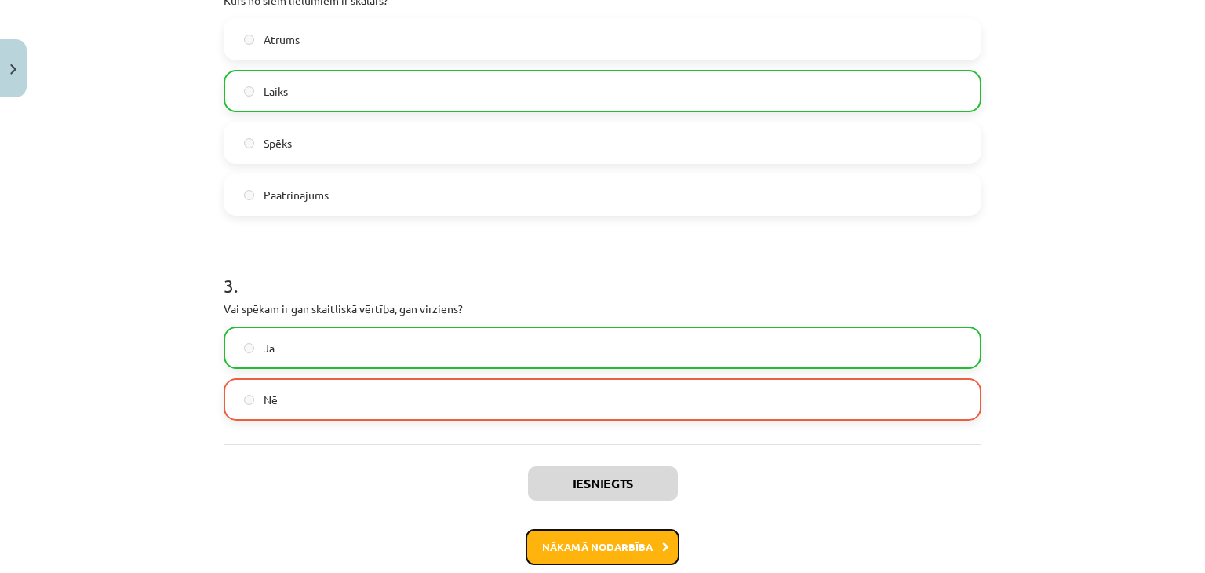
click at [645, 547] on button "Nākamā nodarbība" at bounding box center [603, 547] width 154 height 36
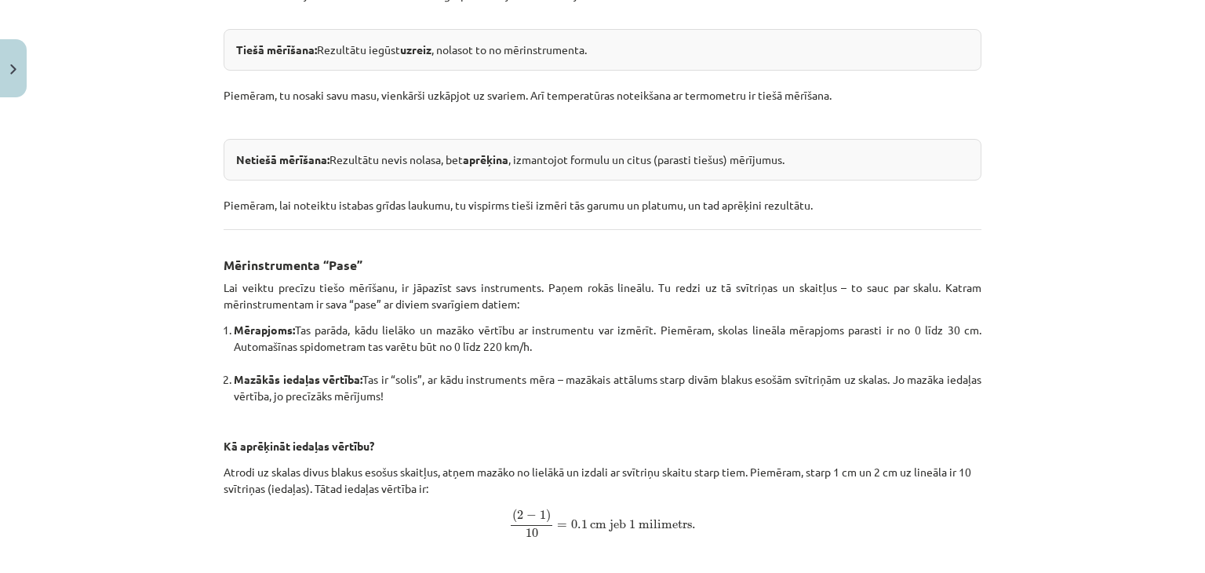
scroll to position [168, 0]
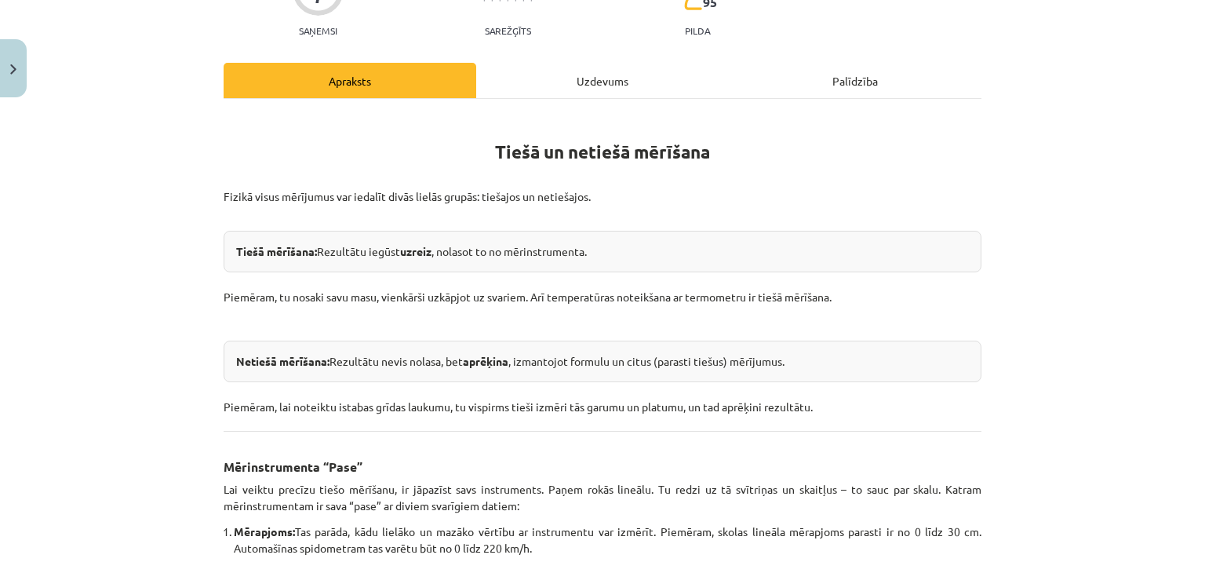
drag, startPoint x: 157, startPoint y: 145, endPoint x: 166, endPoint y: 119, distance: 27.5
click at [159, 139] on div "Mācību tēma: Fizikas i - 10. klases 1. ieskaites mācību materiāls #3 📝 2. tēma.…" at bounding box center [602, 286] width 1205 height 573
click at [176, 98] on div "Mācību tēma: Fizikas i - 10. klases 1. ieskaites mācību materiāls #3 📝 2. tēma.…" at bounding box center [602, 286] width 1205 height 573
